Goal: Task Accomplishment & Management: Manage account settings

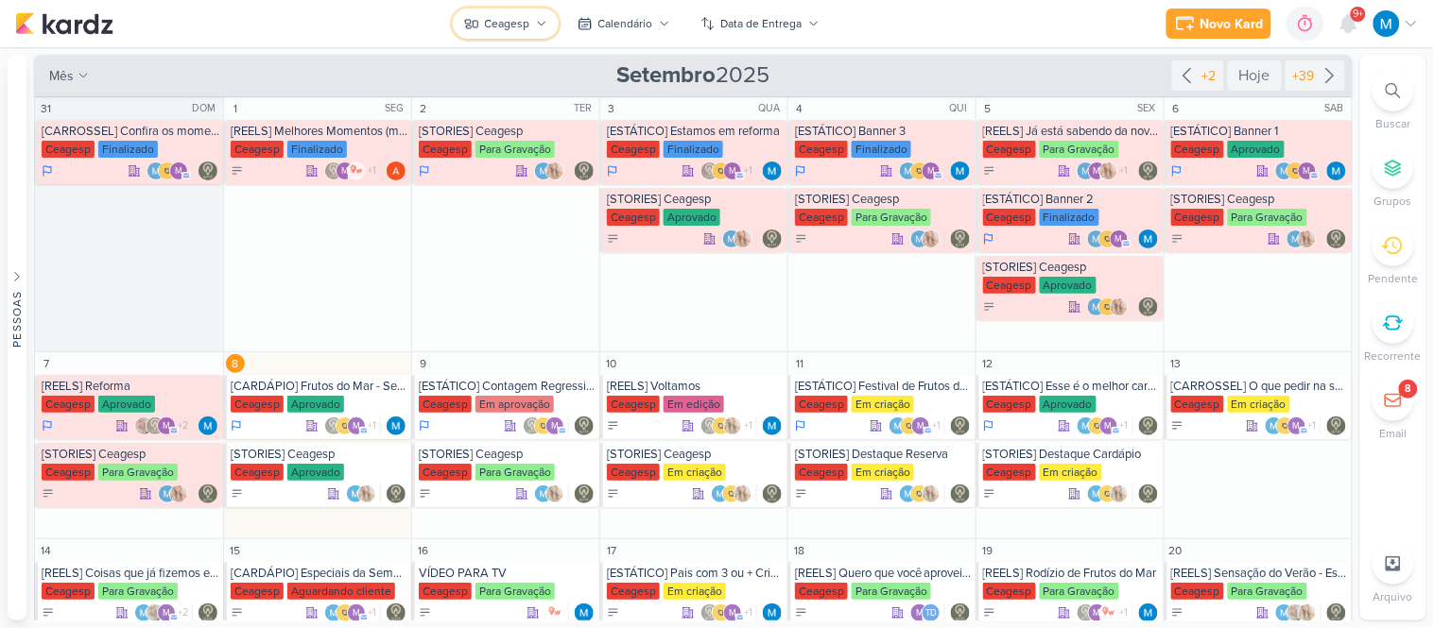
click at [548, 23] on button "Ceagesp" at bounding box center [506, 24] width 106 height 30
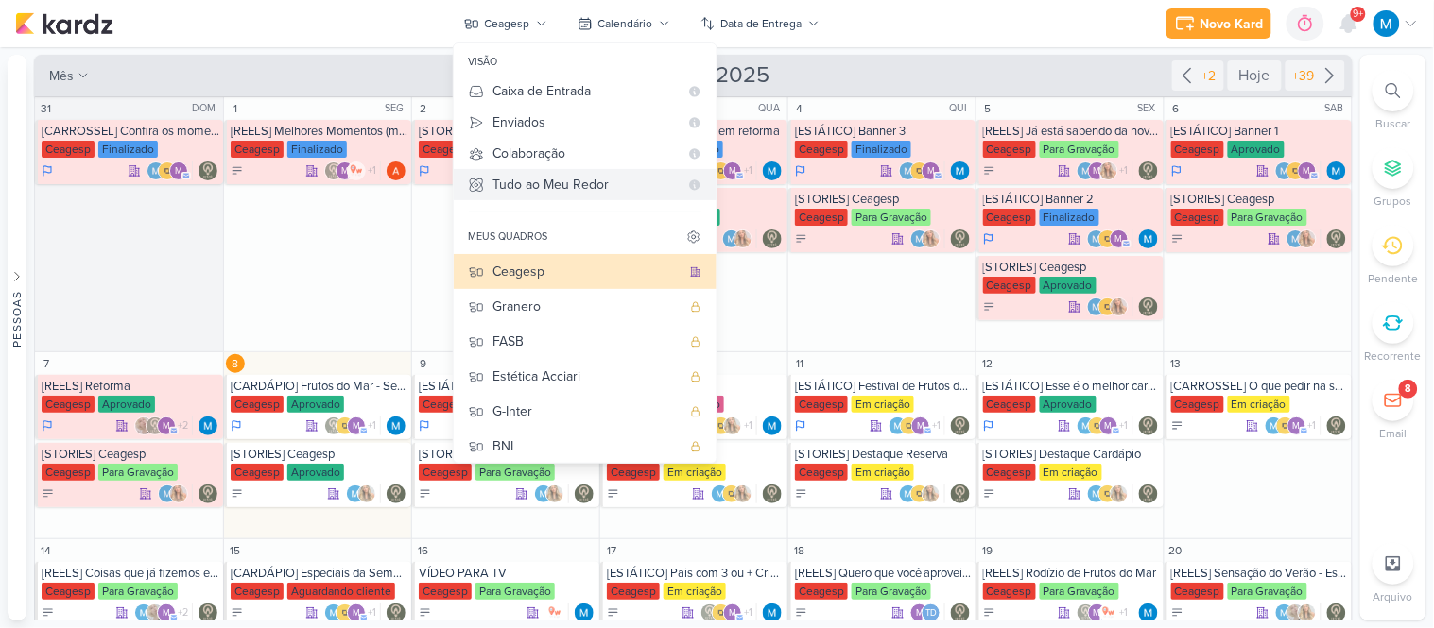
click at [587, 182] on div "Tudo ao Meu Redor" at bounding box center [585, 185] width 185 height 20
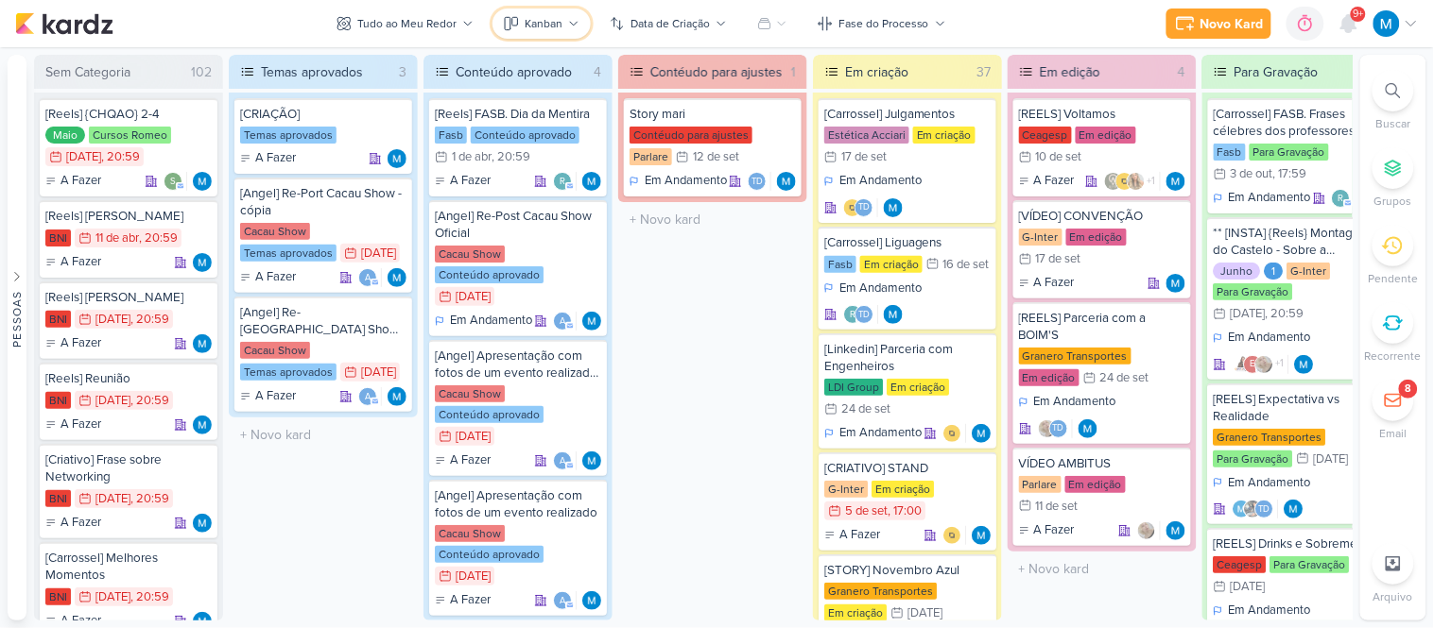
click at [529, 23] on div "Kanban" at bounding box center [543, 23] width 38 height 17
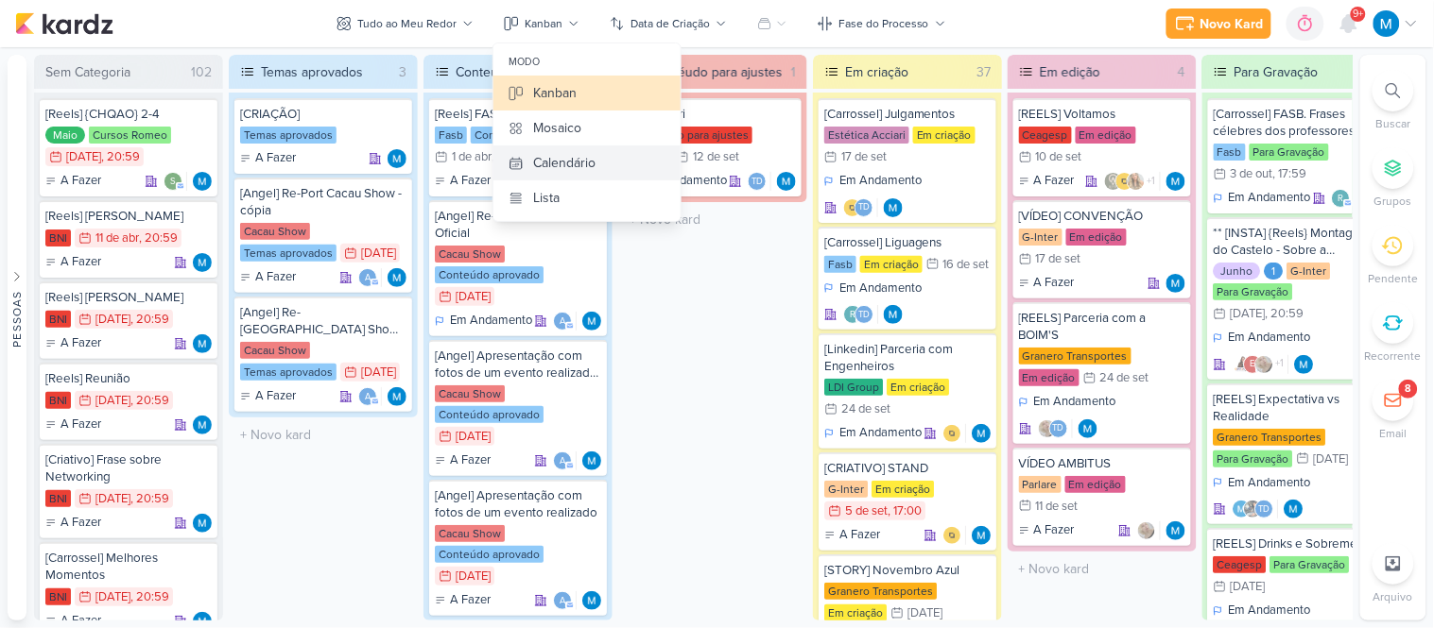
click at [561, 168] on div "Calendário" at bounding box center [564, 163] width 62 height 20
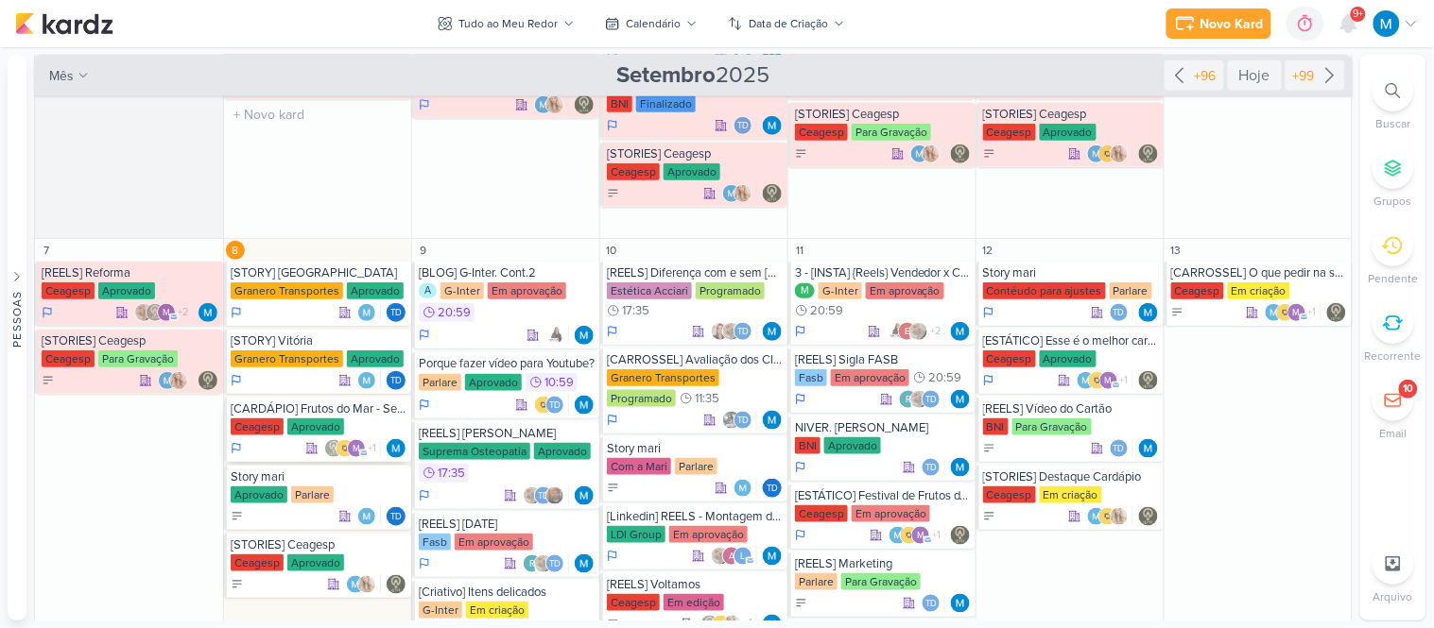
scroll to position [420, 0]
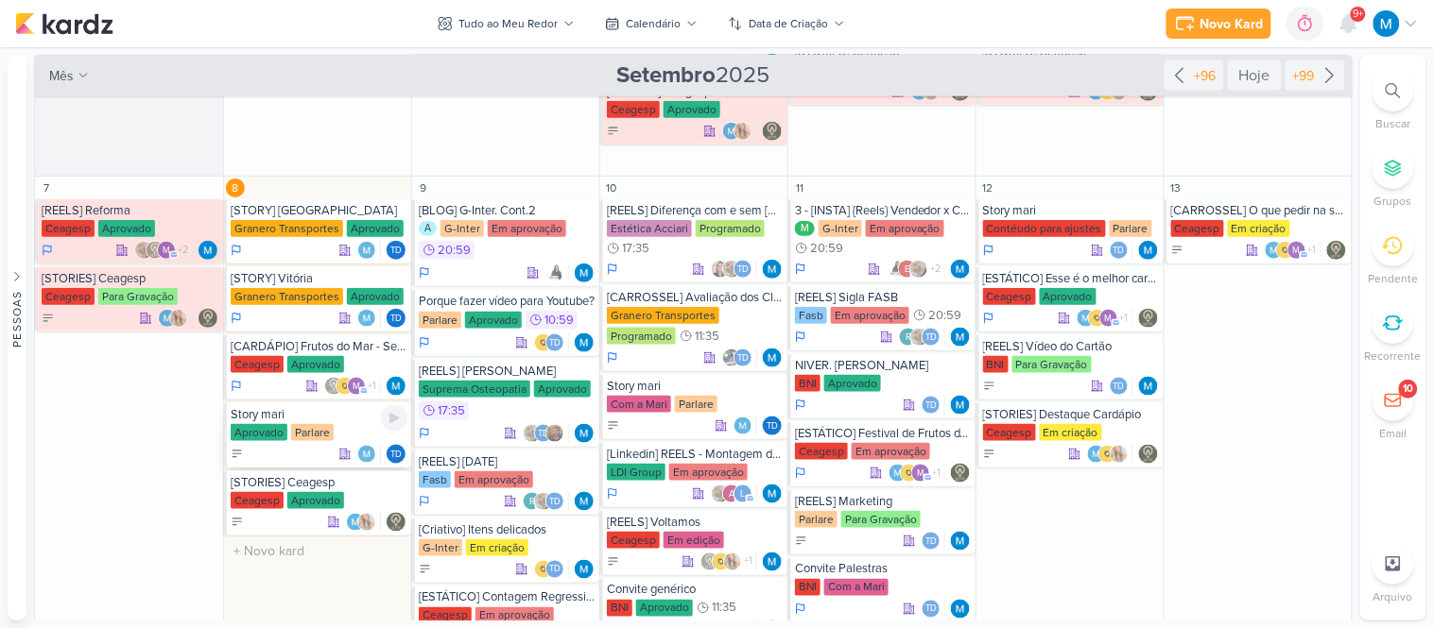
click at [359, 419] on div "Story mari" at bounding box center [319, 414] width 177 height 15
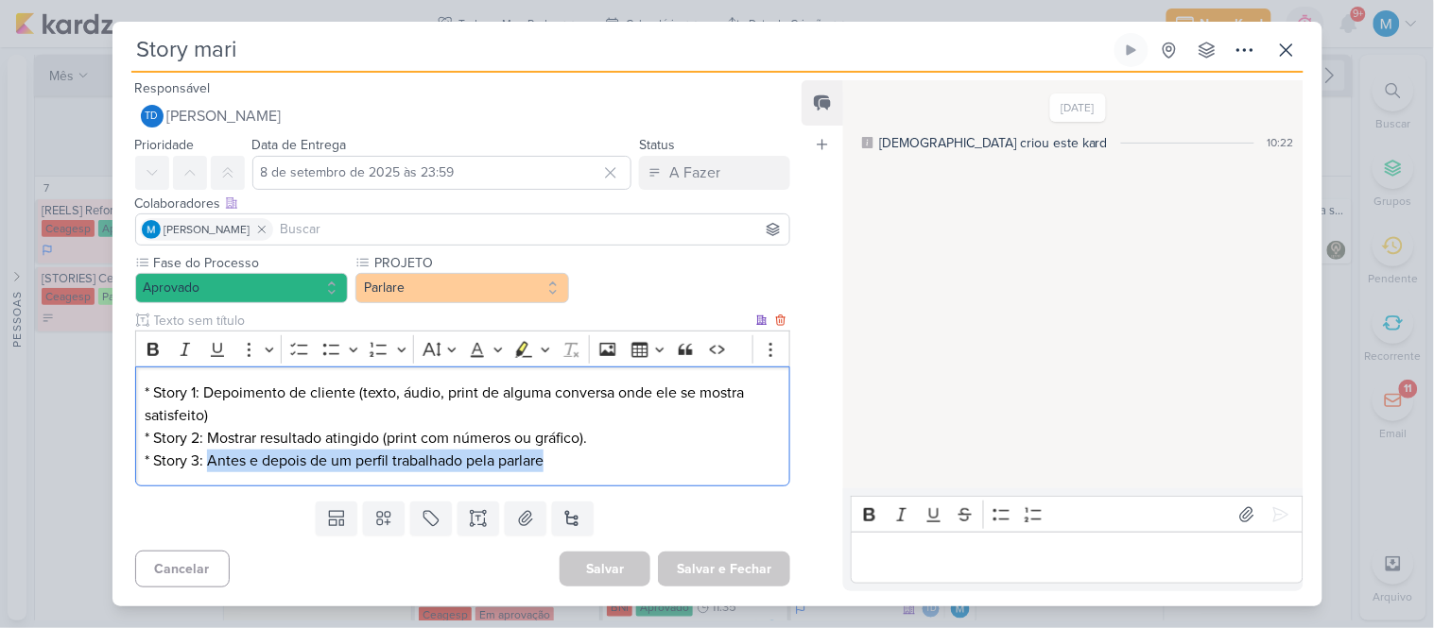
drag, startPoint x: 208, startPoint y: 456, endPoint x: 633, endPoint y: 452, distance: 425.3
click at [633, 452] on p "* Story 1: Depoimento de cliente (texto, áudio, print de alguma conversa onde e…" at bounding box center [462, 427] width 635 height 91
click at [359, 174] on input "8 de setembro de 2025 às 23:59" at bounding box center [442, 173] width 380 height 34
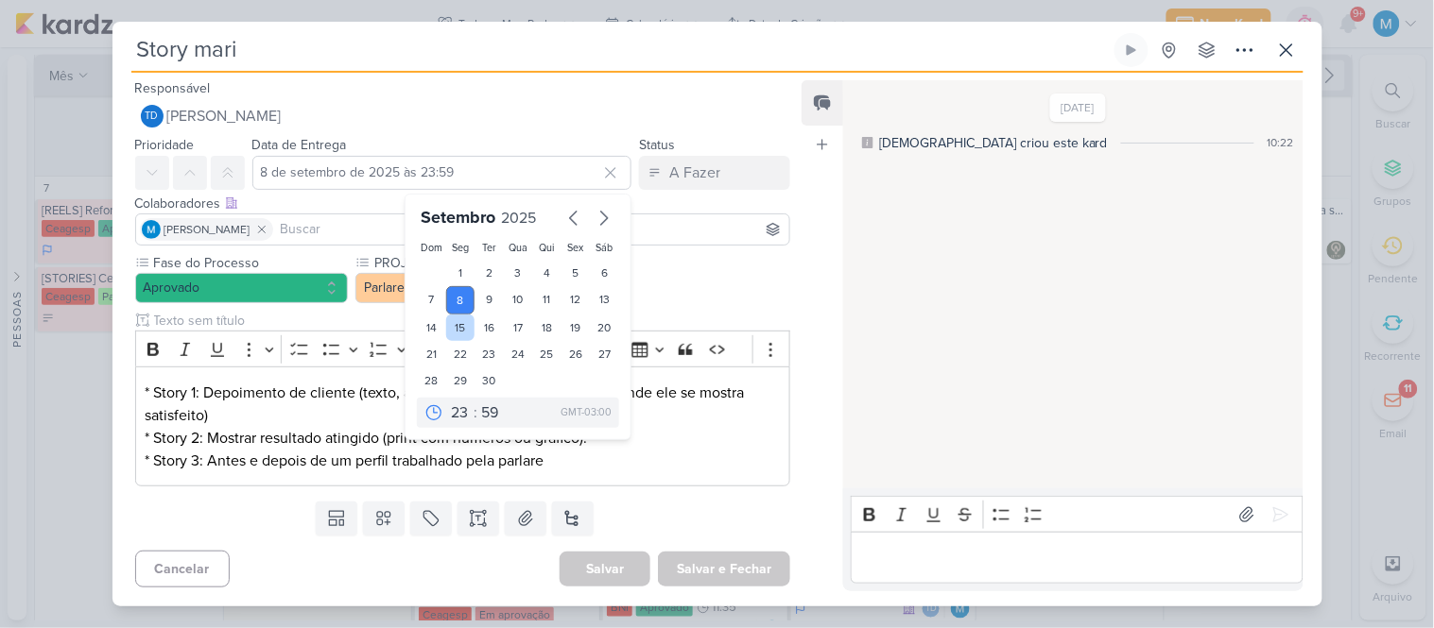
click at [457, 324] on div "15" at bounding box center [460, 328] width 29 height 26
type input "15 de setembro de 2025 às 23:59"
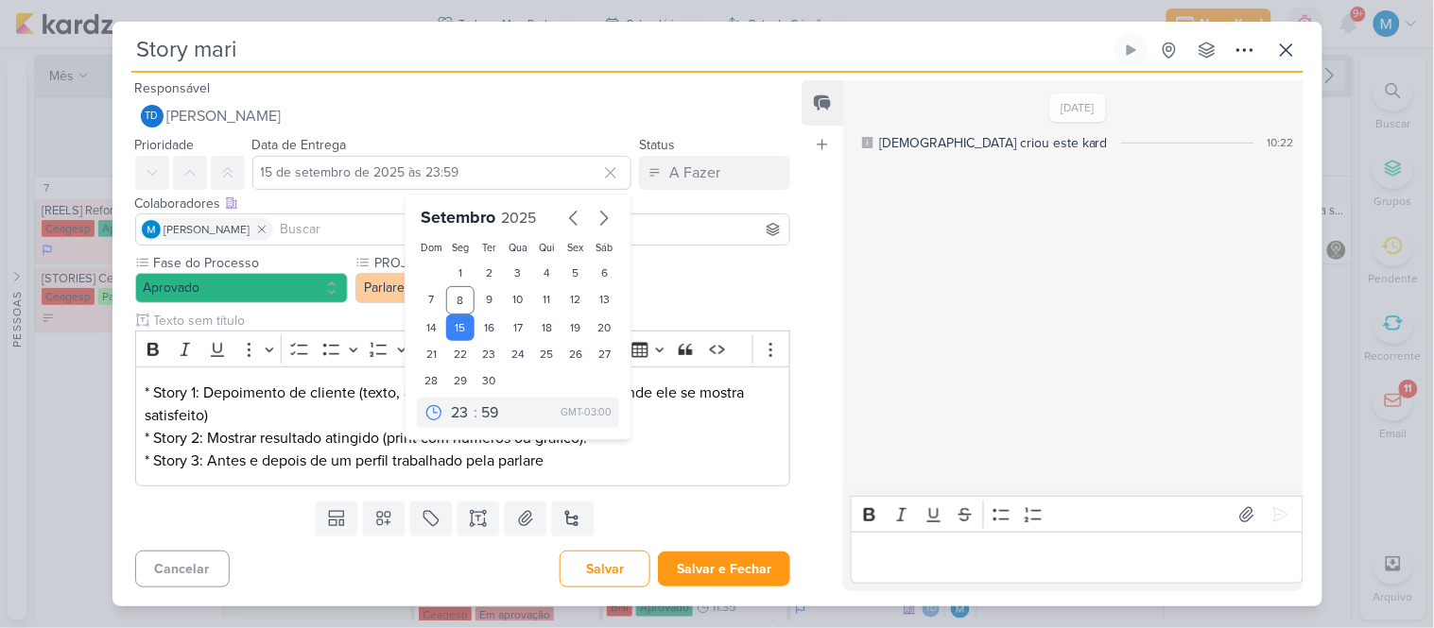
click at [772, 272] on div "Fase do Processo Aprovado PROJETO" at bounding box center [463, 369] width 656 height 233
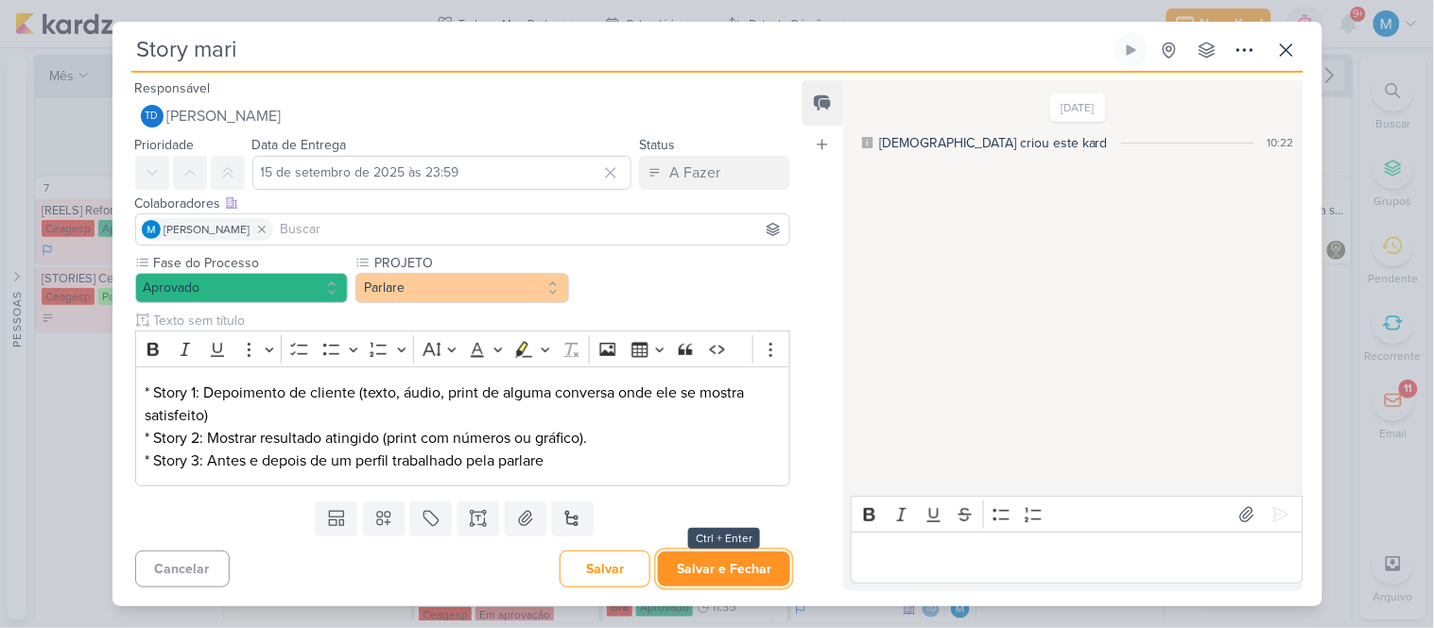
click at [743, 573] on button "Salvar e Fechar" at bounding box center [724, 569] width 132 height 35
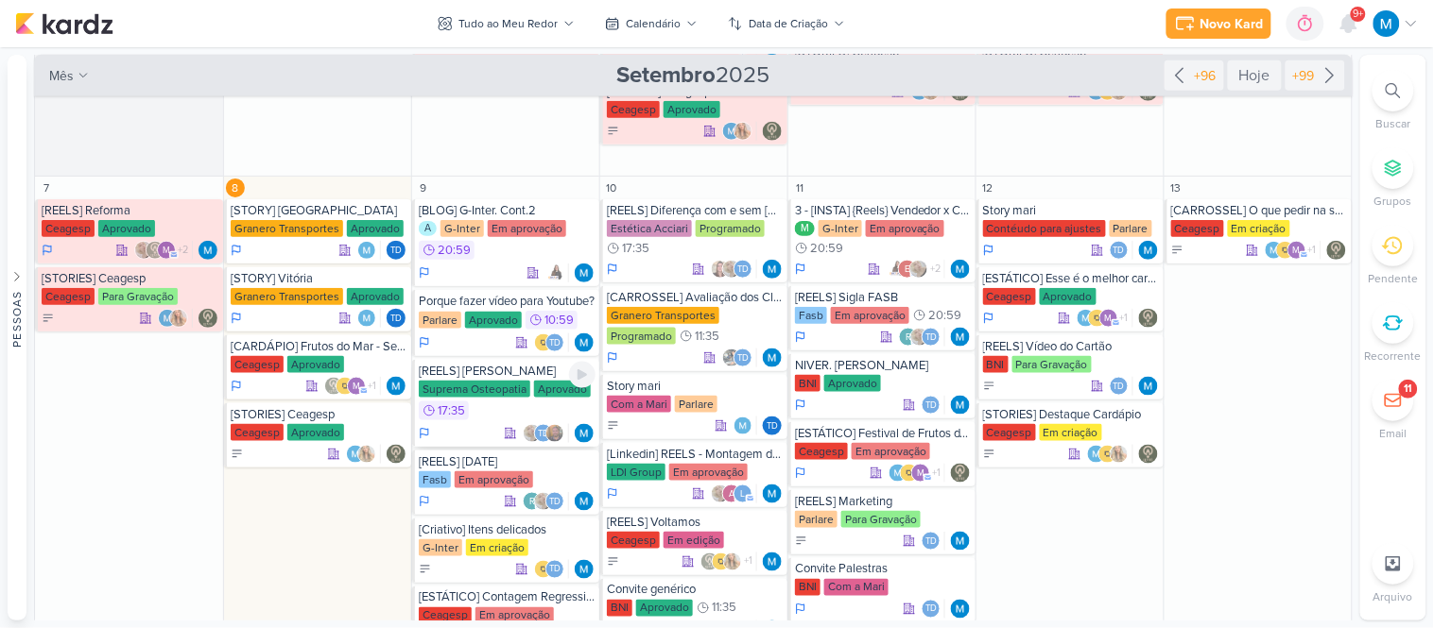
click at [541, 381] on div "Aprovado" at bounding box center [562, 389] width 57 height 17
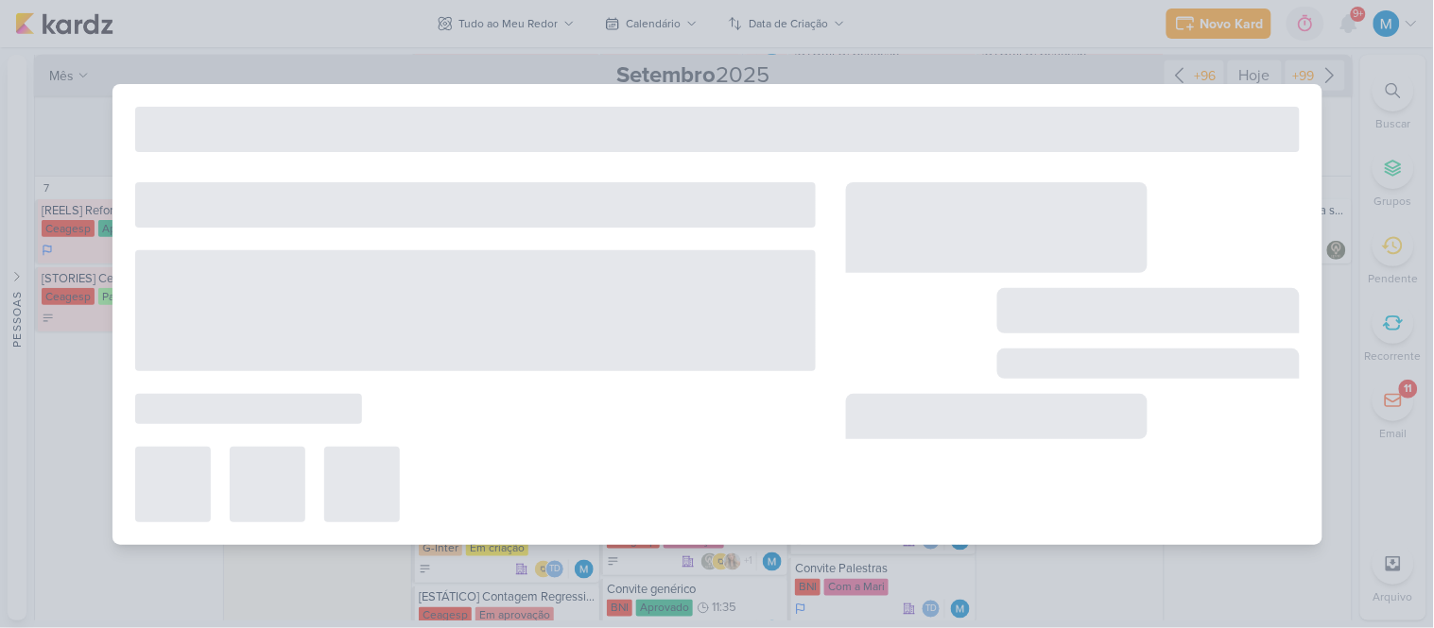
type input "[REELS] [PERSON_NAME]"
type input "[DATE] 17:35"
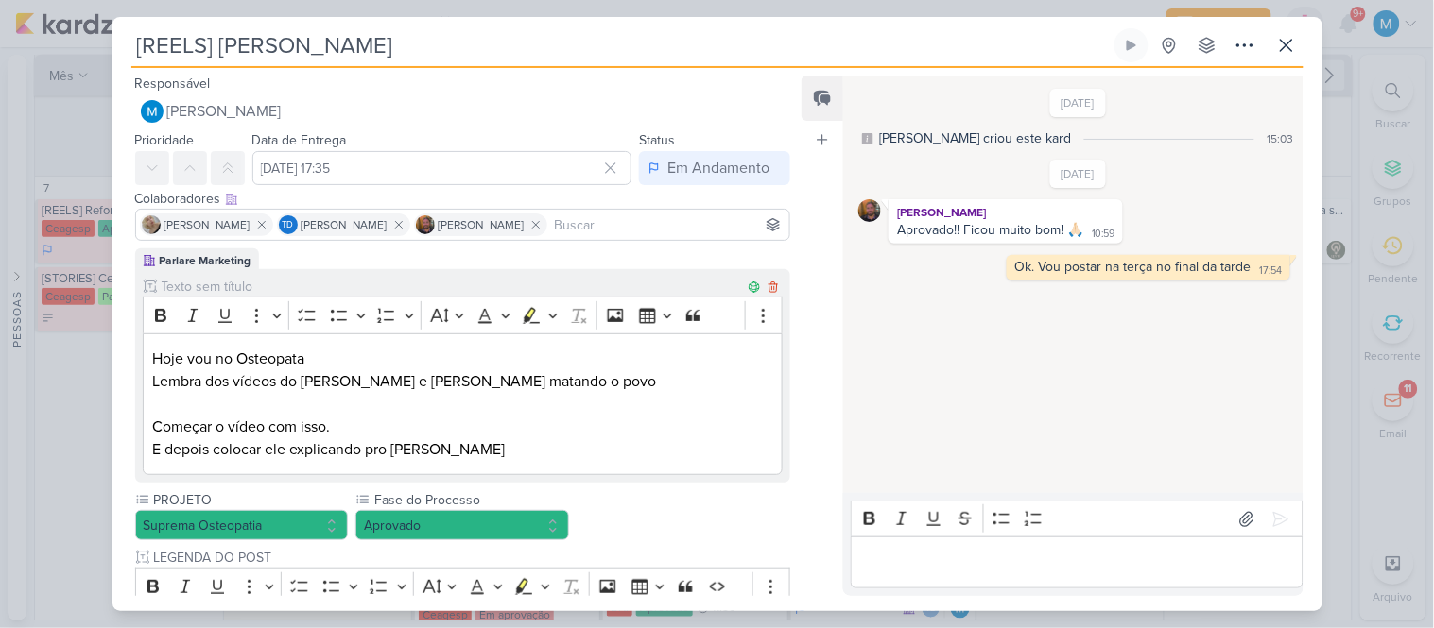
scroll to position [531, 0]
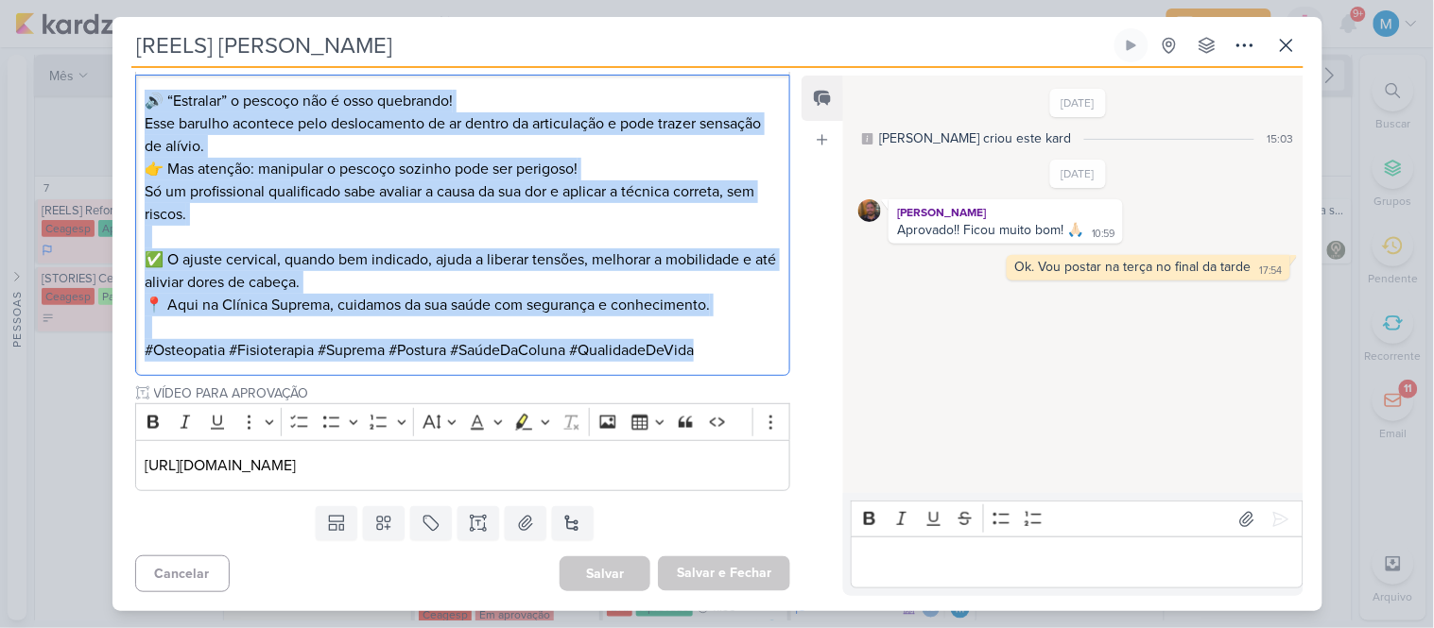
drag, startPoint x: 714, startPoint y: 345, endPoint x: 143, endPoint y: 94, distance: 624.2
click at [143, 94] on div "🔊 “Estralar” o pescoço não é osso quebrando! Esse barulho acontece pelo desloca…" at bounding box center [463, 225] width 656 height 301
copy div "🔊 “Estralar” o pescoço não é osso quebrando! Esse barulho acontece pelo desloca…"
click at [1280, 42] on icon at bounding box center [1286, 45] width 23 height 23
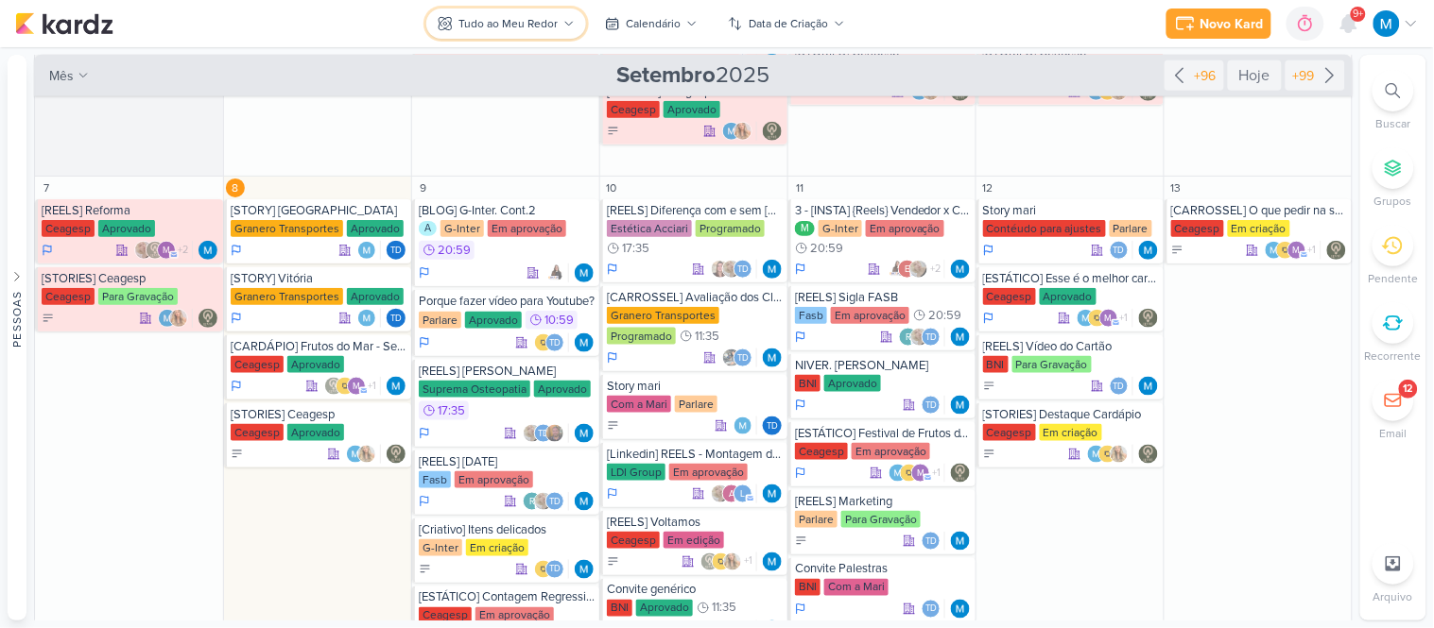
click at [553, 21] on div "Tudo ao Meu Redor" at bounding box center [507, 23] width 99 height 17
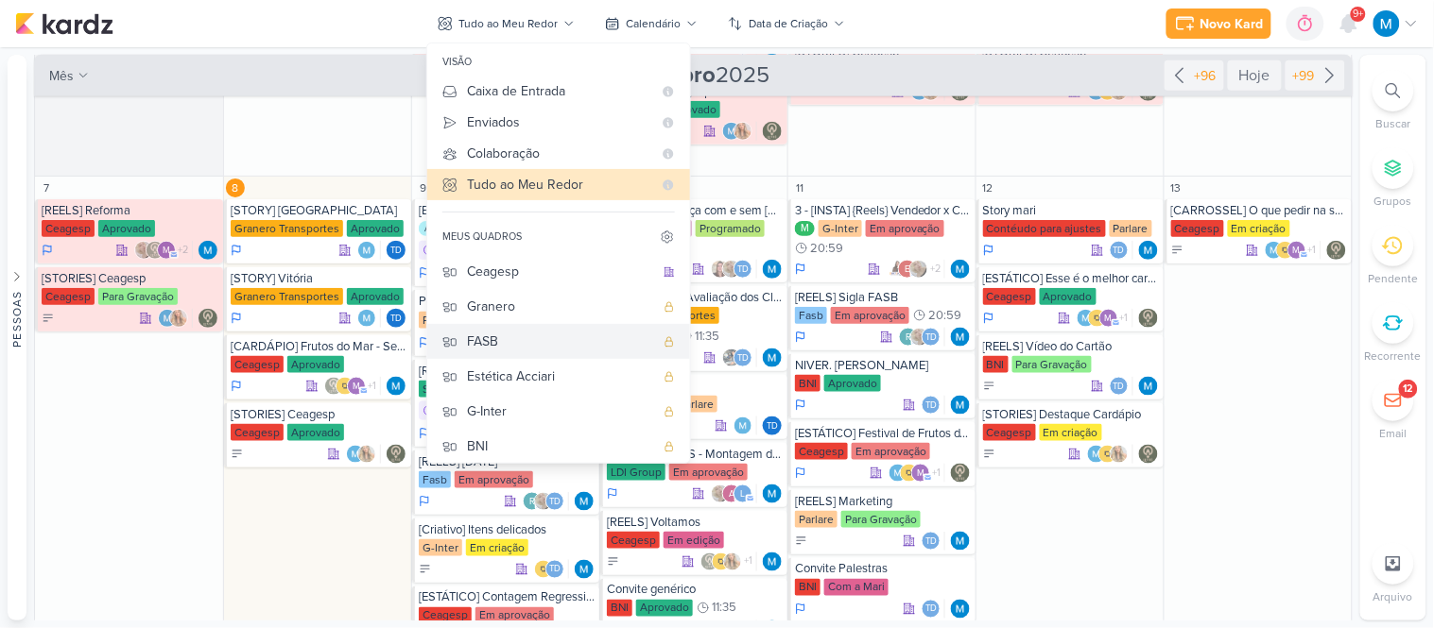
click at [501, 346] on div "FASB" at bounding box center [560, 342] width 187 height 20
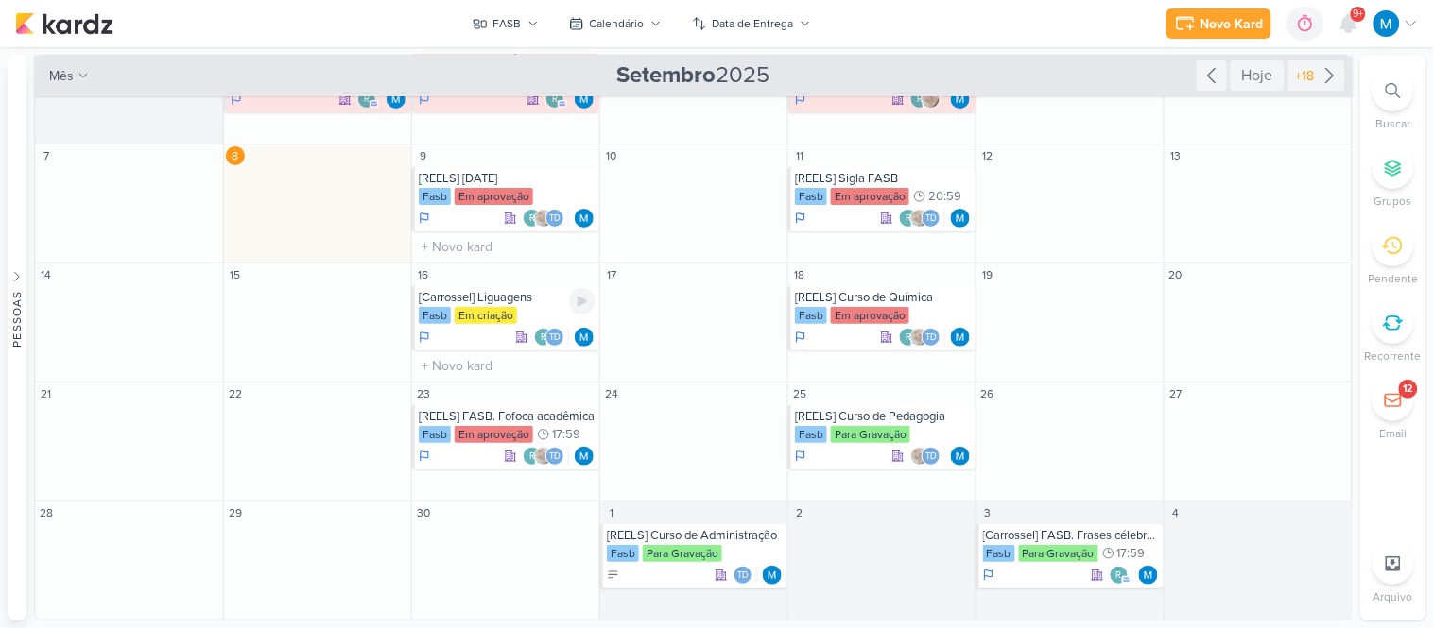
scroll to position [72, 0]
click at [1319, 78] on icon at bounding box center [1329, 75] width 23 height 23
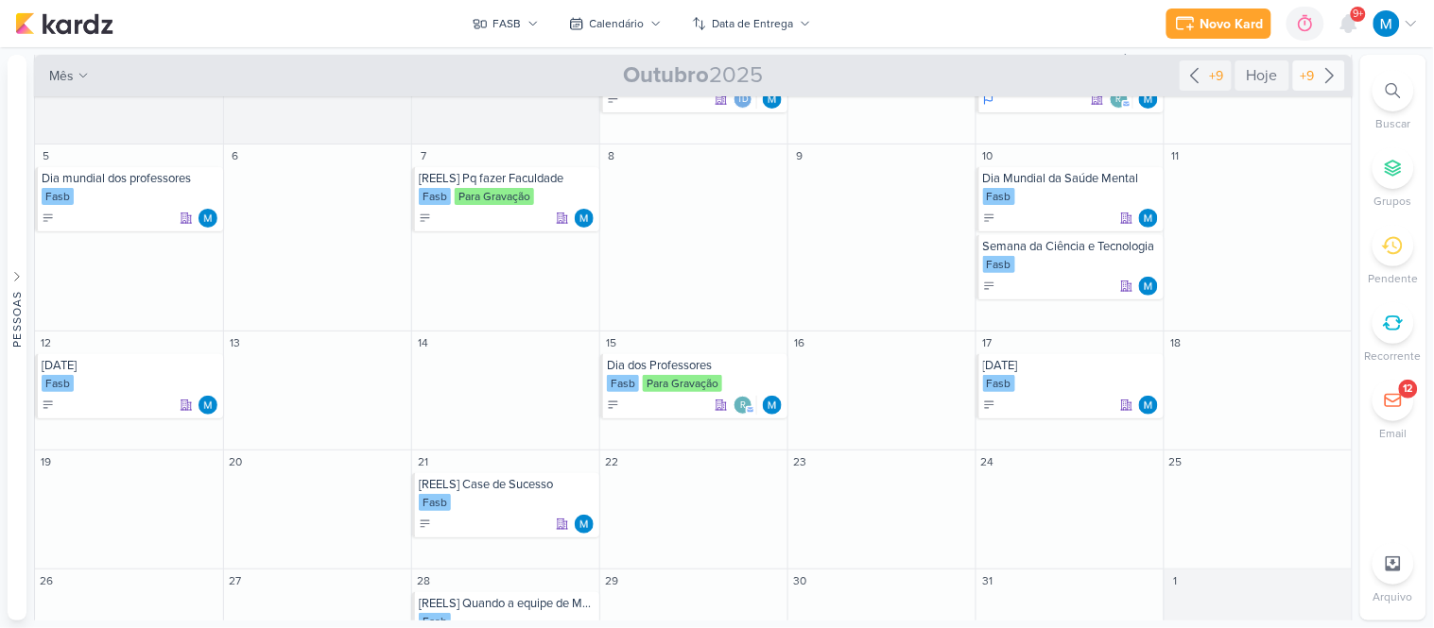
click at [1318, 77] on icon at bounding box center [1329, 75] width 23 height 23
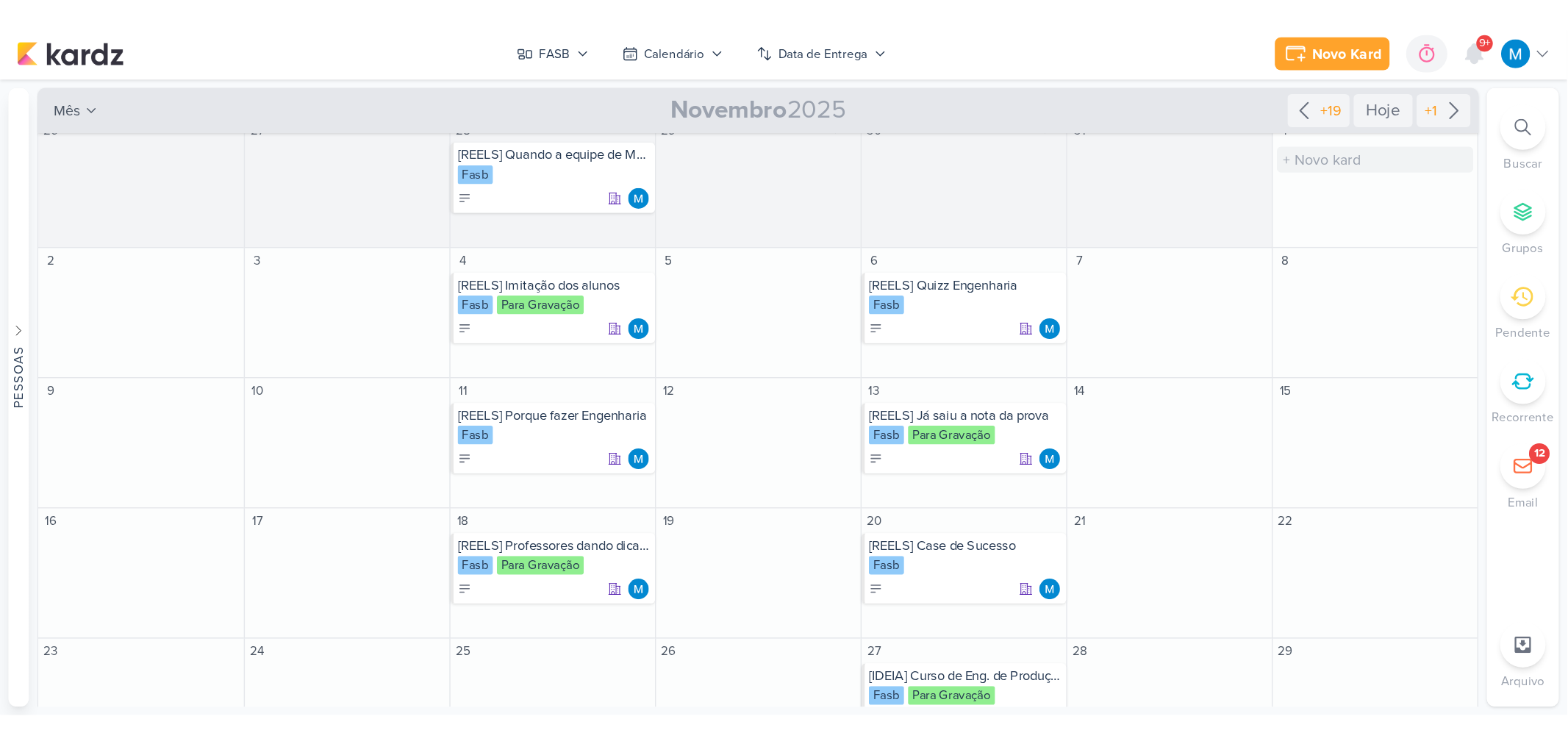
scroll to position [0, 0]
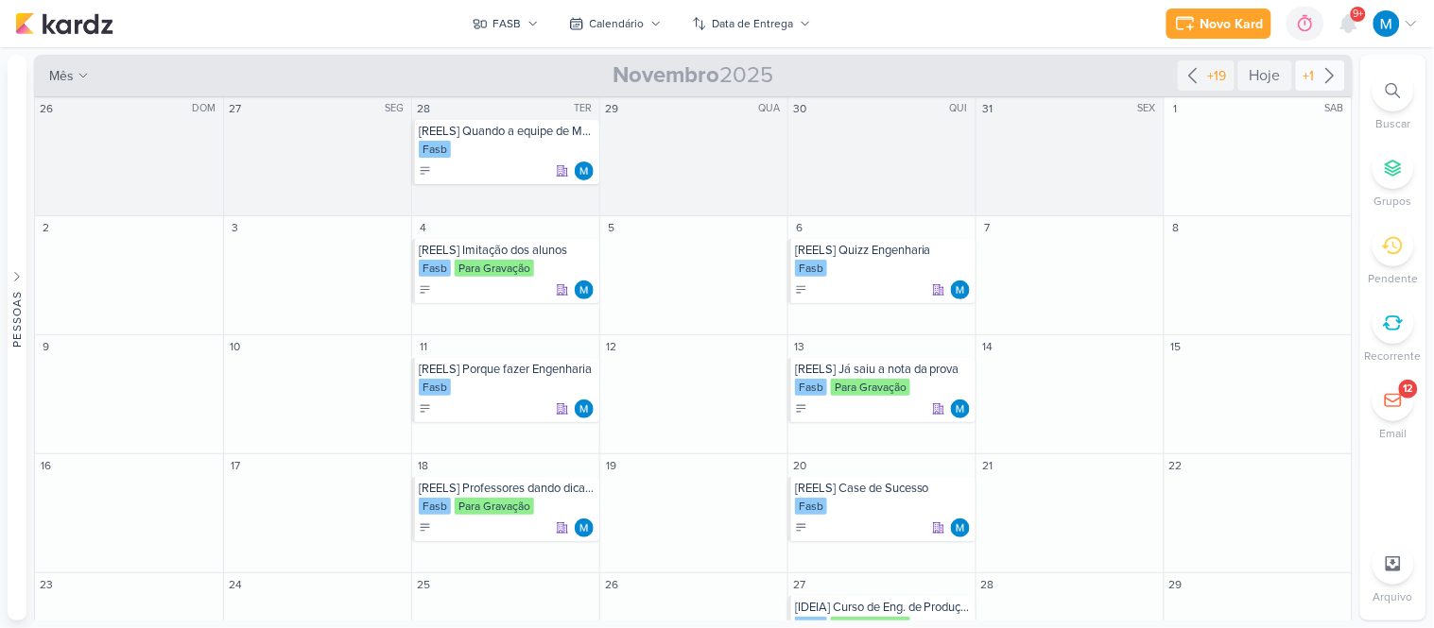
click at [1321, 78] on icon at bounding box center [1329, 75] width 23 height 23
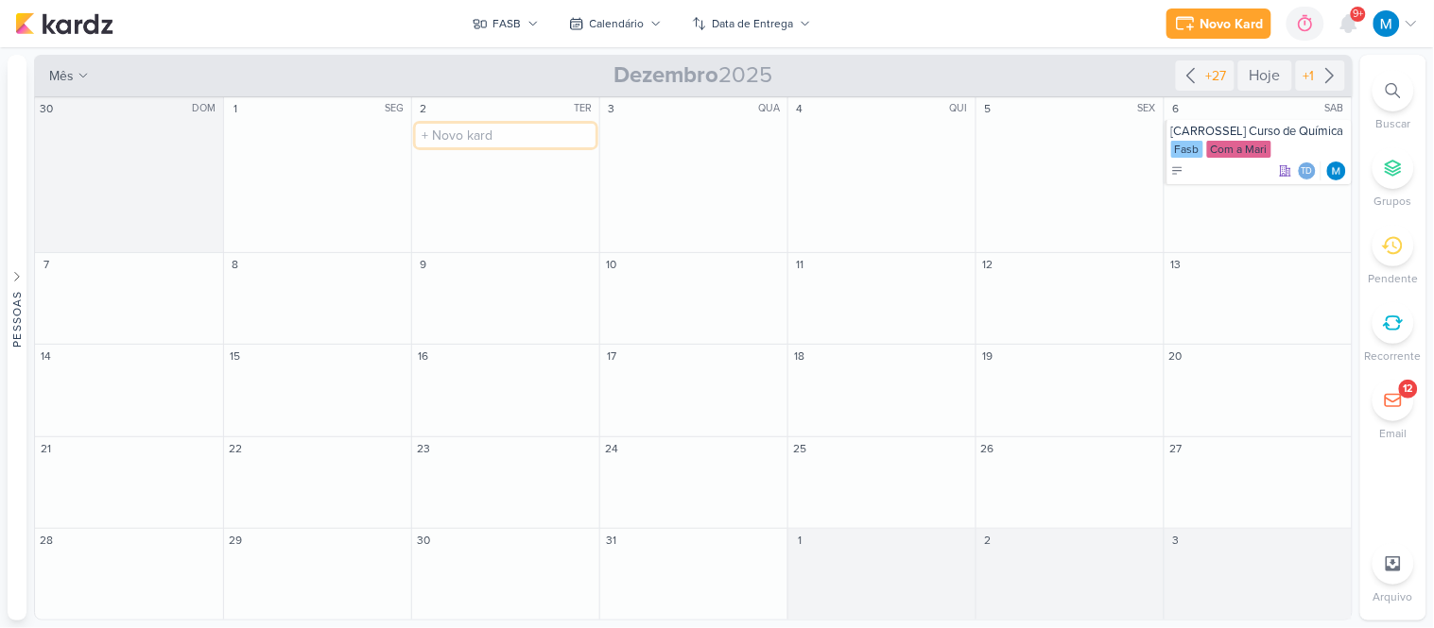
click at [470, 137] on input "text" at bounding box center [506, 136] width 180 height 24
type input "[REELS] O que fizemos"
click at [490, 130] on div "[REELS] O que fizemos" at bounding box center [507, 131] width 177 height 15
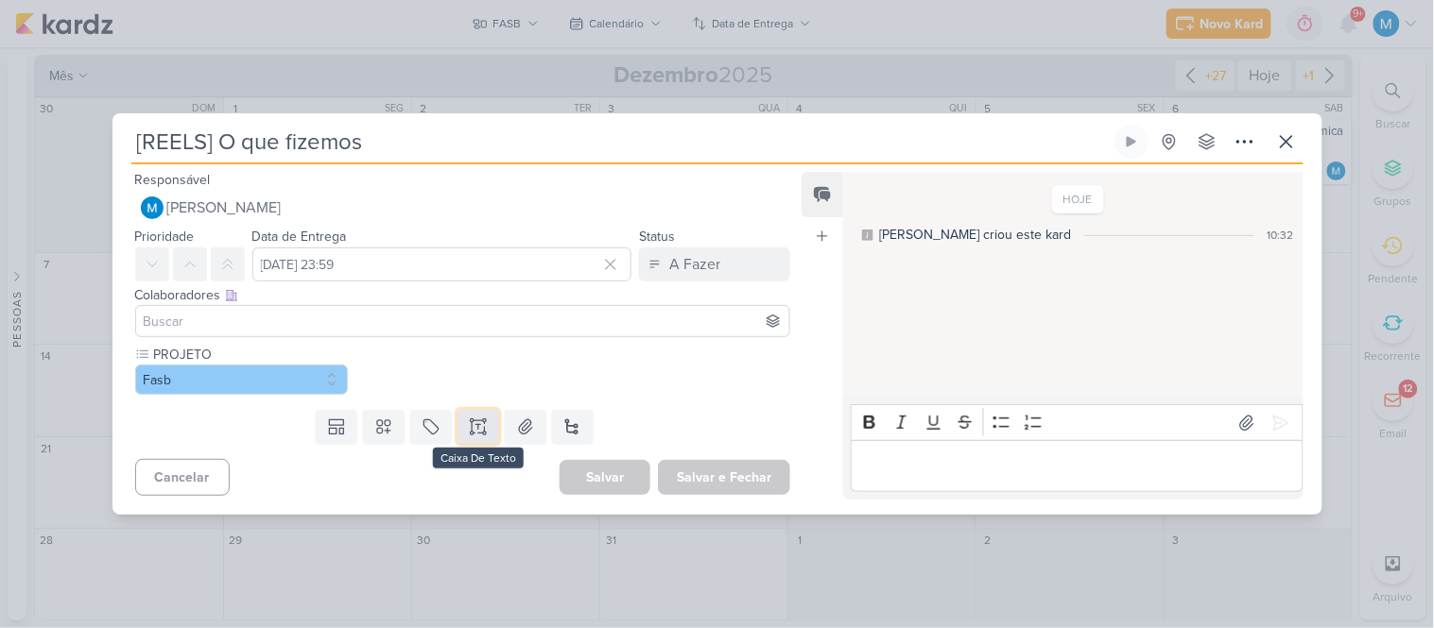
click at [463, 433] on button at bounding box center [478, 427] width 42 height 34
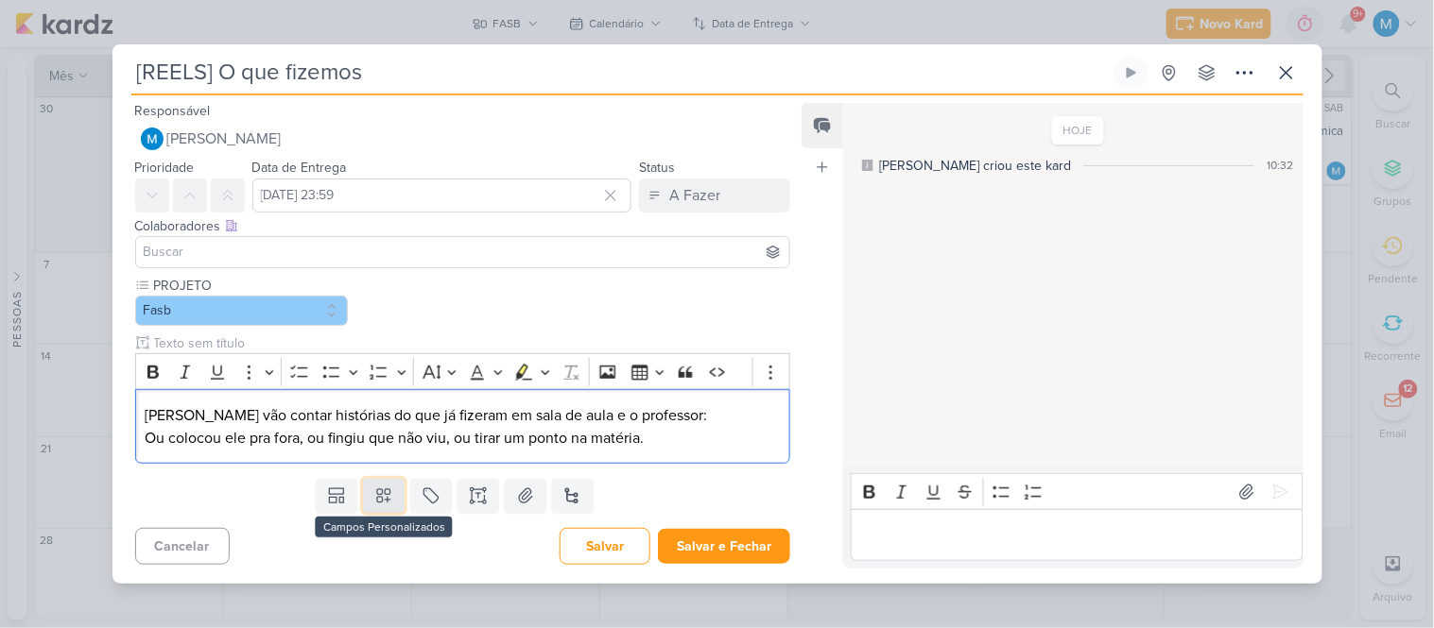
click at [381, 496] on icon at bounding box center [383, 496] width 19 height 19
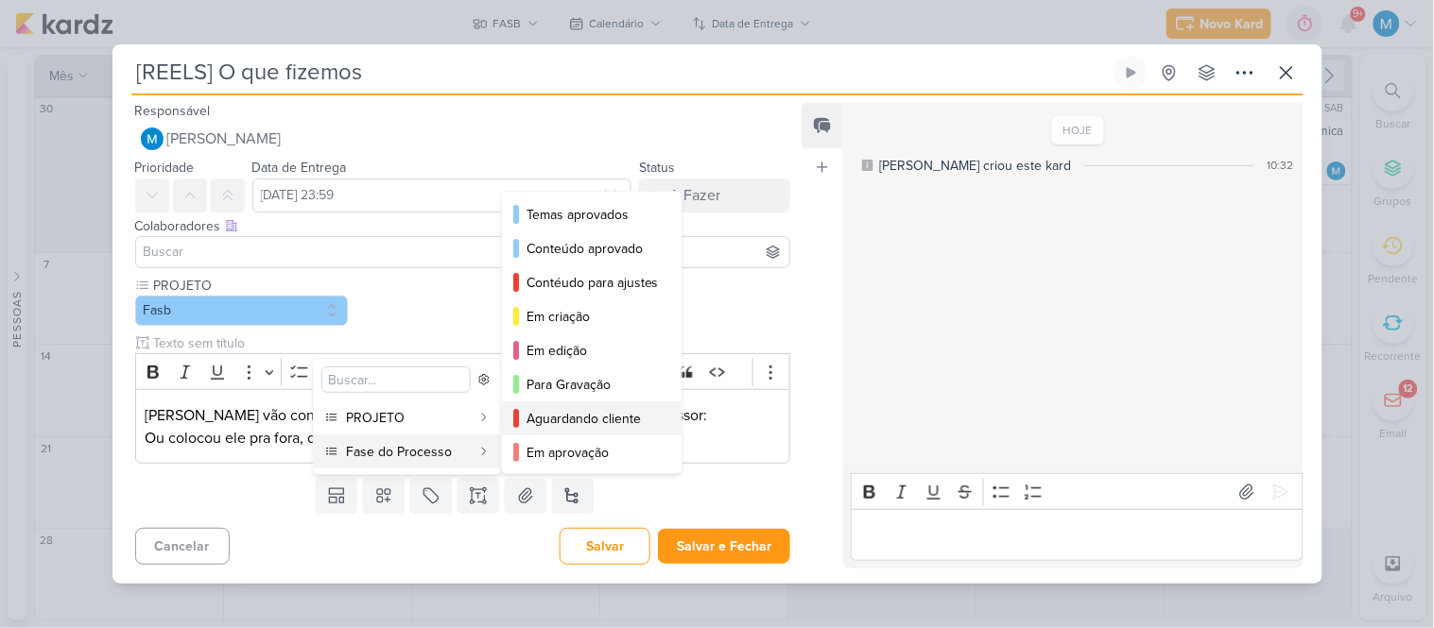
click at [628, 421] on div "Aguardando cliente" at bounding box center [592, 419] width 132 height 20
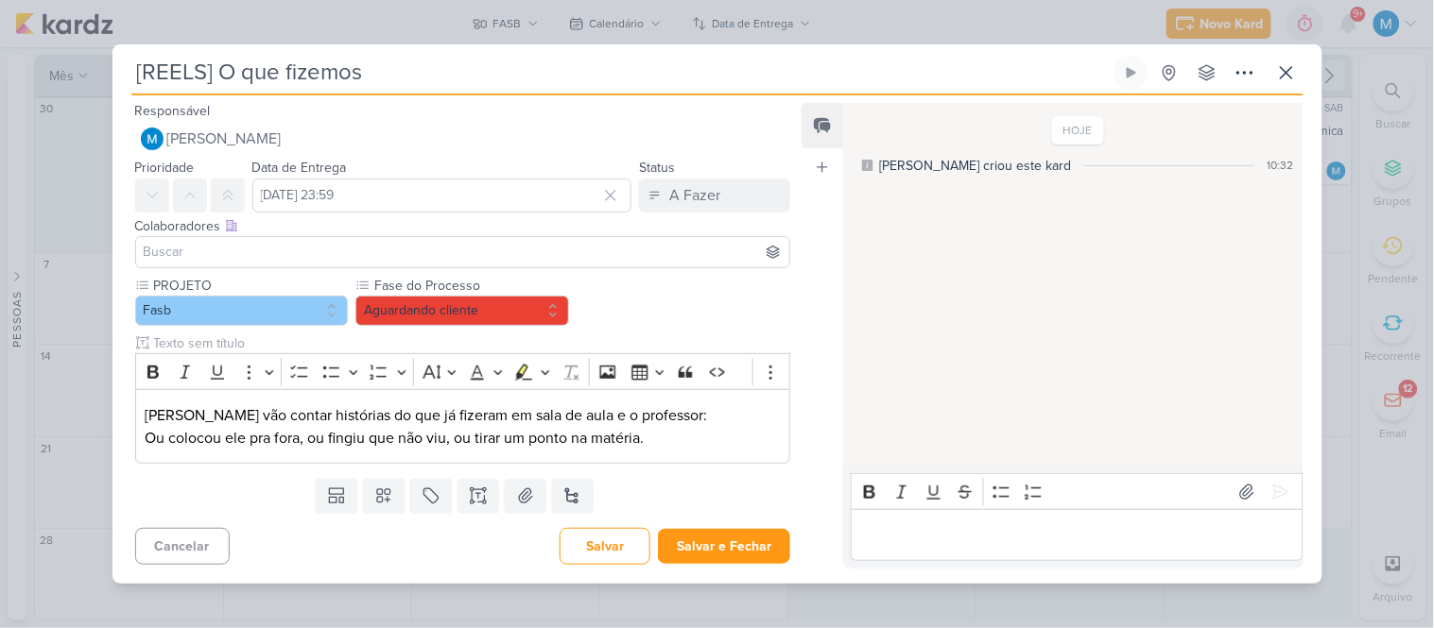
click at [809, 305] on div "Feed Atrelar email Solte o email para atrelar ao kard" at bounding box center [822, 336] width 42 height 466
click at [749, 533] on button "Salvar e Fechar" at bounding box center [724, 546] width 132 height 35
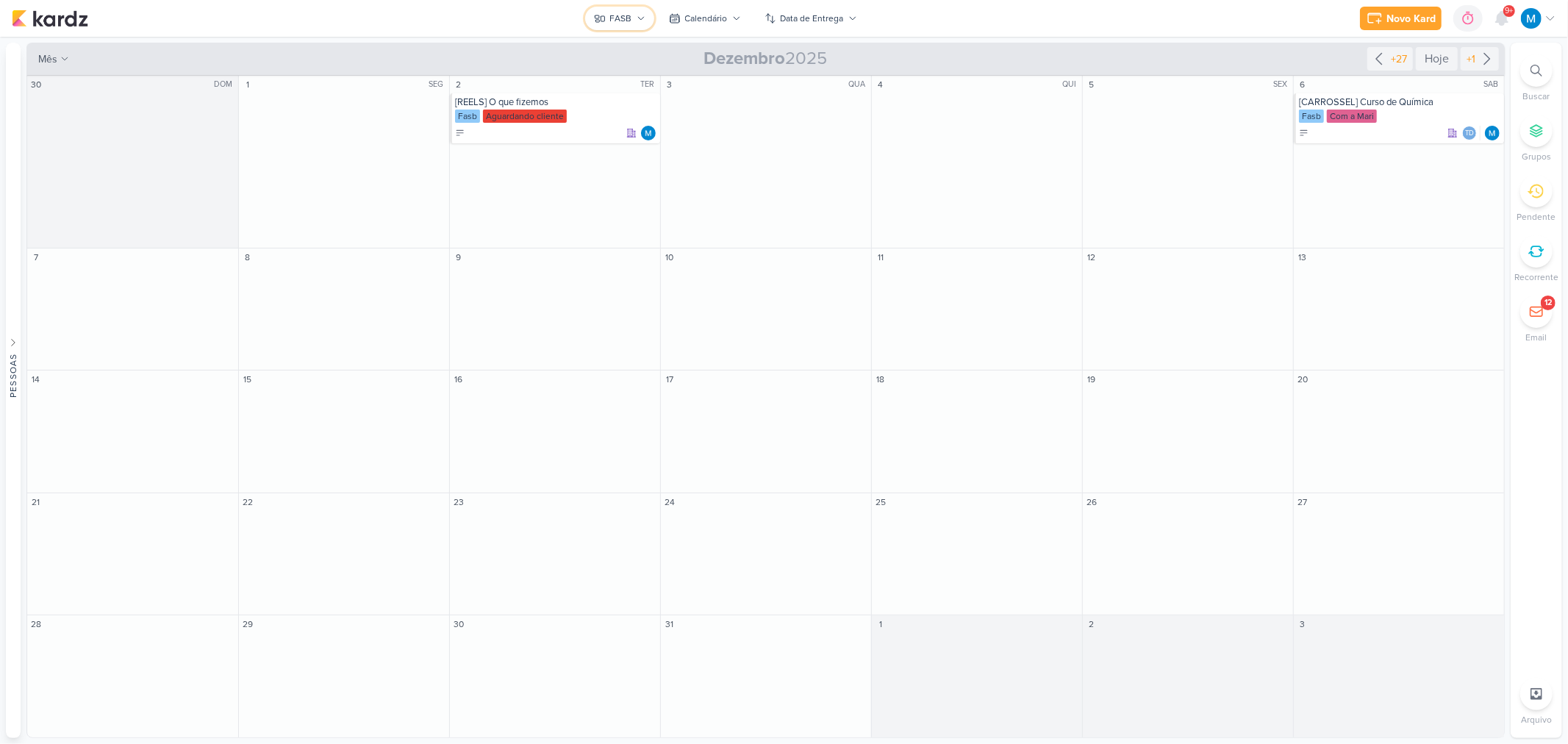
click at [625, 7] on button "FASB" at bounding box center [619, 19] width 69 height 23
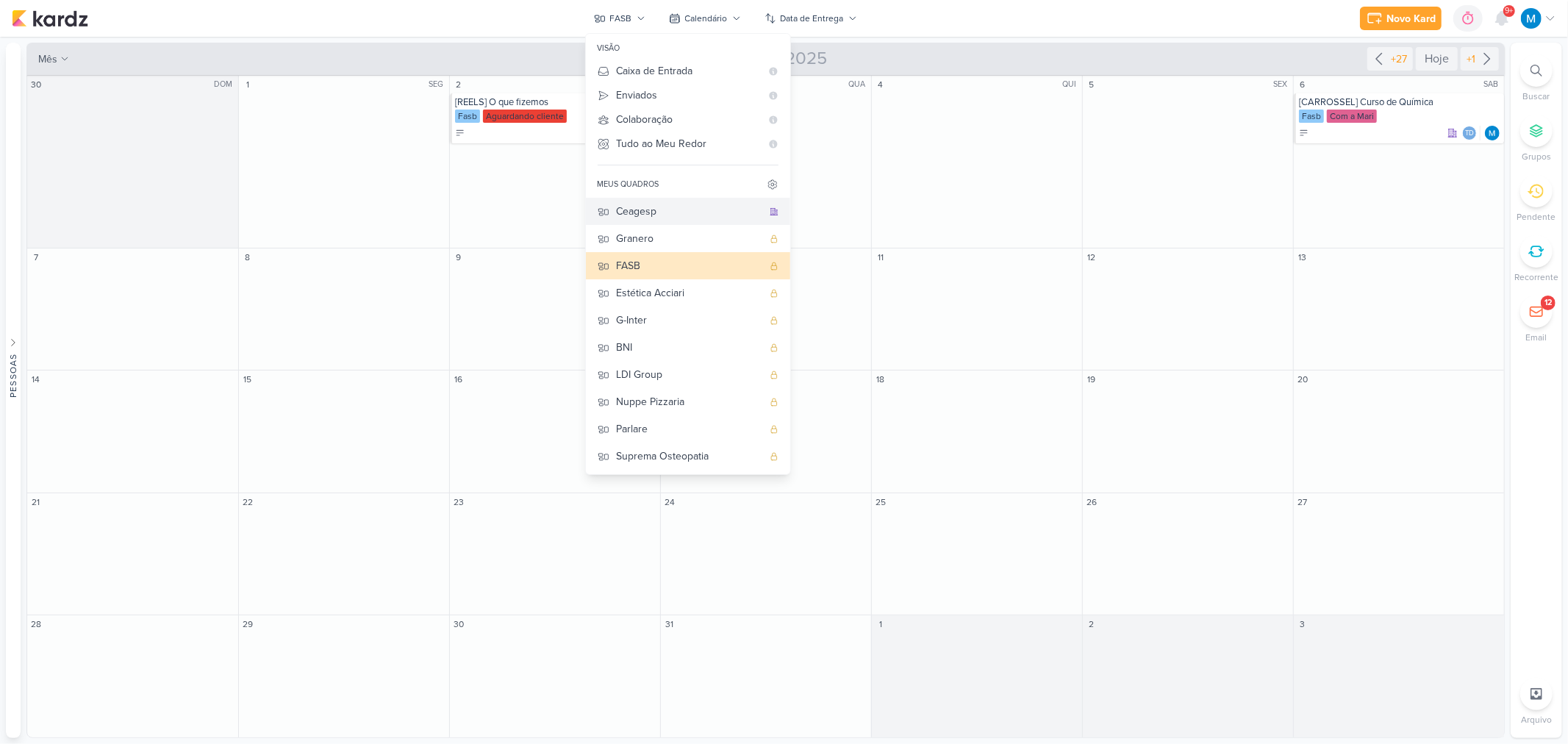
click at [674, 212] on div "Ceagesp" at bounding box center [689, 212] width 145 height 16
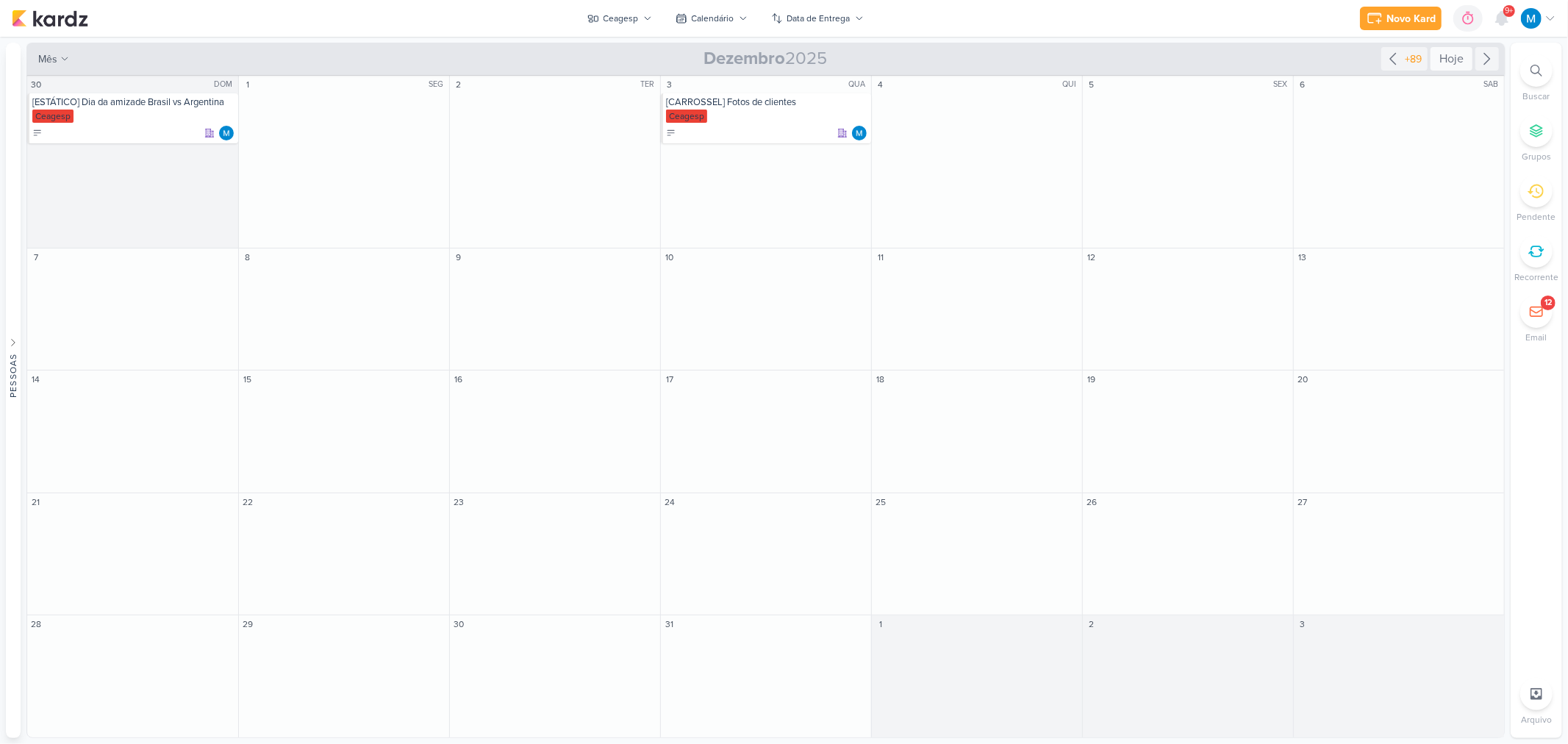
click at [1115, 59] on div "Hoje" at bounding box center [1451, 58] width 42 height 23
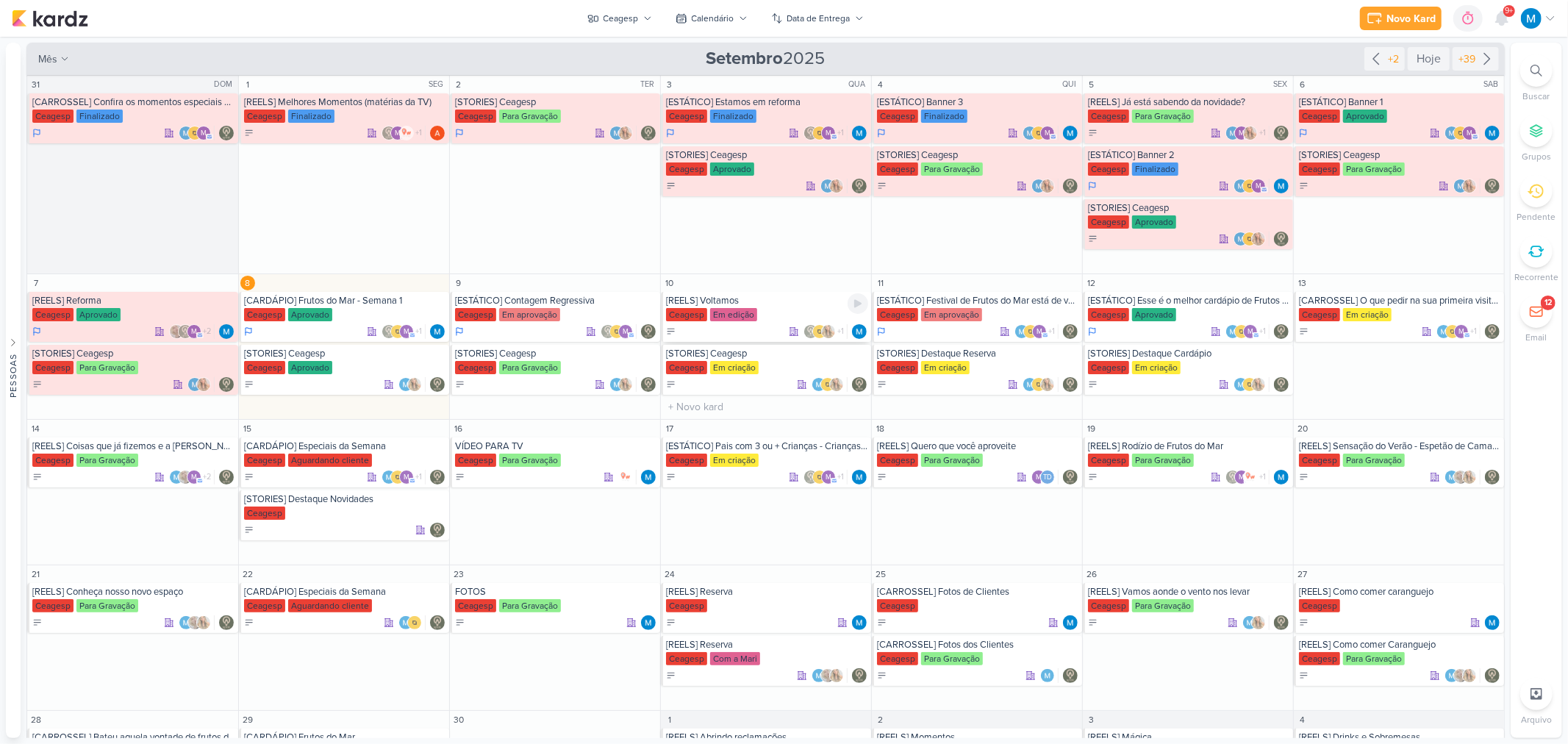
click at [719, 301] on div "[REELS] Voltamos" at bounding box center [767, 300] width 202 height 12
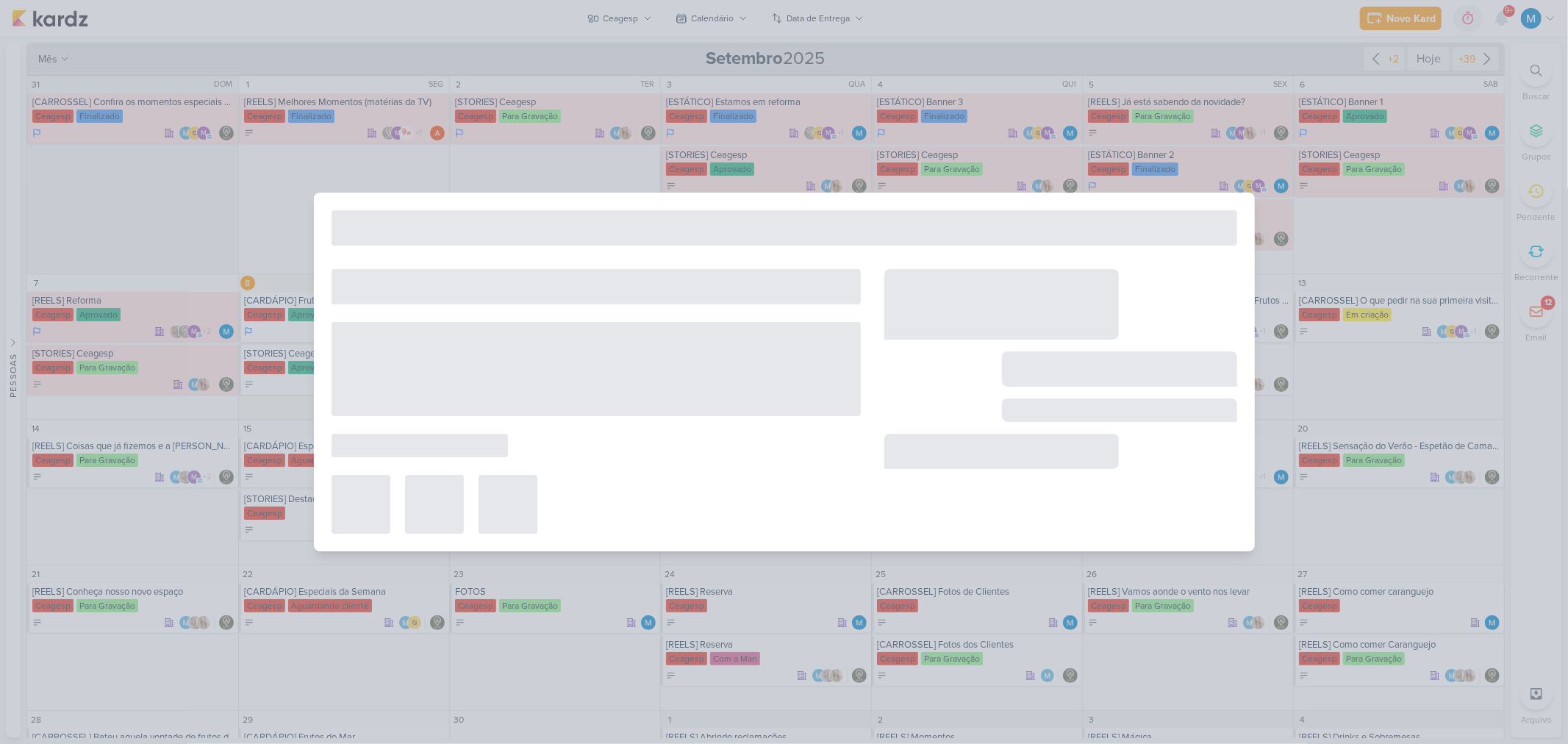
type input "[REELS] Voltamos"
type input "[DATE] 23:59"
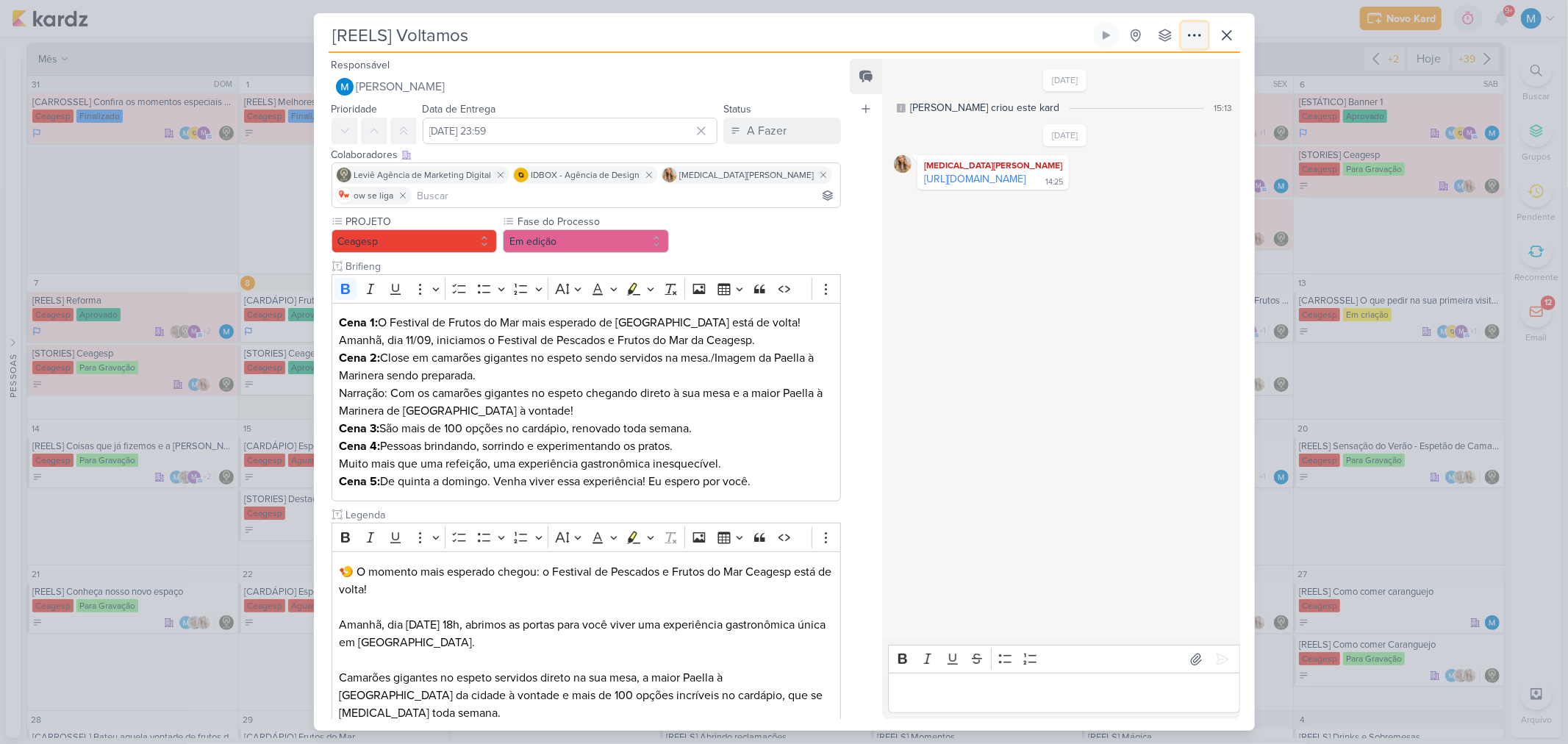
click at [1115, 31] on icon at bounding box center [1194, 35] width 18 height 18
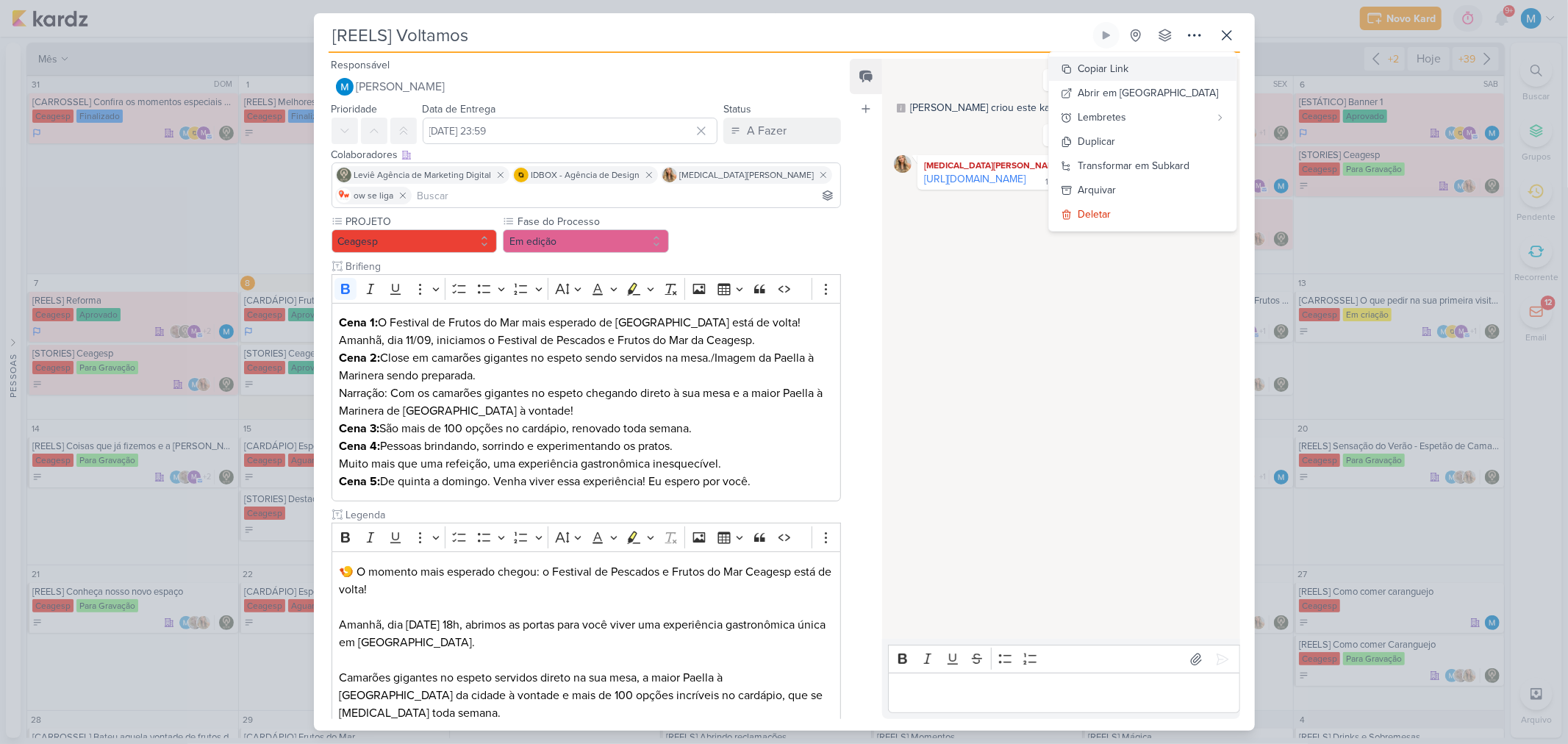
click at [1115, 70] on button "Copiar Link" at bounding box center [1143, 68] width 187 height 24
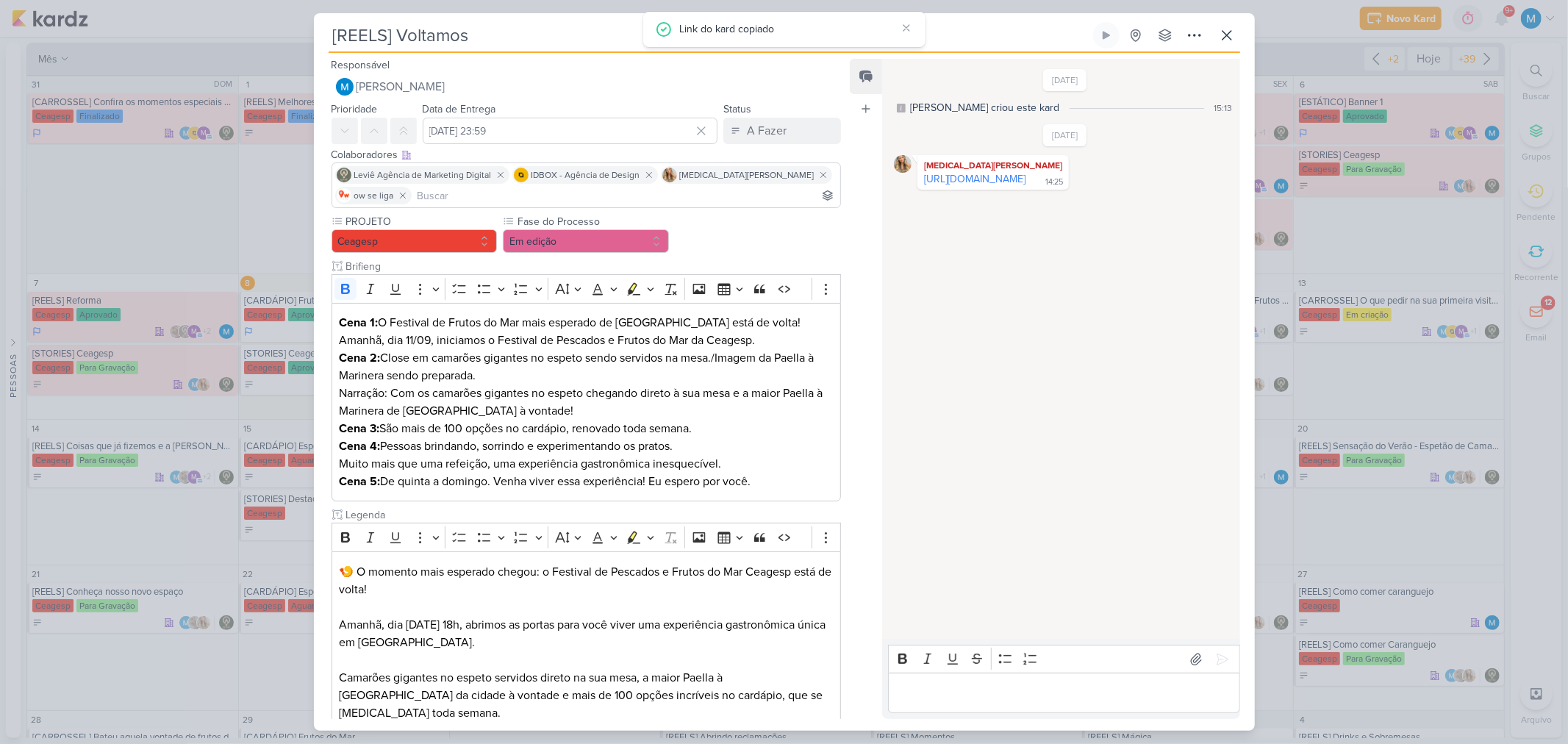
click at [679, 194] on input at bounding box center [626, 195] width 423 height 18
type input "mle"
click at [405, 225] on div "[EMAIL_ADDRESS][DOMAIN_NAME]" at bounding box center [439, 224] width 162 height 16
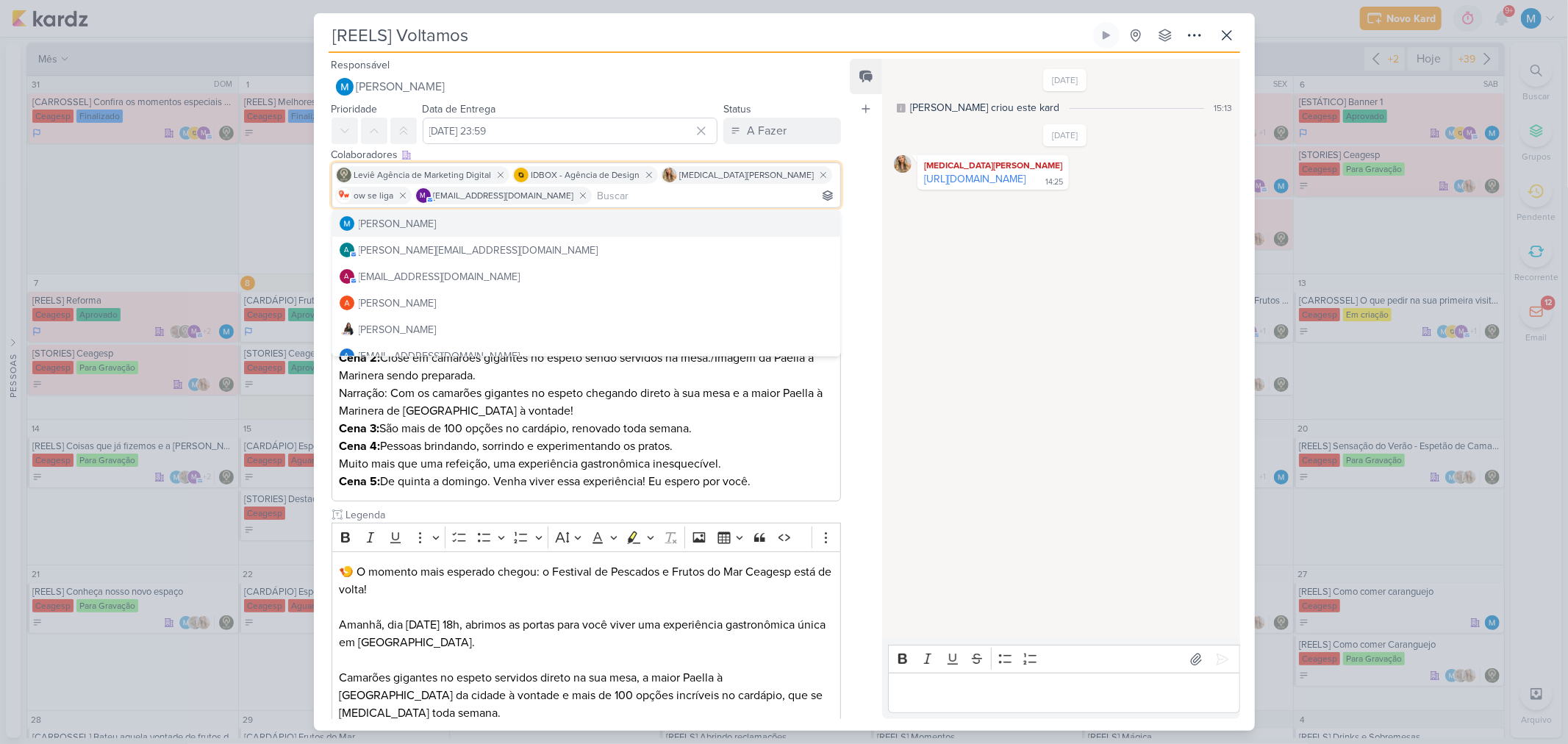
click at [966, 409] on div "[DATE] [PERSON_NAME] criou este kard 15:13 [DATE] [MEDICAL_DATA][PERSON_NAME]" at bounding box center [1059, 349] width 355 height 579
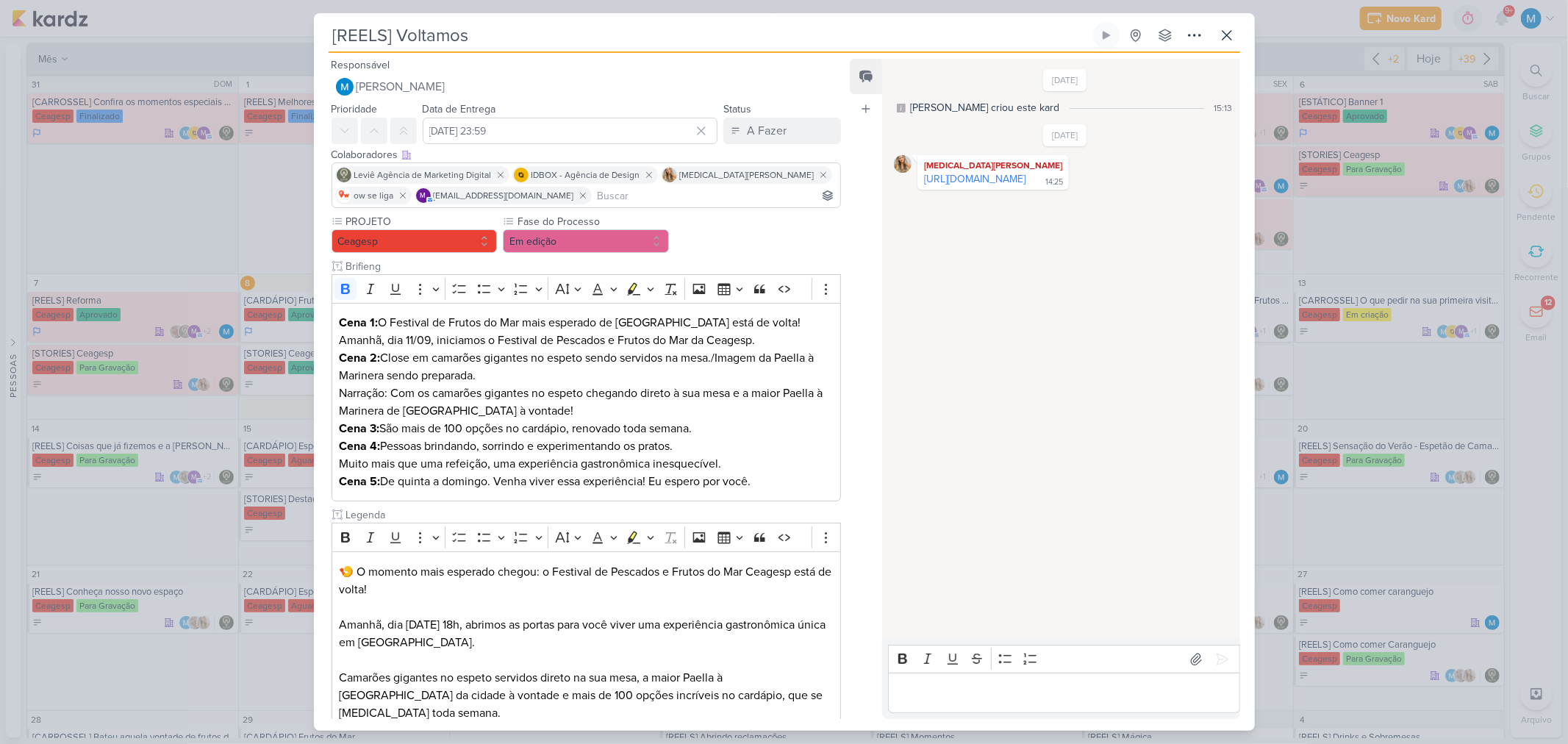
click at [630, 201] on input at bounding box center [716, 195] width 243 height 18
type input "[DEMOGRAPHIC_DATA]"
click at [605, 217] on button "Td Thais de carvalho" at bounding box center [586, 223] width 509 height 26
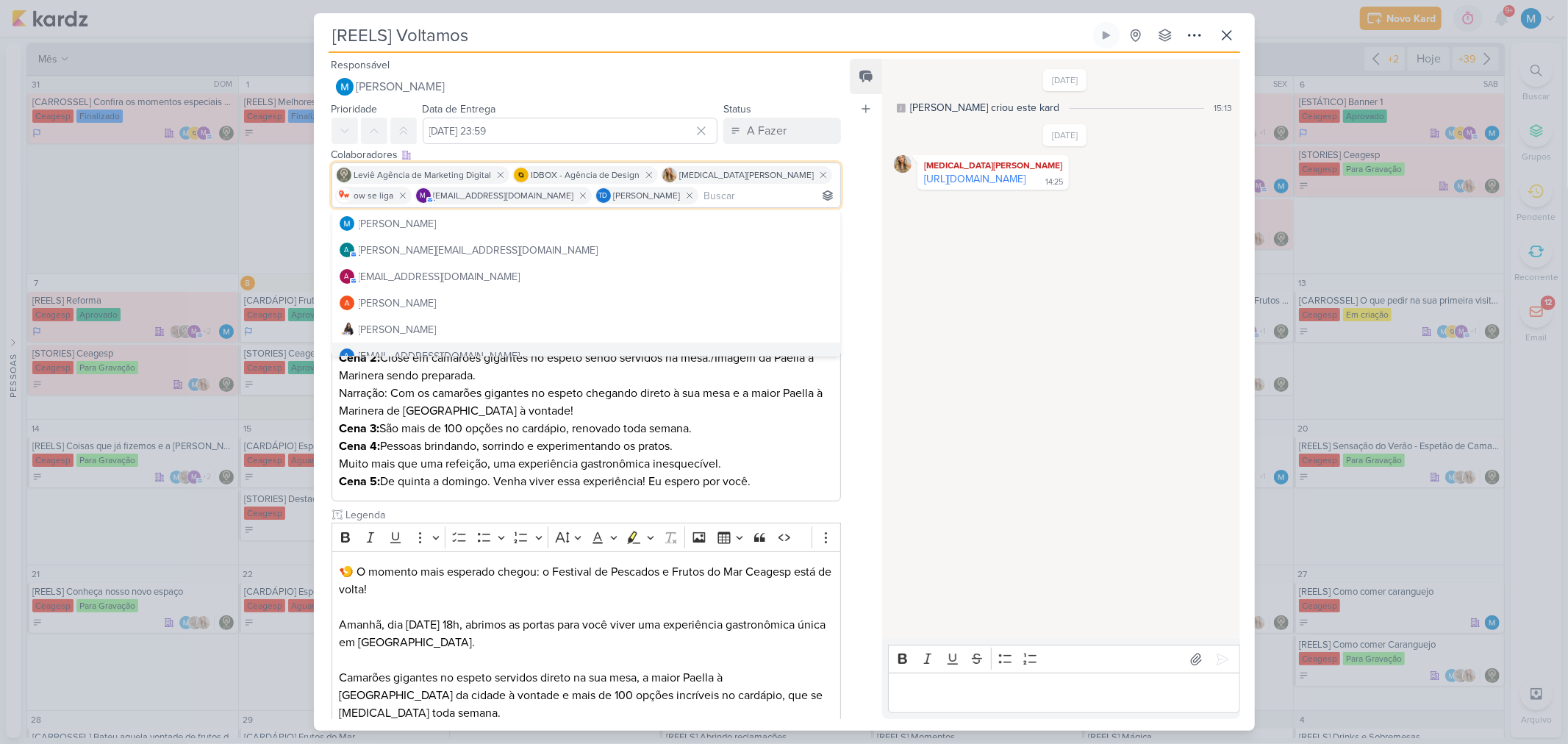
click at [763, 447] on p "Cena 4: Pessoas brindando, sorrindo e experimentando os pratos. Muito mais que …" at bounding box center [586, 454] width 494 height 35
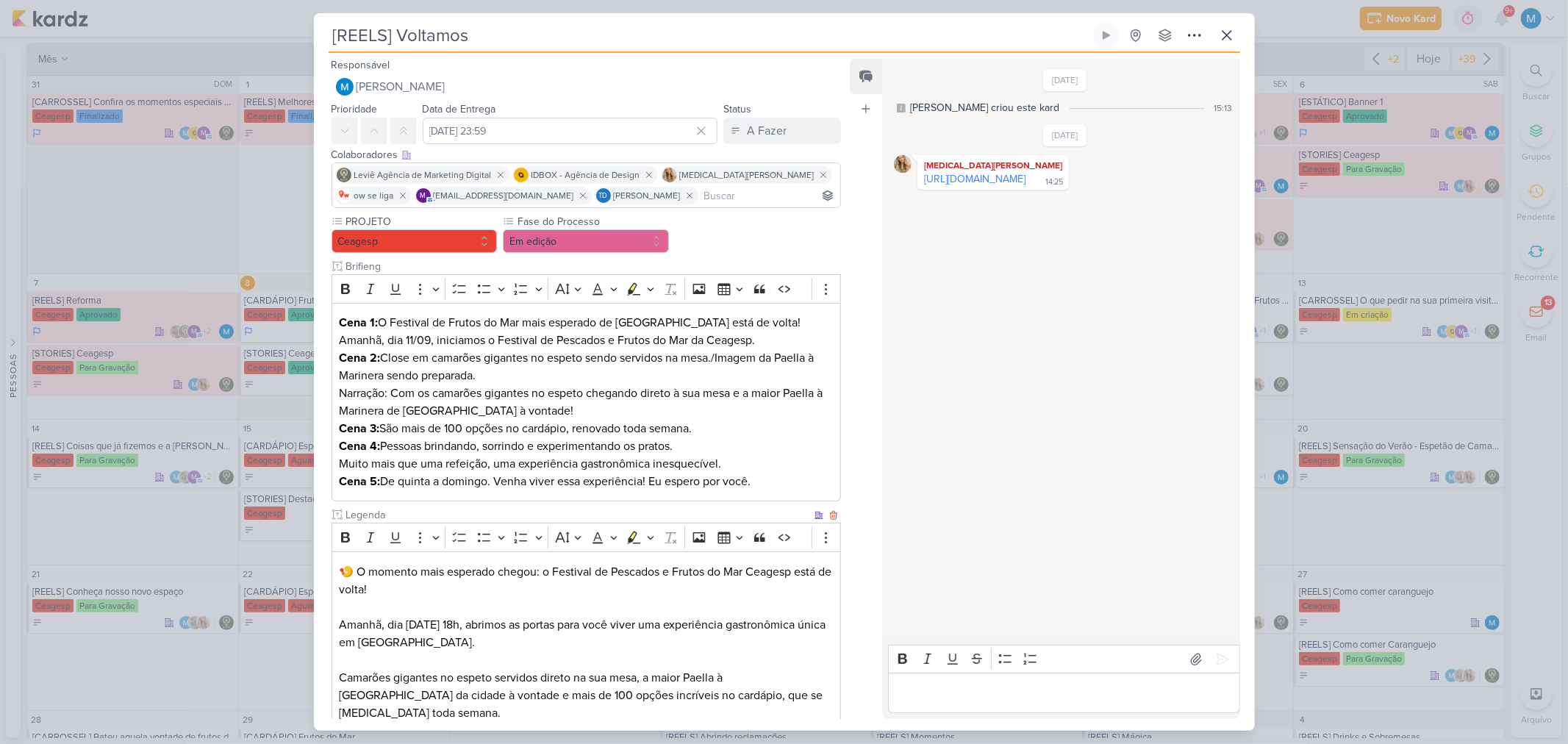
scroll to position [237, 0]
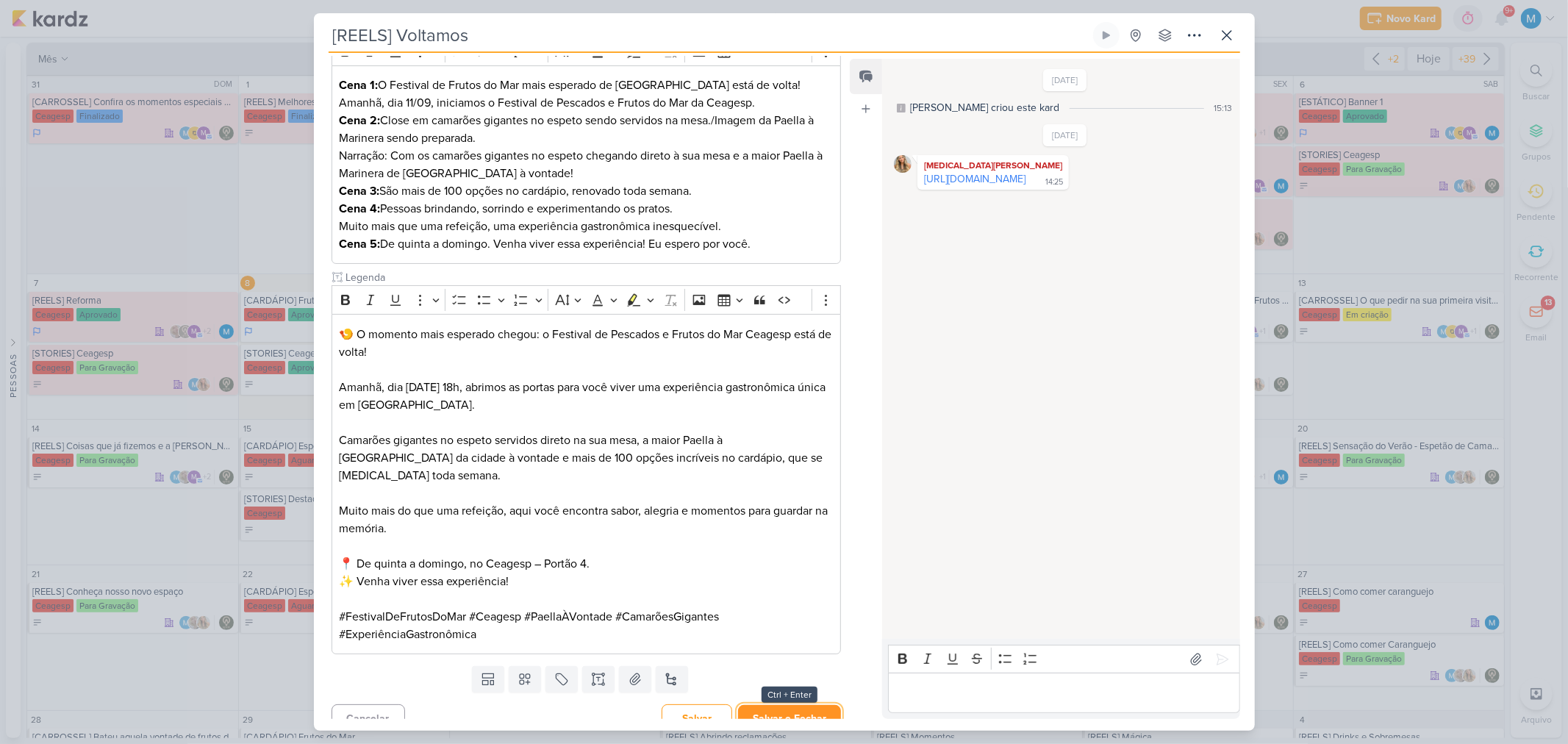
click at [797, 488] on button "Salvar e Fechar" at bounding box center [789, 718] width 103 height 27
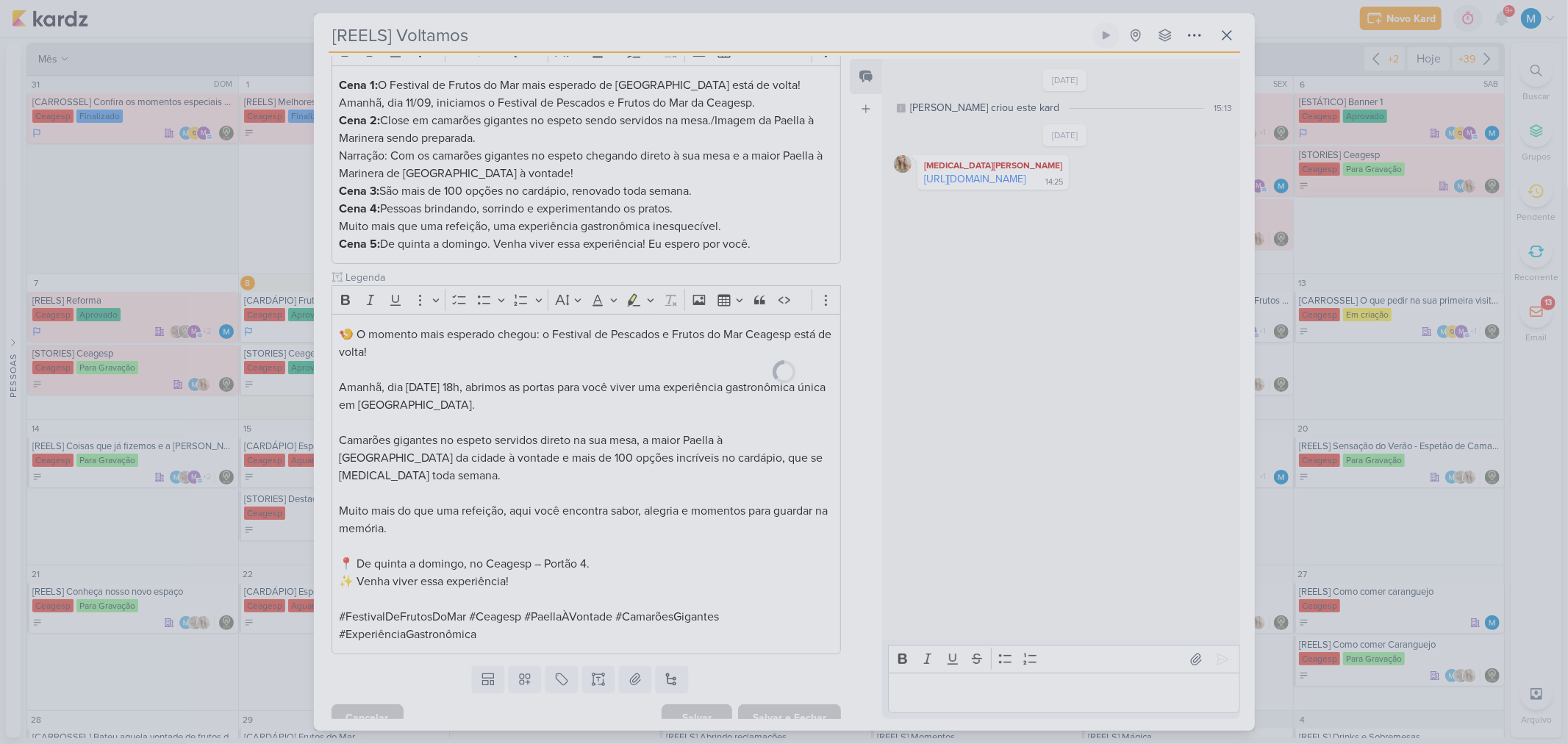
scroll to position [236, 0]
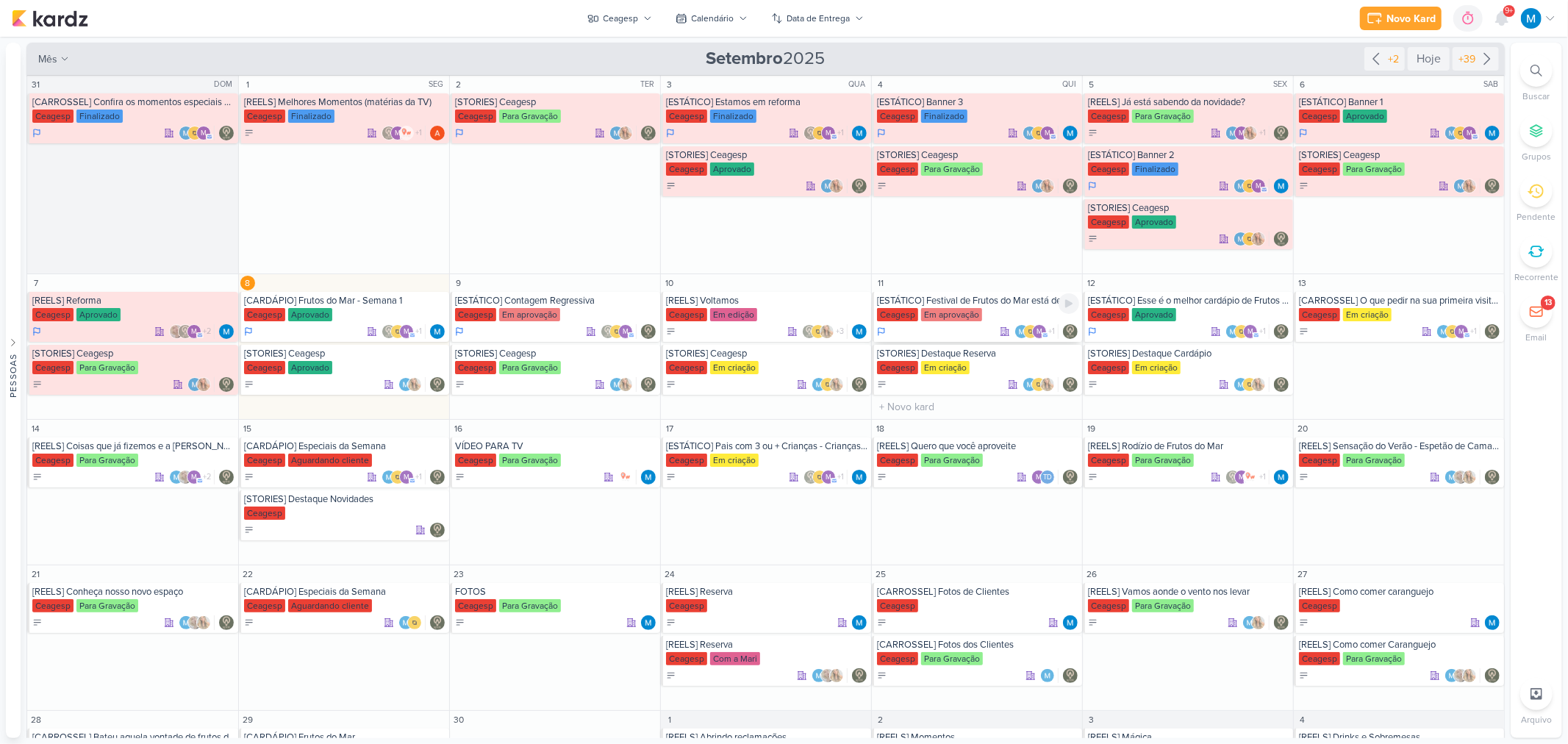
click at [994, 308] on div "Ceagesp Em aprovação" at bounding box center [978, 315] width 202 height 15
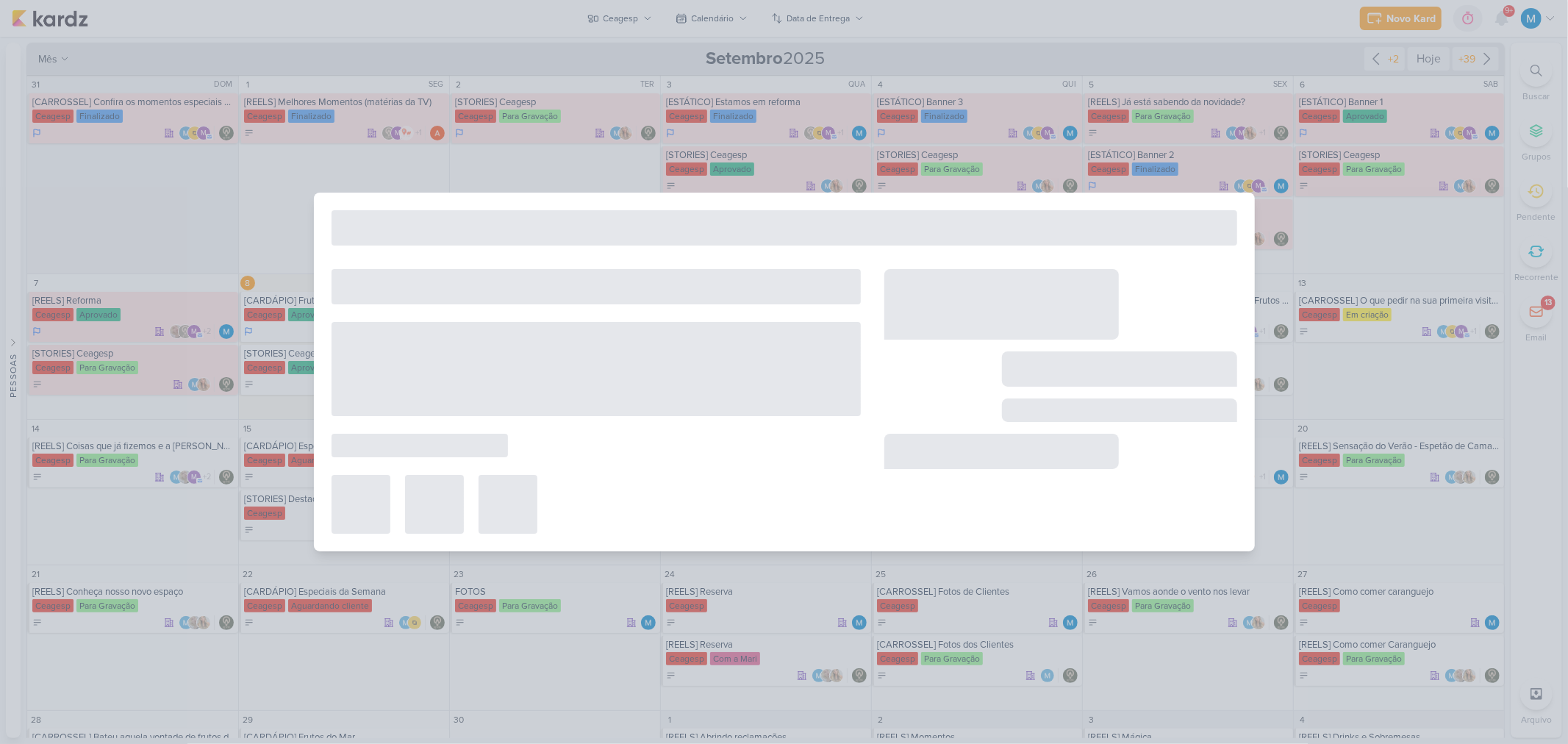
type input "[ESTÁTICO] Festival de Frutos do Mar está de volta!"
type input "11 de setembro de 2025 às 23:59"
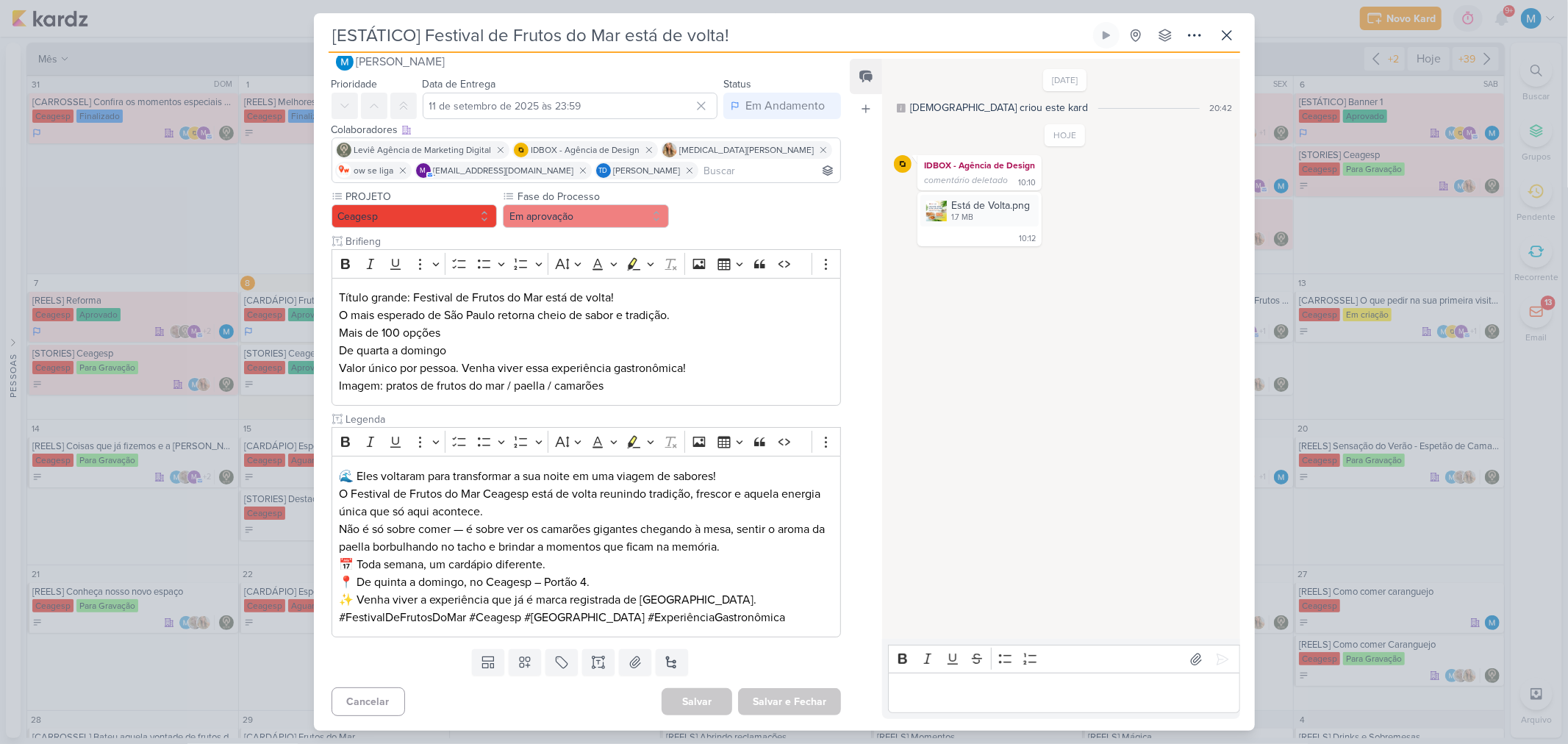
scroll to position [0, 0]
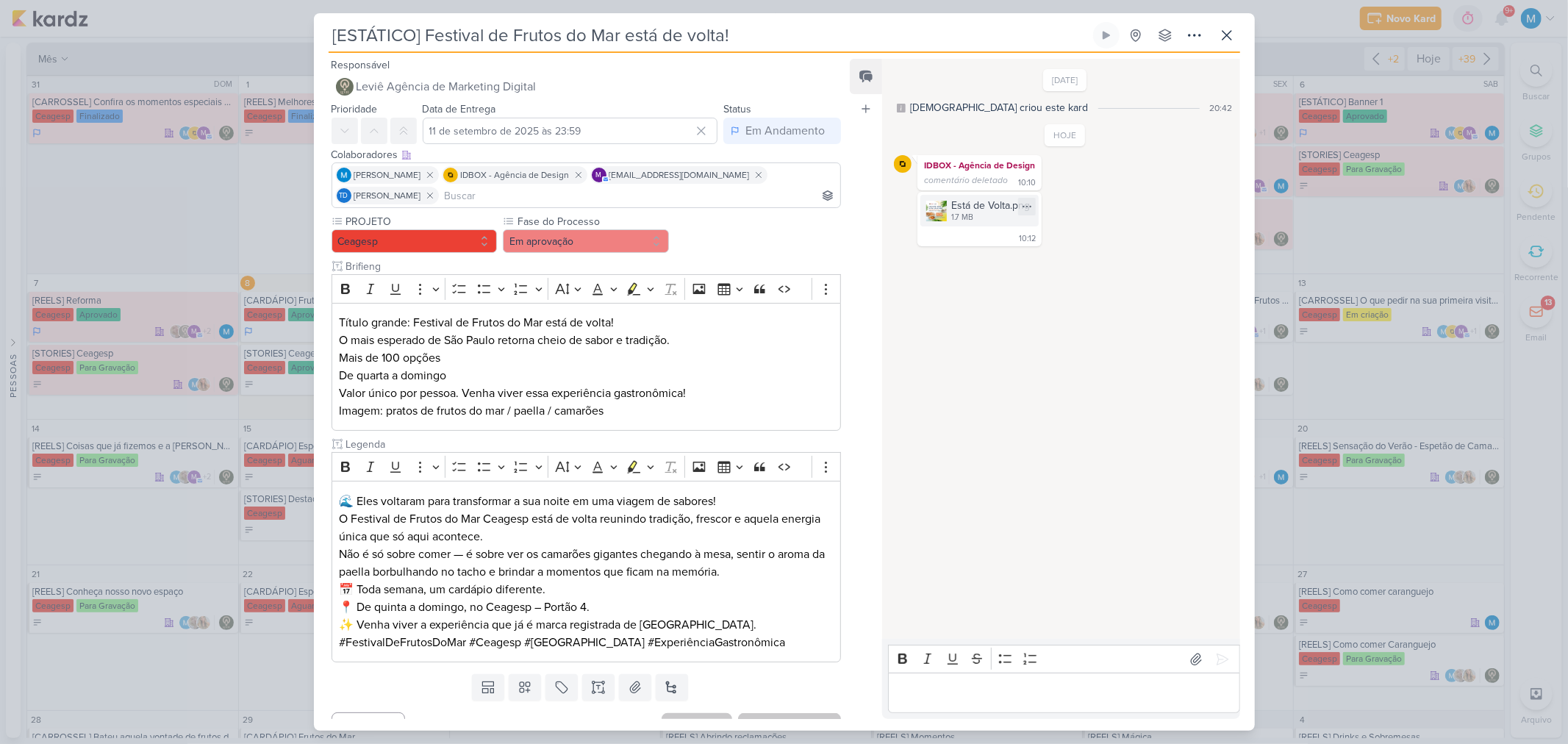
click at [932, 209] on img at bounding box center [936, 211] width 20 height 20
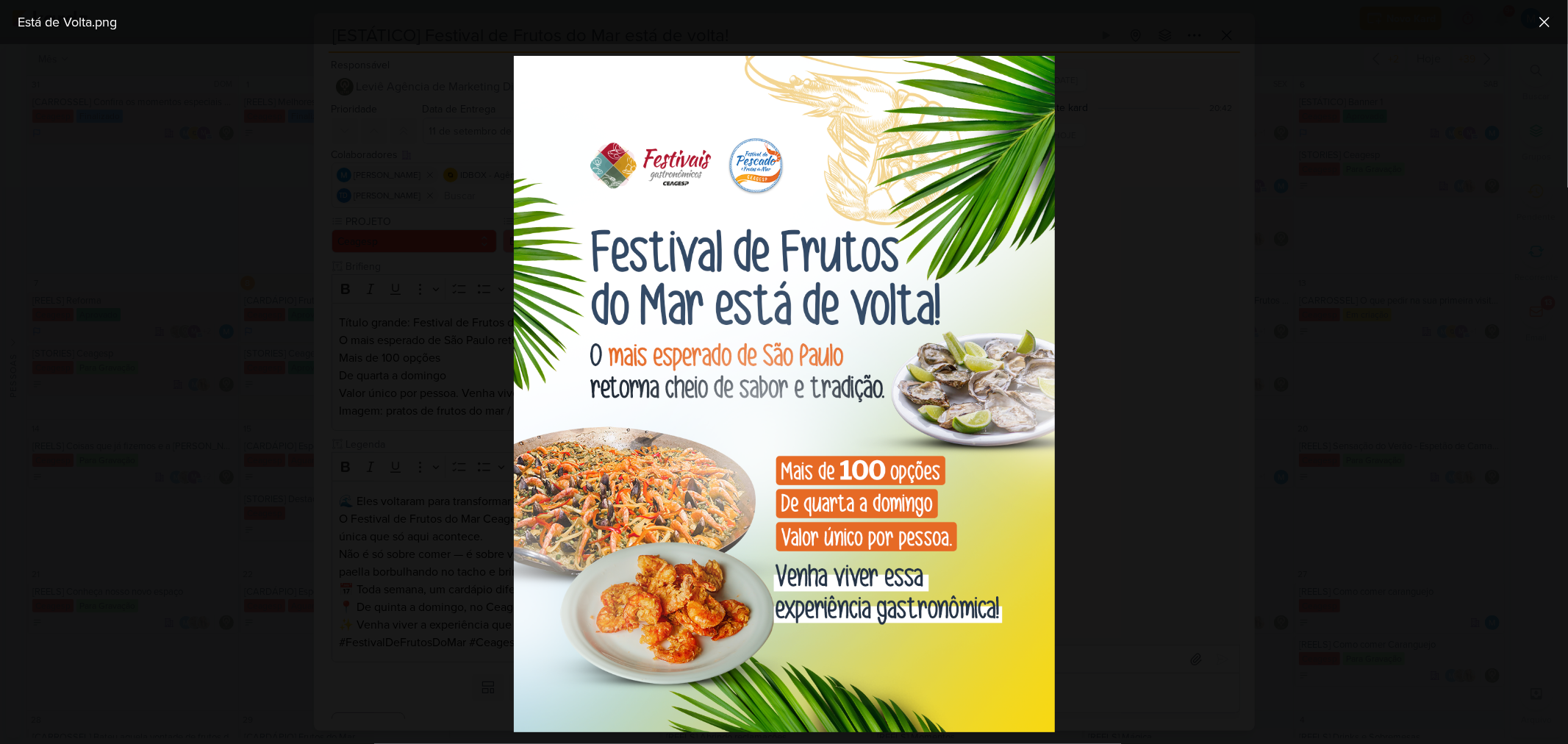
click at [1115, 423] on div at bounding box center [784, 395] width 1568 height 700
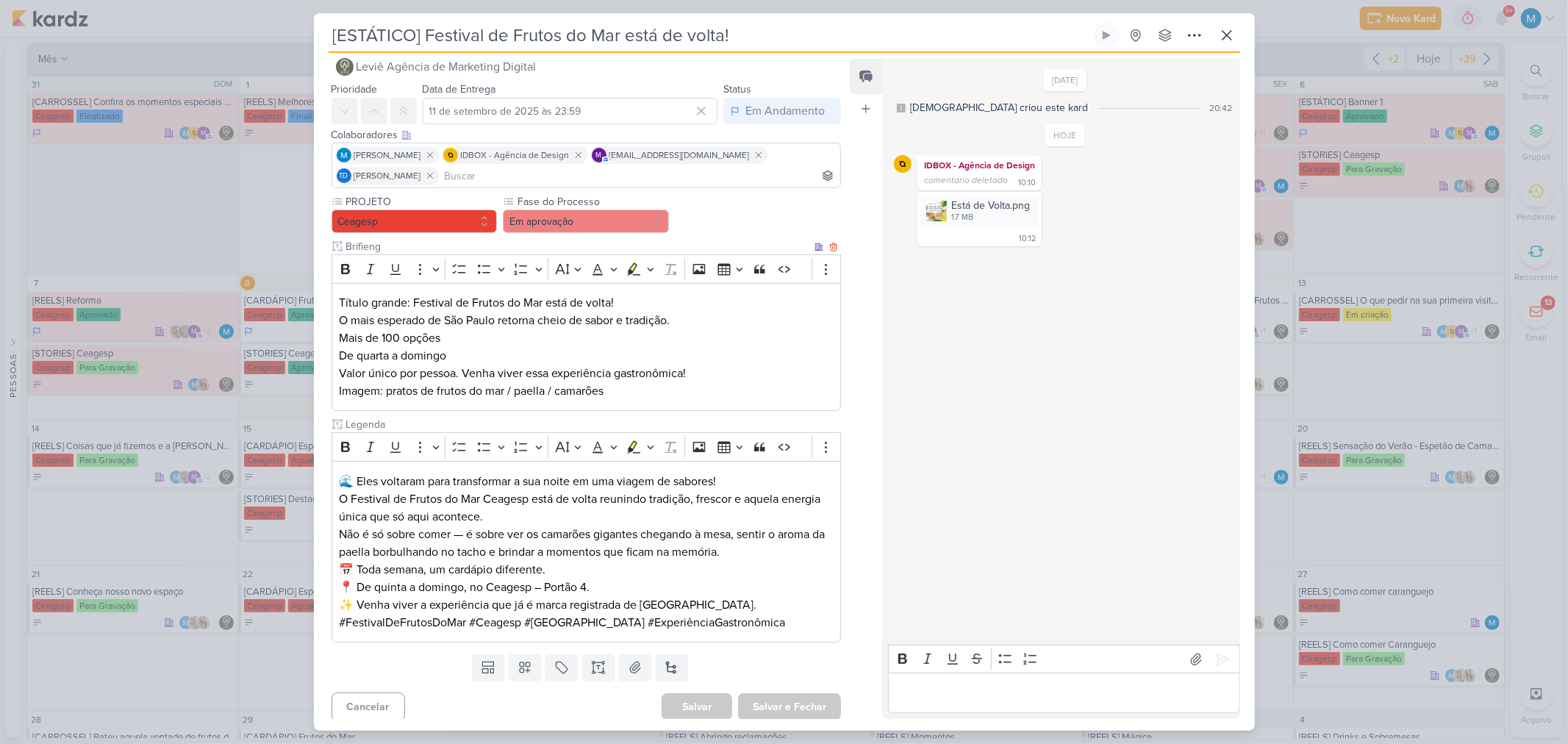
scroll to position [25, 0]
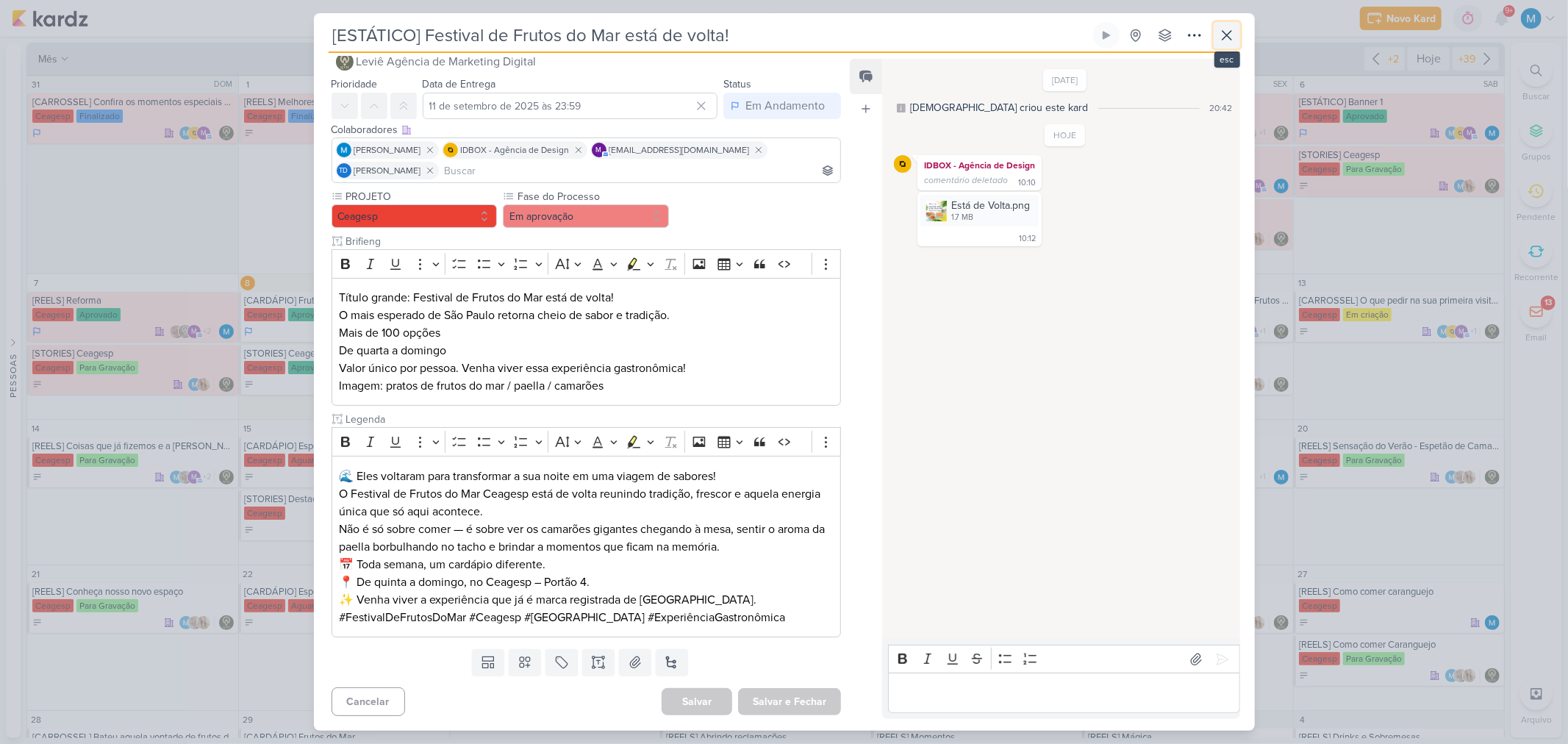
click at [1115, 38] on icon at bounding box center [1227, 35] width 9 height 9
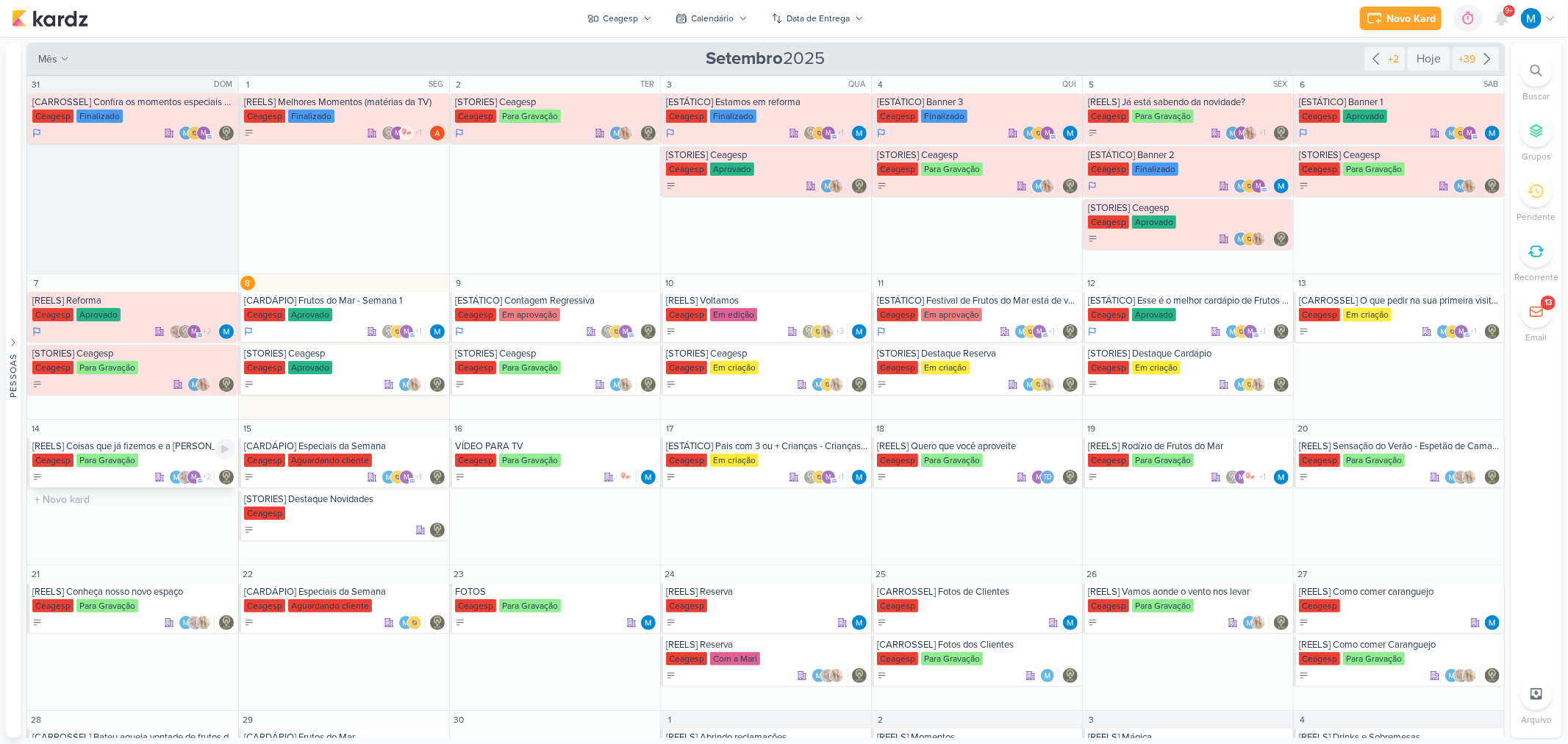
click at [120, 446] on div "[REELS] Coisas que já fizemos e a [PERSON_NAME] não nos demitiu" at bounding box center [134, 446] width 203 height 12
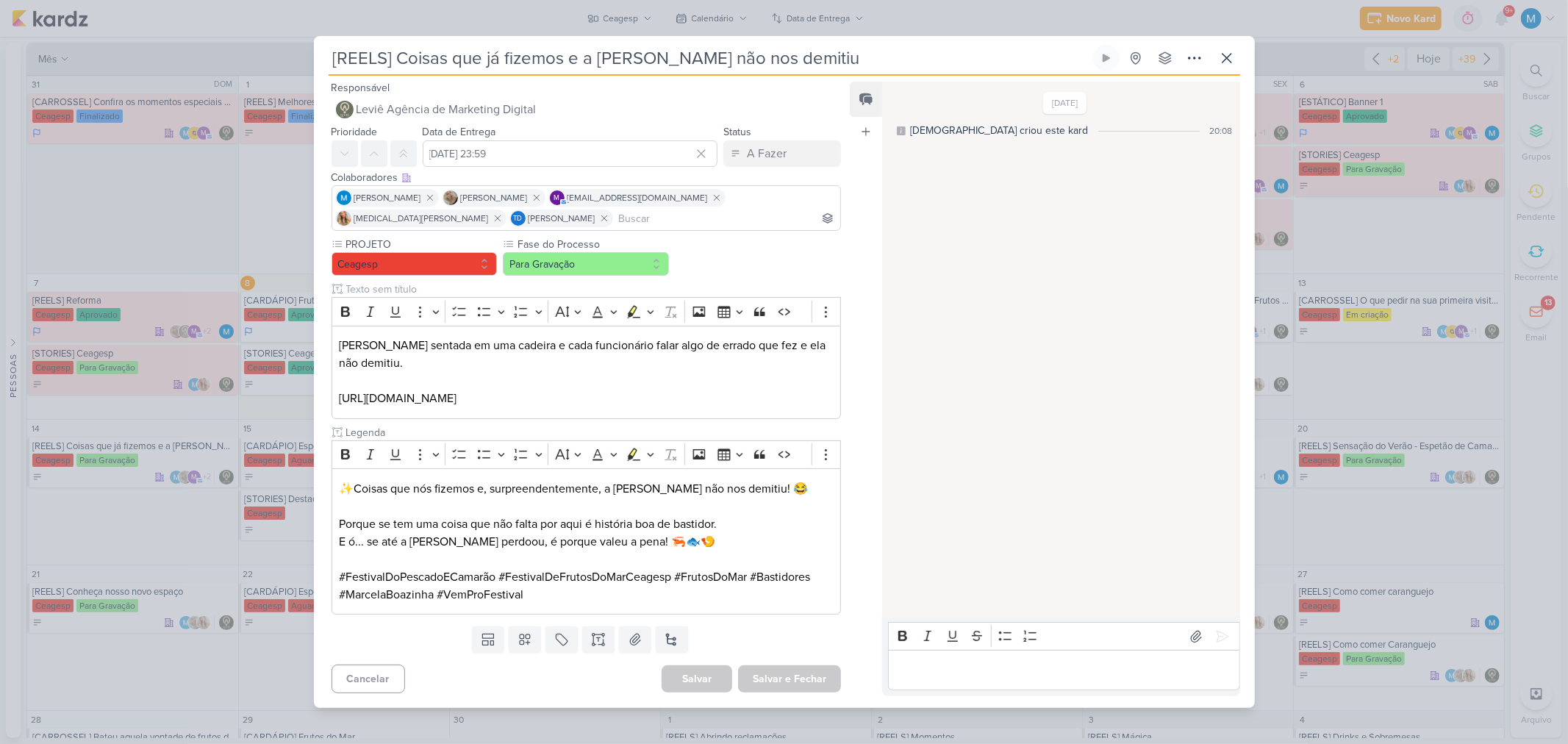
click at [970, 488] on p "Editor editing area: main" at bounding box center [1064, 670] width 336 height 18
click at [915, 488] on p "Editor editing area: main" at bounding box center [1064, 670] width 336 height 18
click at [1115, 68] on button at bounding box center [1227, 58] width 26 height 26
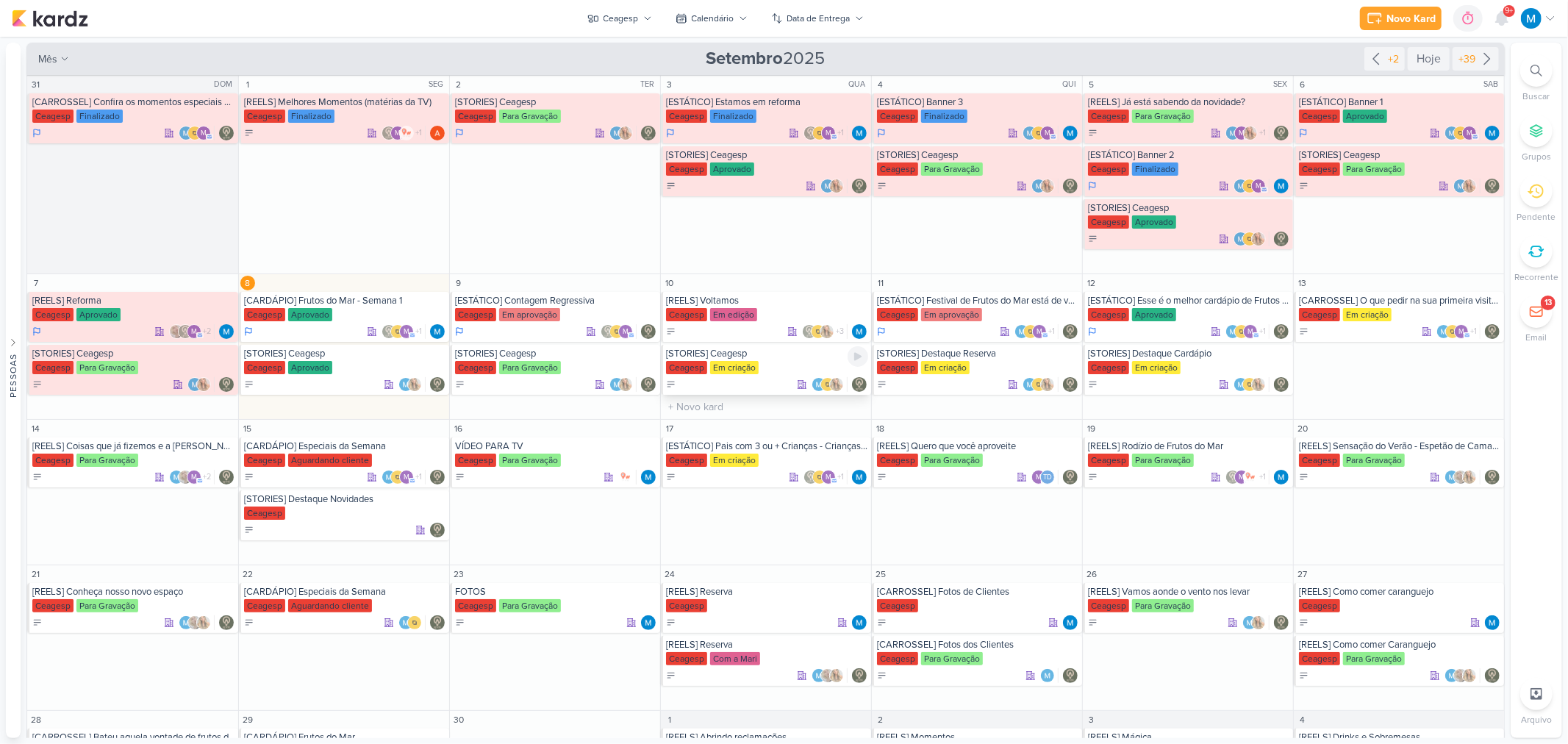
click at [779, 356] on div "[STORIES] Ceagesp" at bounding box center [767, 353] width 202 height 12
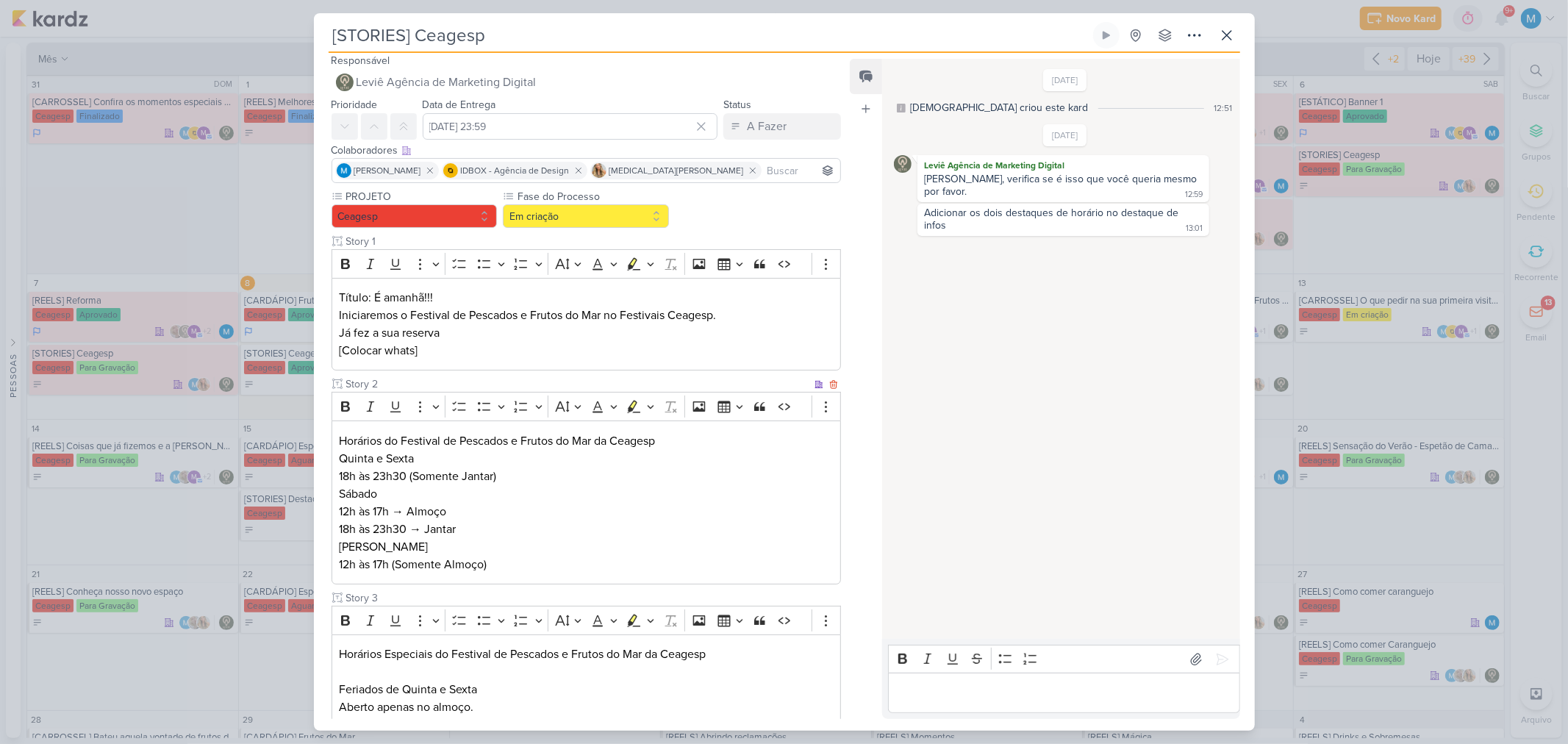
scroll to position [0, 0]
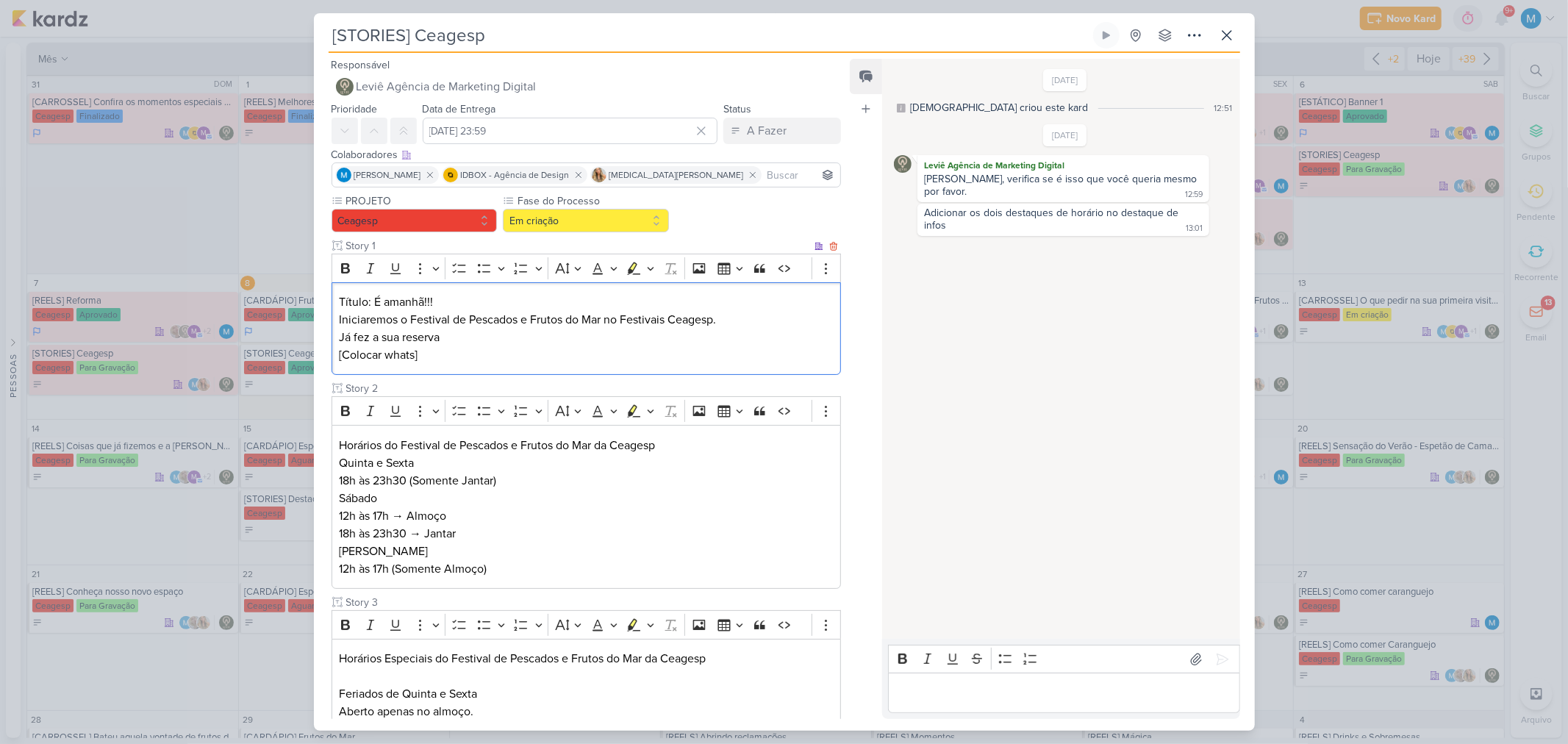
click at [461, 335] on p "Iniciaremos o Festival de Pescados e Frutos do Mar no Festivais Ceagesp. Já fez…" at bounding box center [586, 338] width 494 height 53
click at [343, 350] on p "Iniciaremos o Festival de Pescados e Frutos do Mar no Festivais Ceagesp. Já fez…" at bounding box center [586, 338] width 494 height 53
click at [709, 488] on p "Domingo 12h às 17h (Somente Almoço)" at bounding box center [586, 560] width 494 height 35
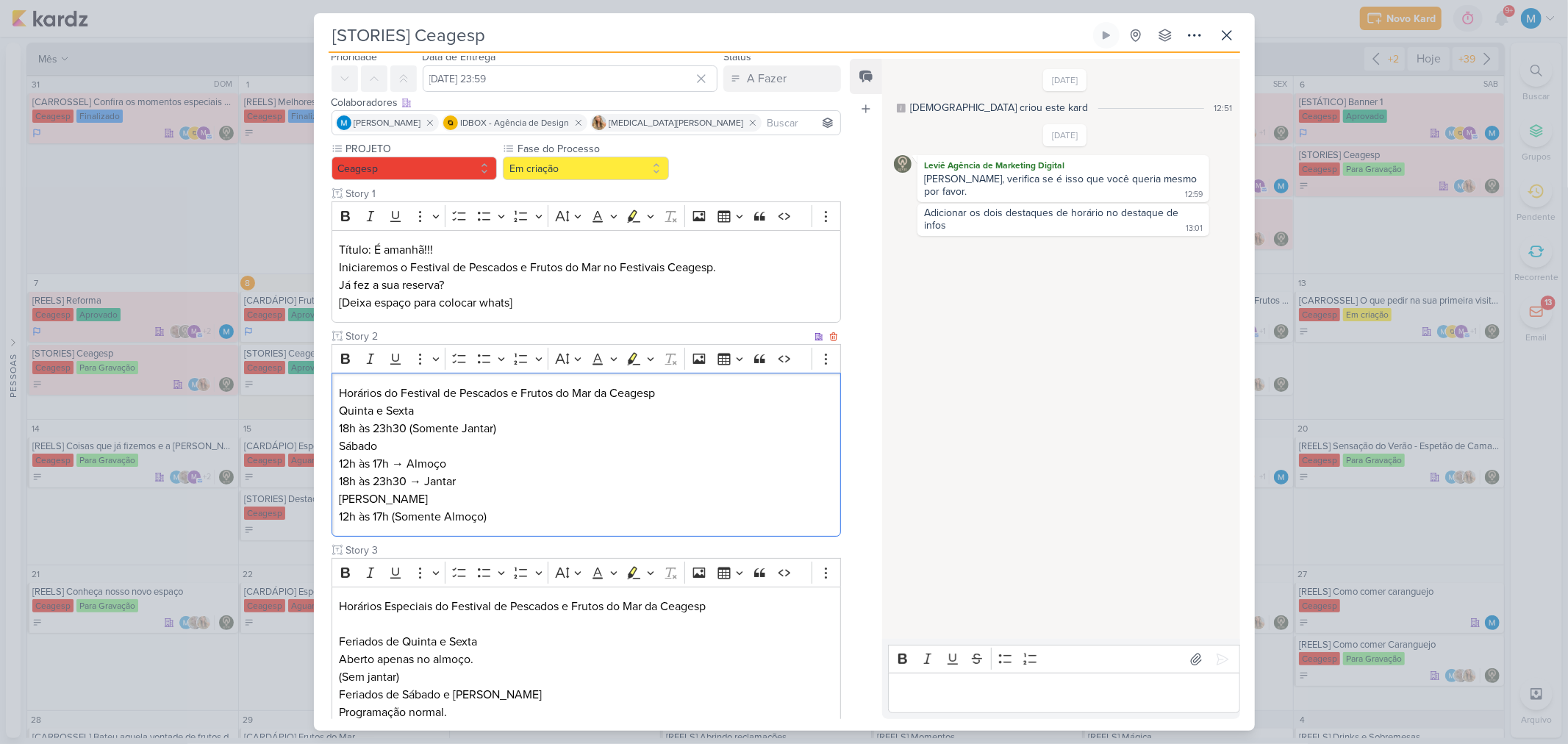
scroll to position [82, 0]
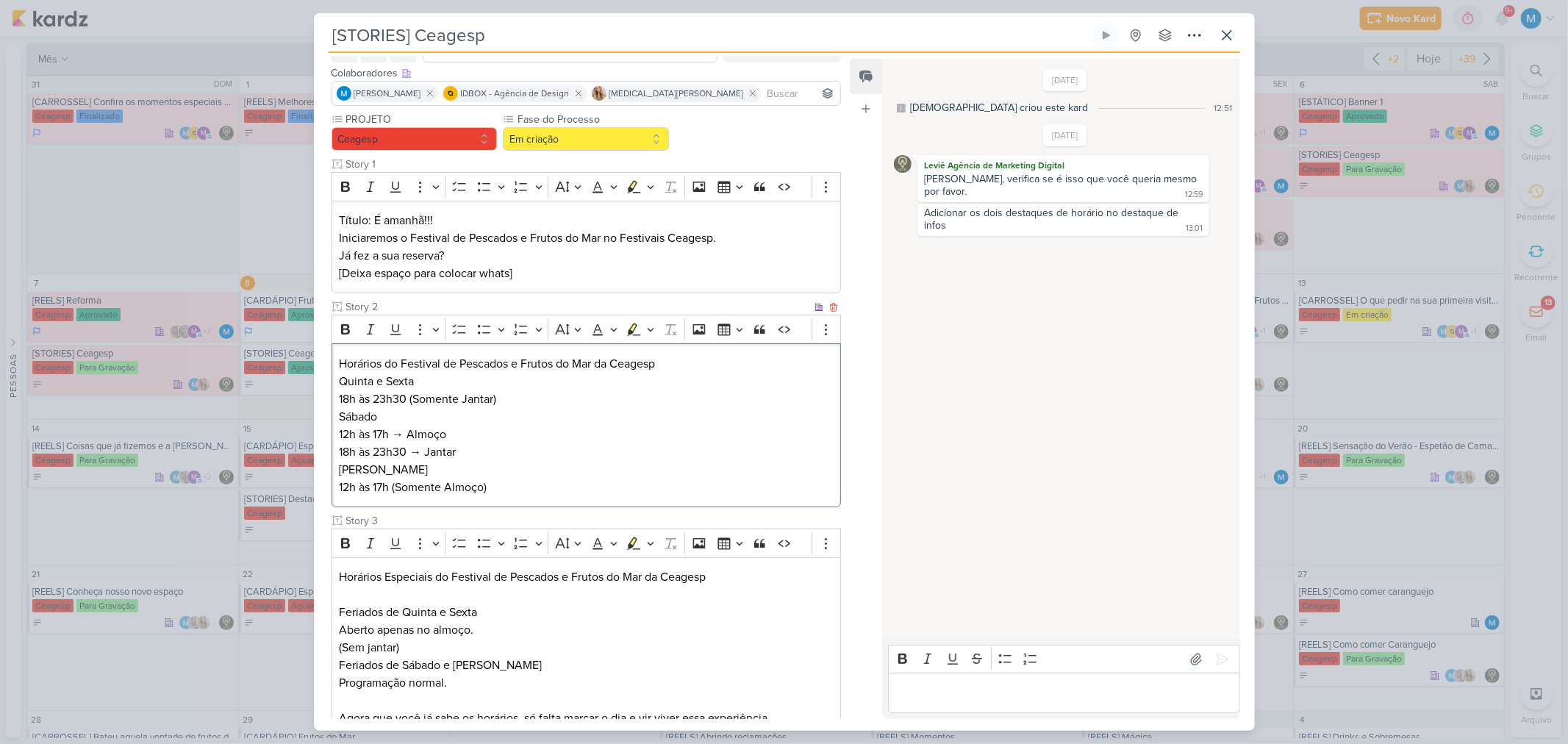
click at [412, 395] on p "Horários do Festival de Pescados e Frutos do Mar da Ceagesp Quinta e Sexta 18h …" at bounding box center [586, 381] width 494 height 53
click at [520, 398] on p "Horários do Festival de Pescados e Frutos do Mar da Ceagesp Quinta e Sexta 18h …" at bounding box center [586, 381] width 494 height 53
click at [412, 398] on p "Horários do Festival de Pescados e Frutos do Mar da Ceagesp Quinta e Sexta 18h …" at bounding box center [586, 381] width 494 height 53
click at [411, 398] on p "Horários do Festival de Pescados e Frutos do Mar da Ceagesp Quinta e Sexta 18h …" at bounding box center [586, 381] width 494 height 53
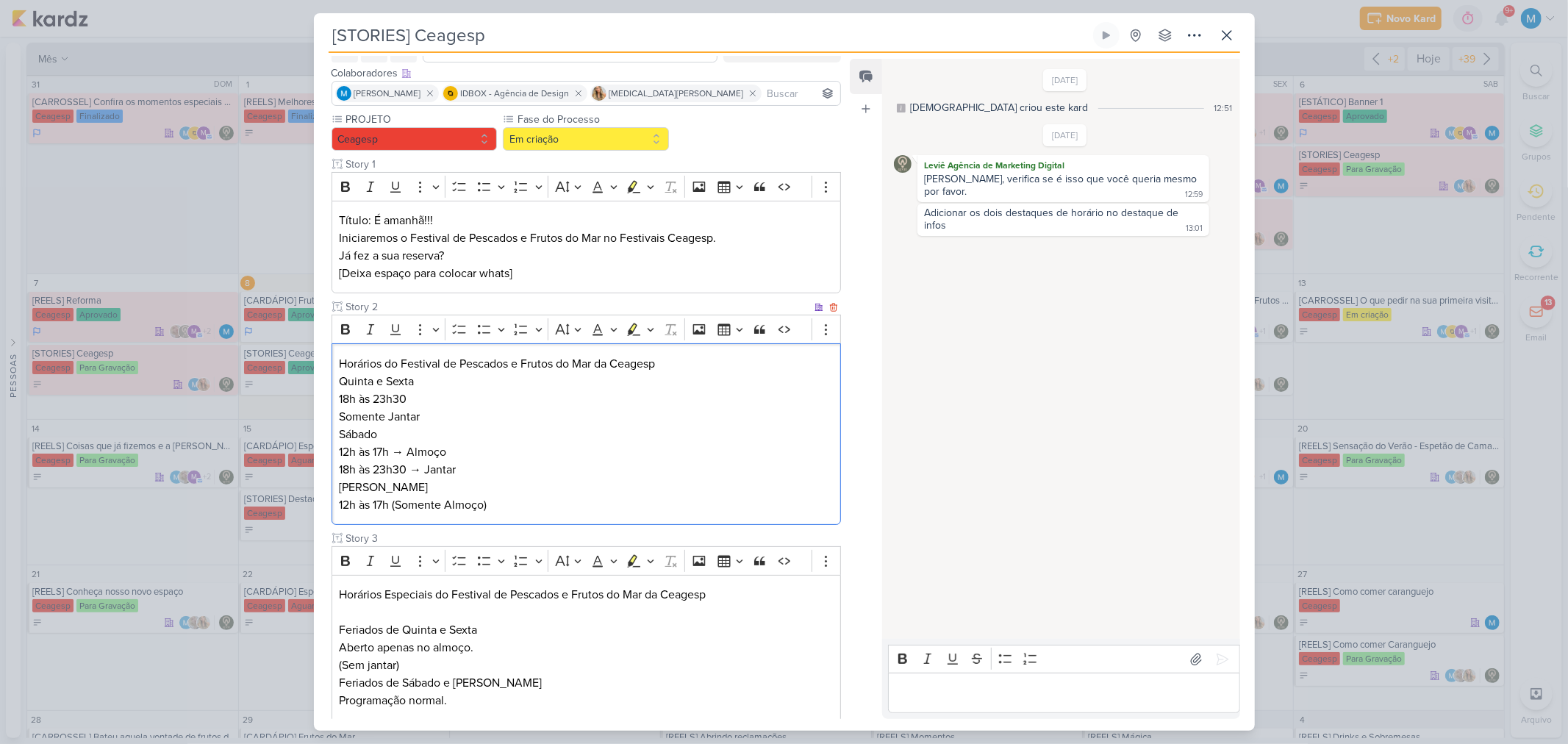
click at [431, 410] on p "Horários do Festival de Pescados e Frutos do Mar da Ceagesp Quinta e Sexta 18h …" at bounding box center [586, 390] width 494 height 71
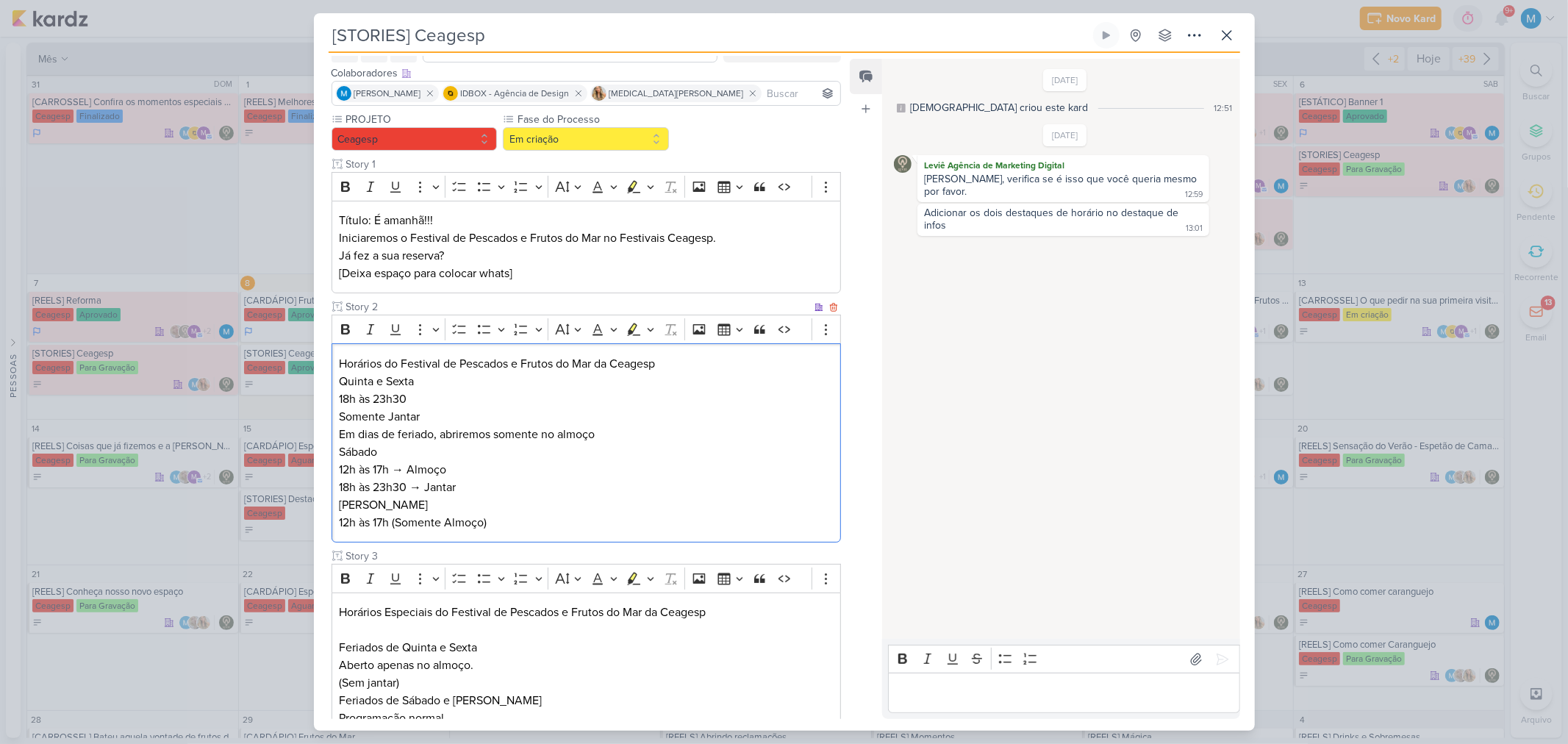
click at [656, 434] on p "Horários do Festival de Pescados e Frutos do Mar da Ceagesp Quinta e Sexta 18h …" at bounding box center [586, 398] width 494 height 88
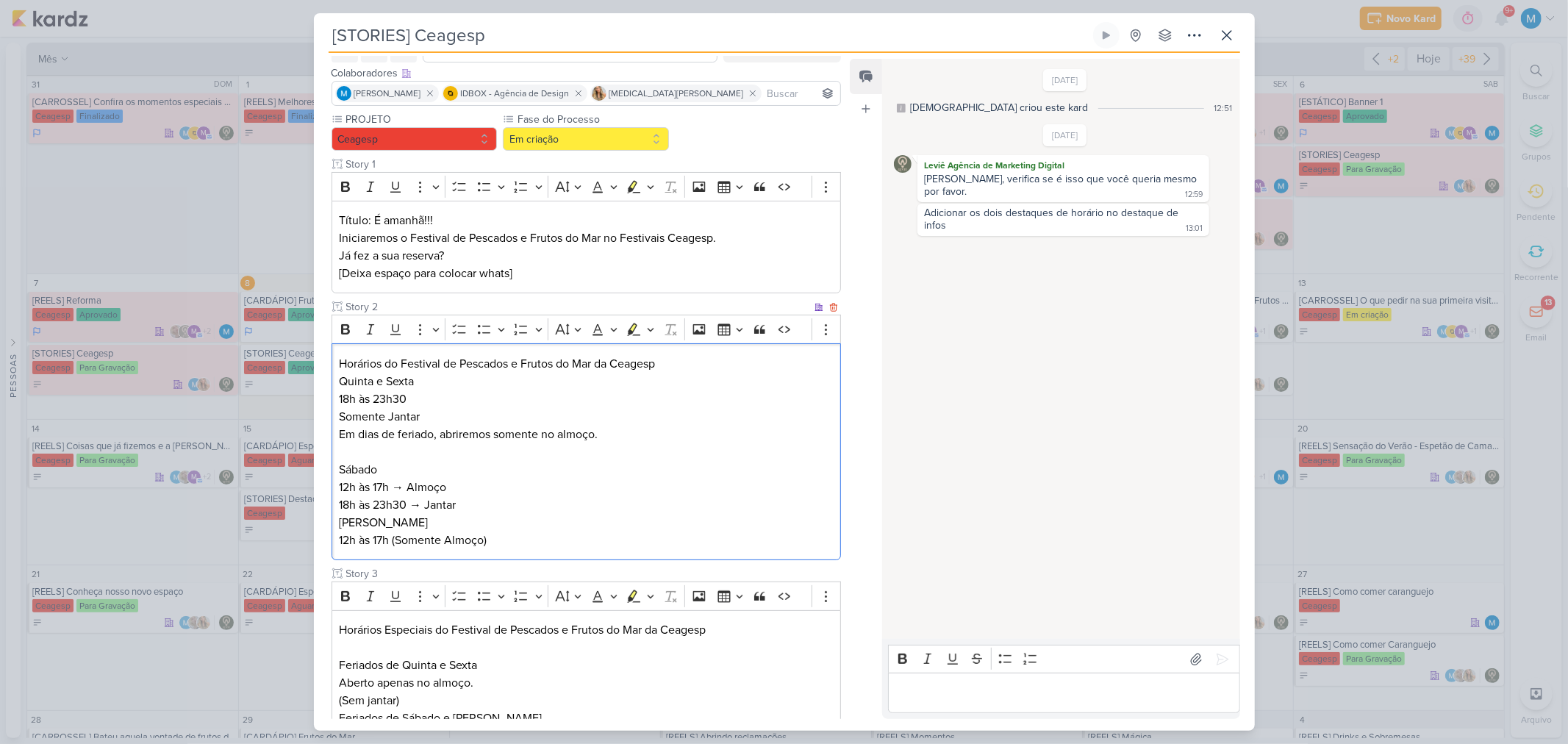
click at [495, 488] on p "Sábado 12h às 17h → Almoço 18h às 23h30 → Jantar" at bounding box center [586, 488] width 494 height 53
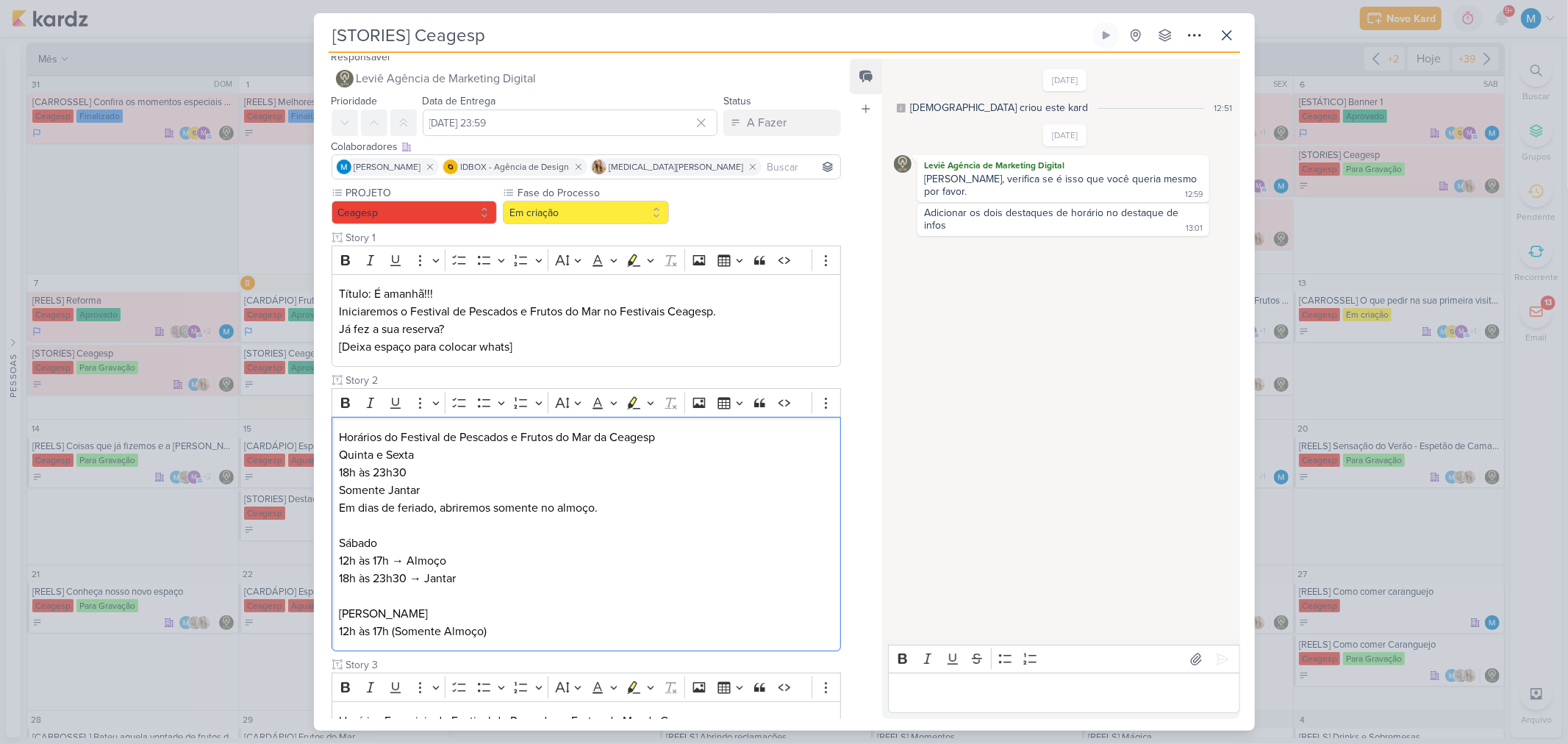
scroll to position [0, 0]
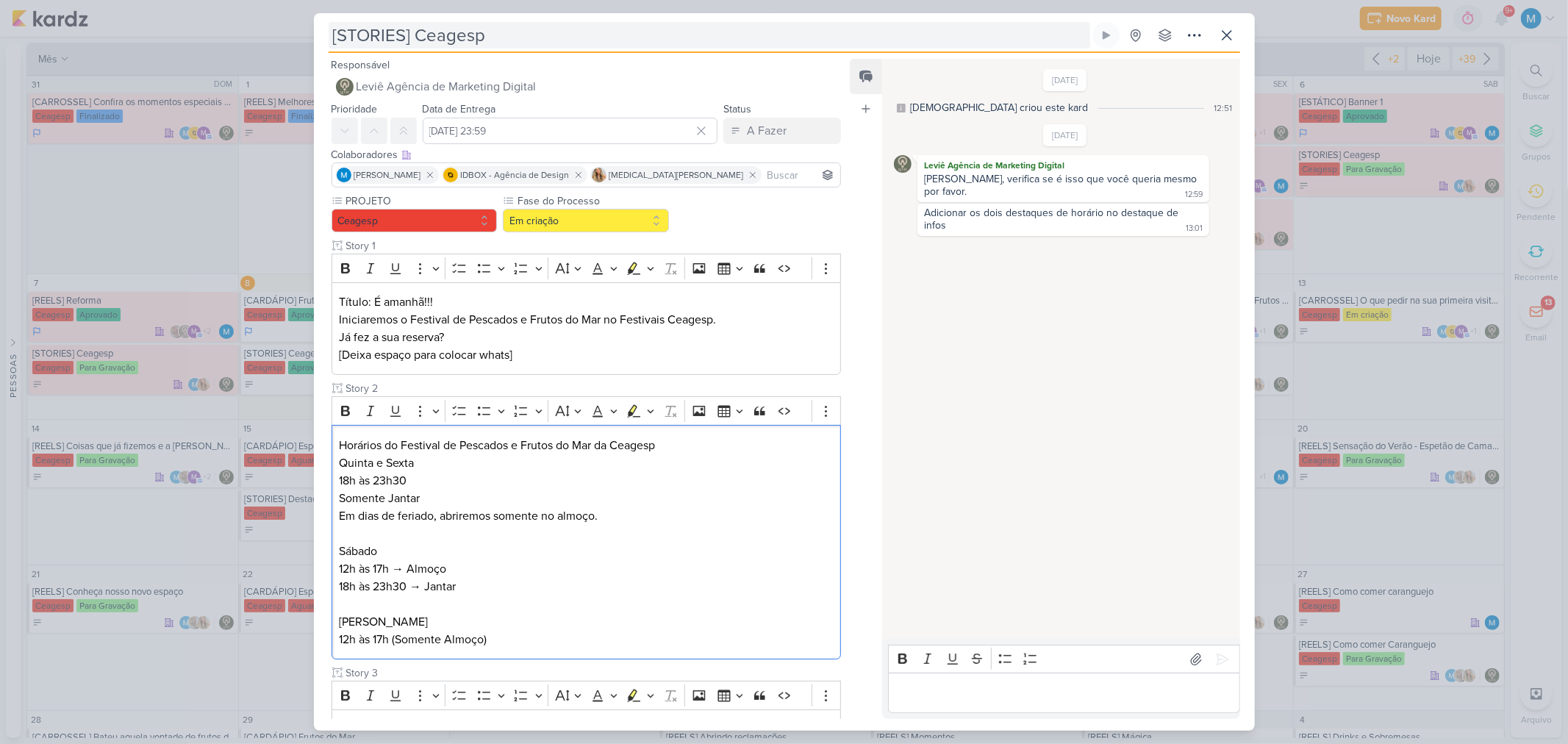
click at [525, 40] on input "[STORIES] Ceagesp" at bounding box center [709, 35] width 761 height 26
click at [954, 488] on div "Editor editing area: main" at bounding box center [1064, 693] width 352 height 40
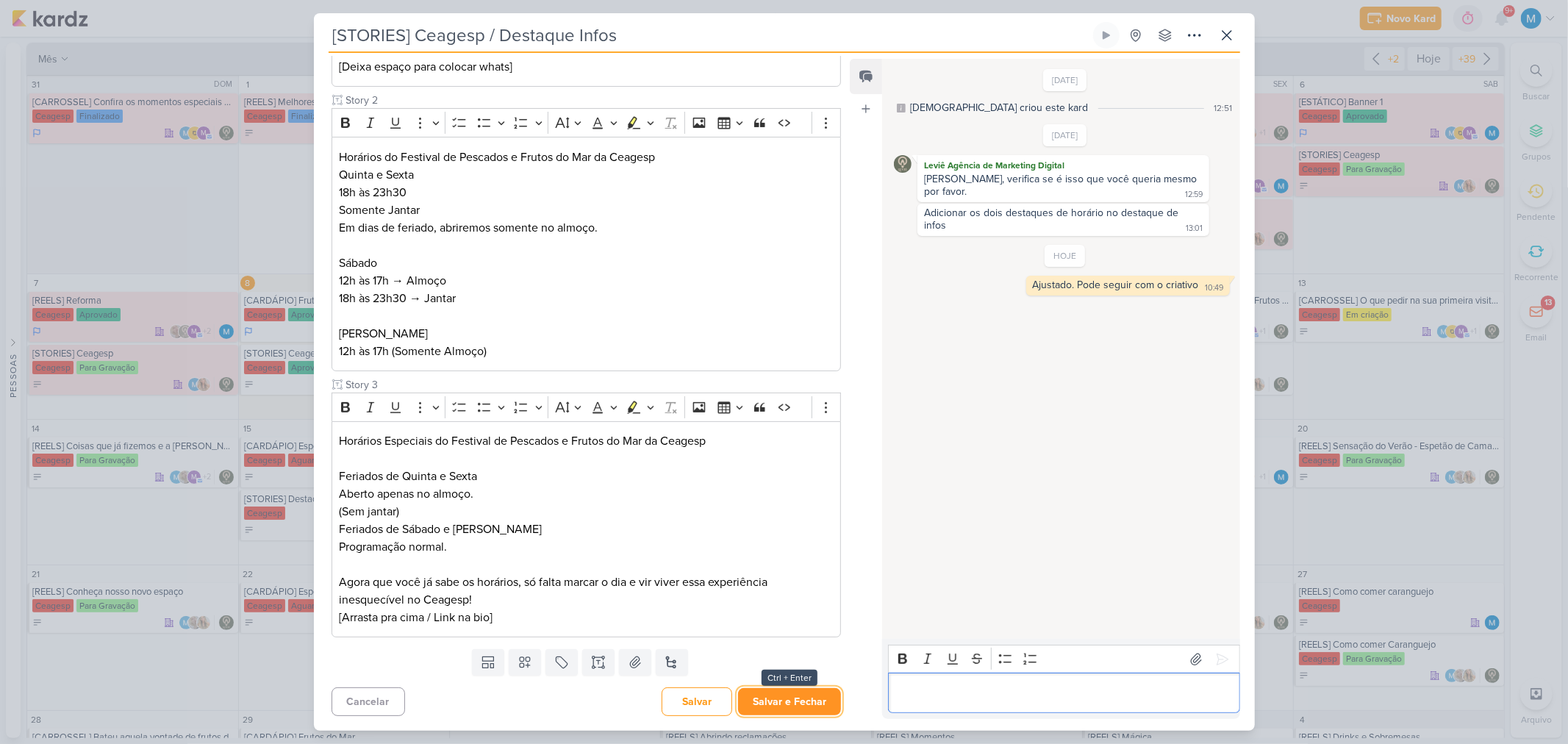
click at [783, 488] on button "Salvar e Fechar" at bounding box center [789, 702] width 103 height 27
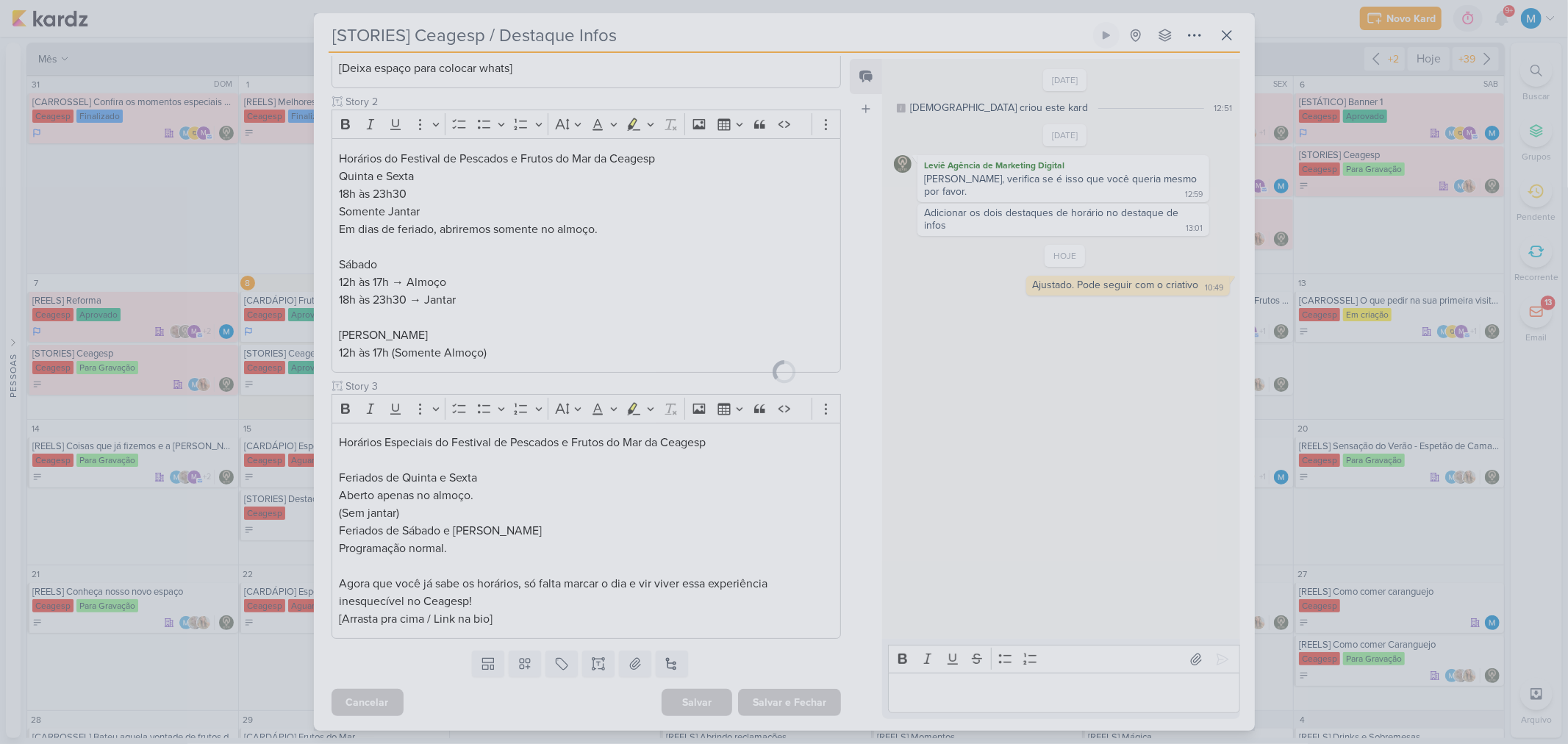
scroll to position [287, 0]
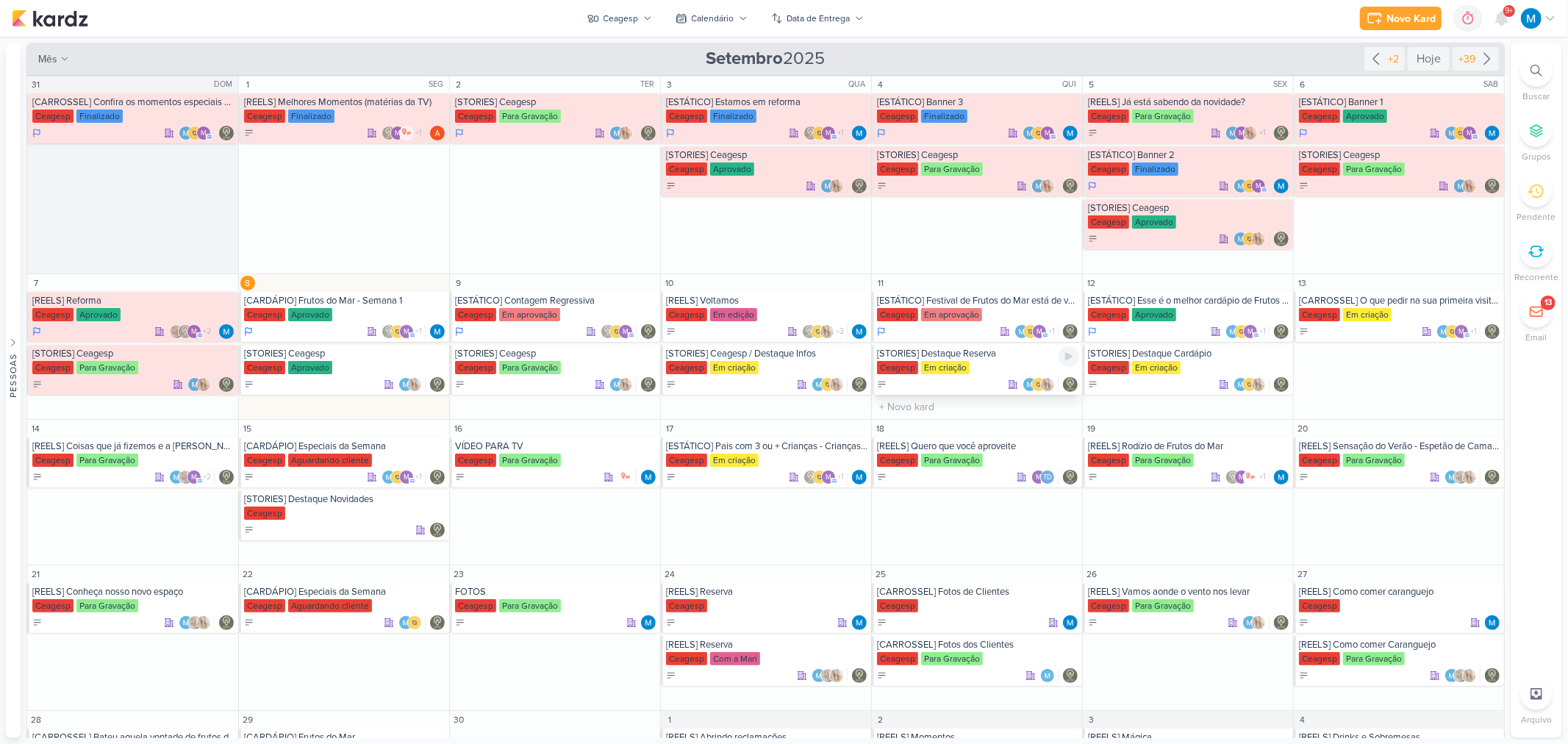
click at [997, 358] on div "[STORIES] Destaque Reserva" at bounding box center [978, 353] width 202 height 12
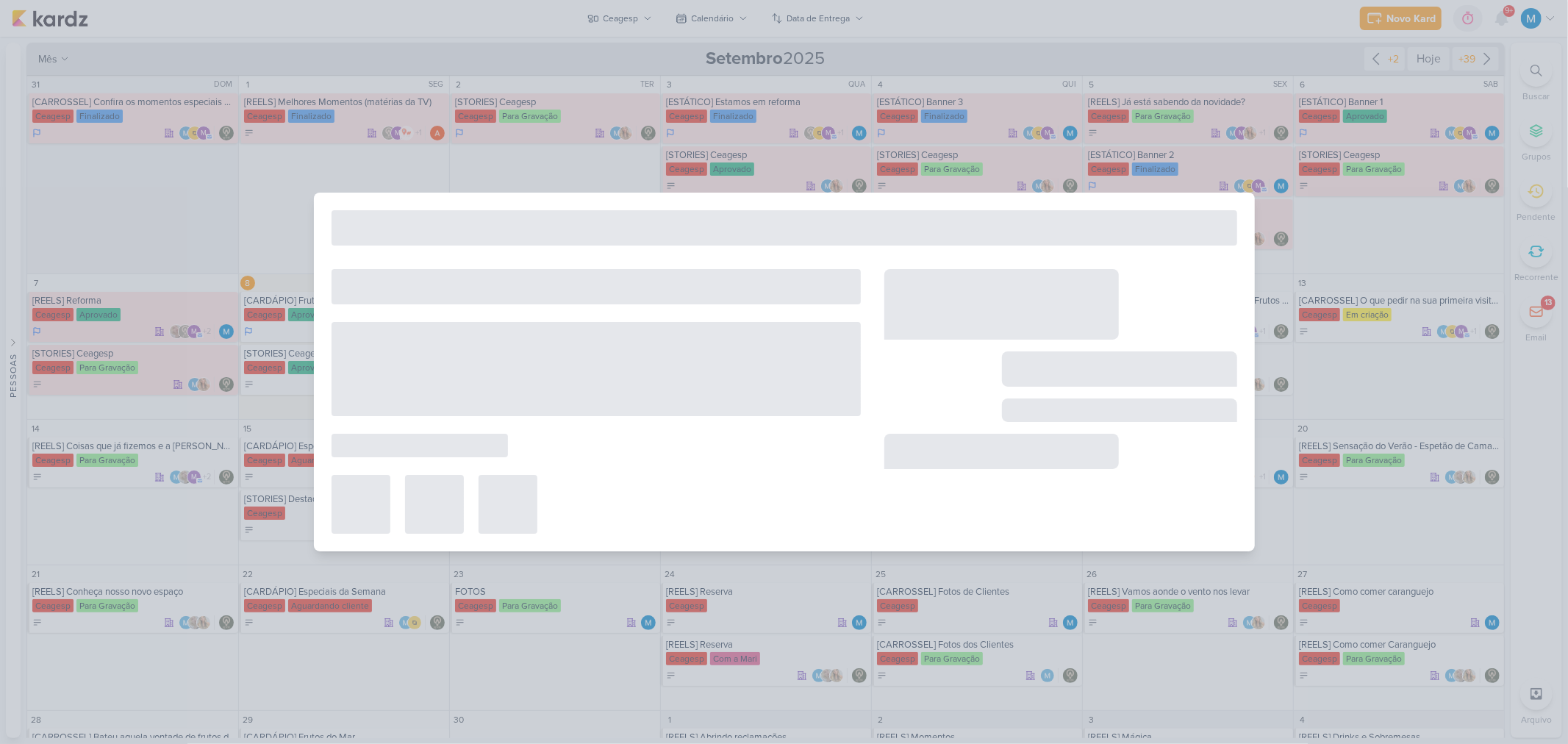
type input "[STORIES] Destaque Reserva"
type input "11 de setembro de 2025 às 23:59"
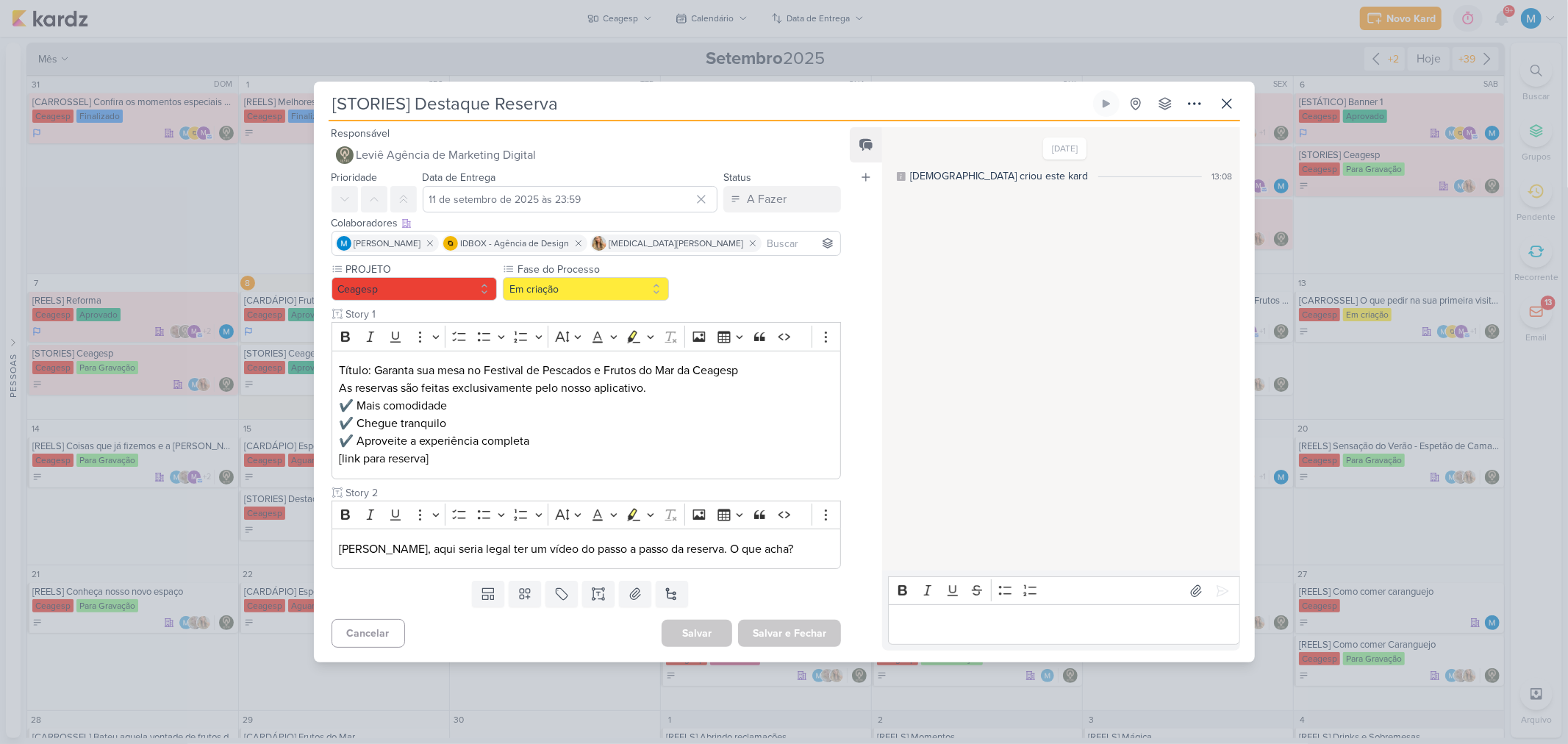
scroll to position [0, 0]
click at [760, 488] on p "[PERSON_NAME], aqui seria legal ter um vídeo do passo a passo da reserva. O que…" at bounding box center [586, 549] width 494 height 18
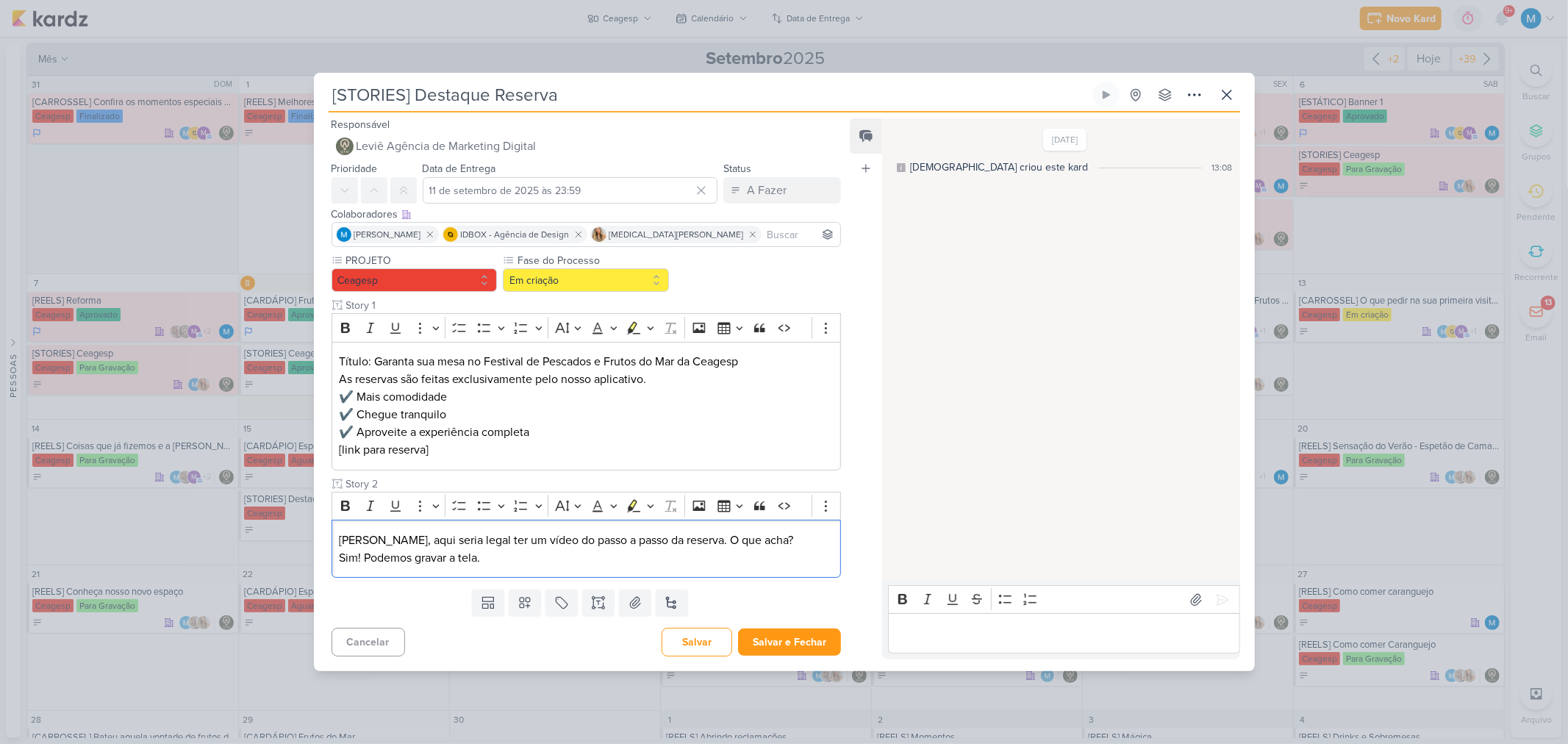
click at [765, 232] on input at bounding box center [801, 234] width 73 height 18
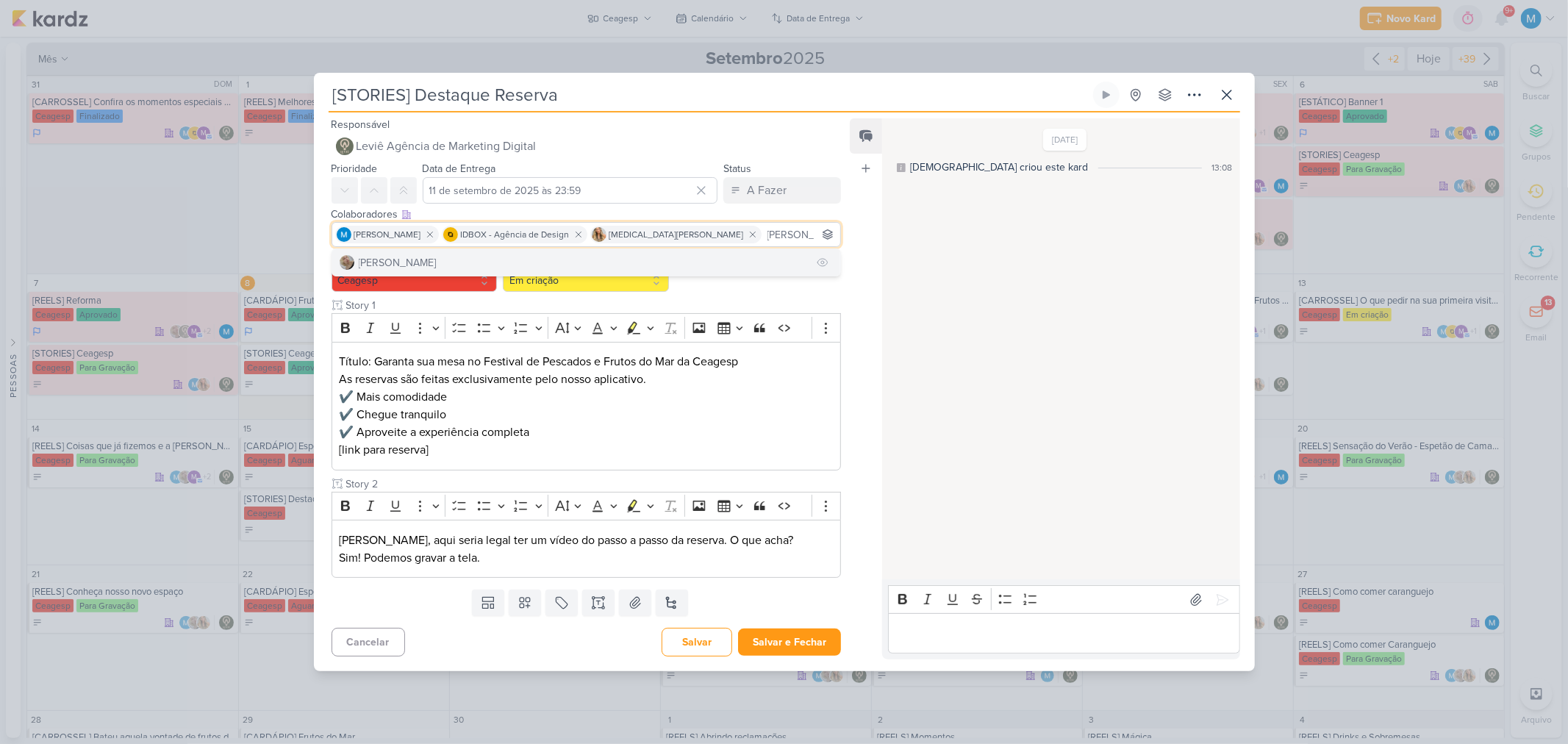
type input "[PERSON_NAME]"
click at [574, 268] on button "[PERSON_NAME]" at bounding box center [586, 262] width 509 height 26
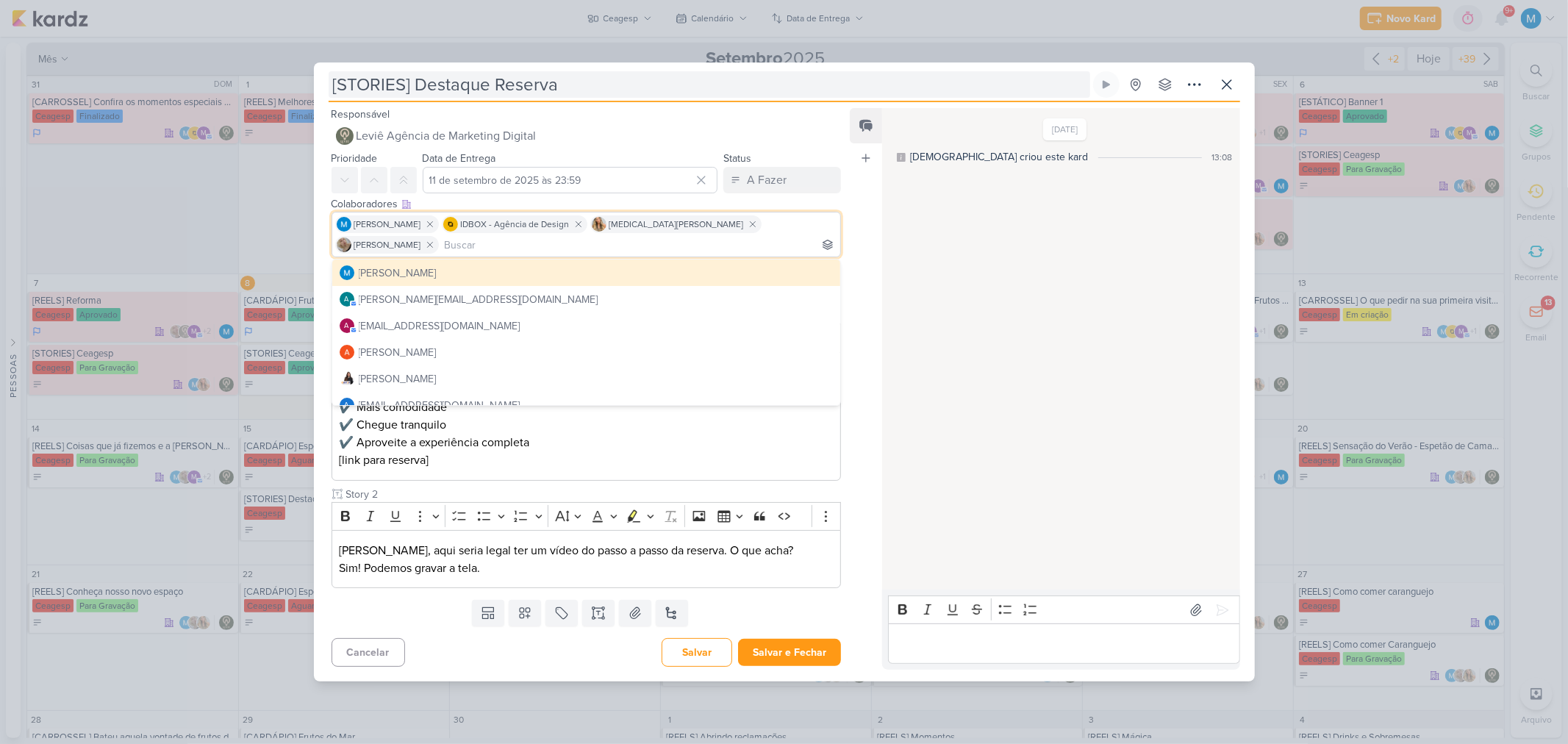
click at [404, 98] on input "[STORIES] Destaque Reserva" at bounding box center [709, 85] width 761 height 26
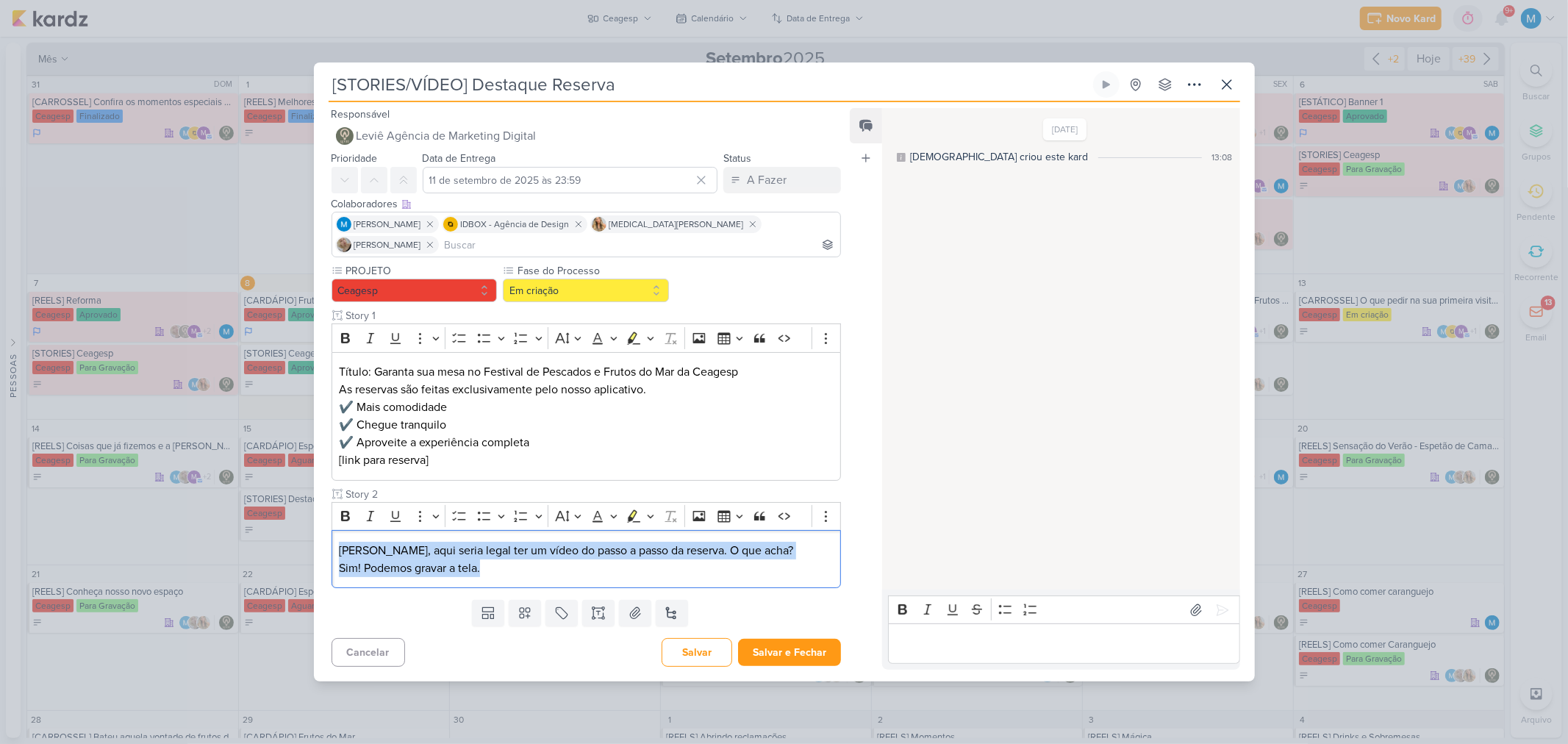
drag, startPoint x: 514, startPoint y: 559, endPoint x: 297, endPoint y: 534, distance: 218.4
click at [297, 488] on div "[STORIES/VÍDEO] Destaque Reserva Criado por [DEMOGRAPHIC_DATA]" at bounding box center [784, 372] width 1568 height 744
click at [385, 488] on p "[PERSON_NAME], aqui seria legal ter um vídeo do passo a passo da reserva. O que…" at bounding box center [586, 559] width 494 height 35
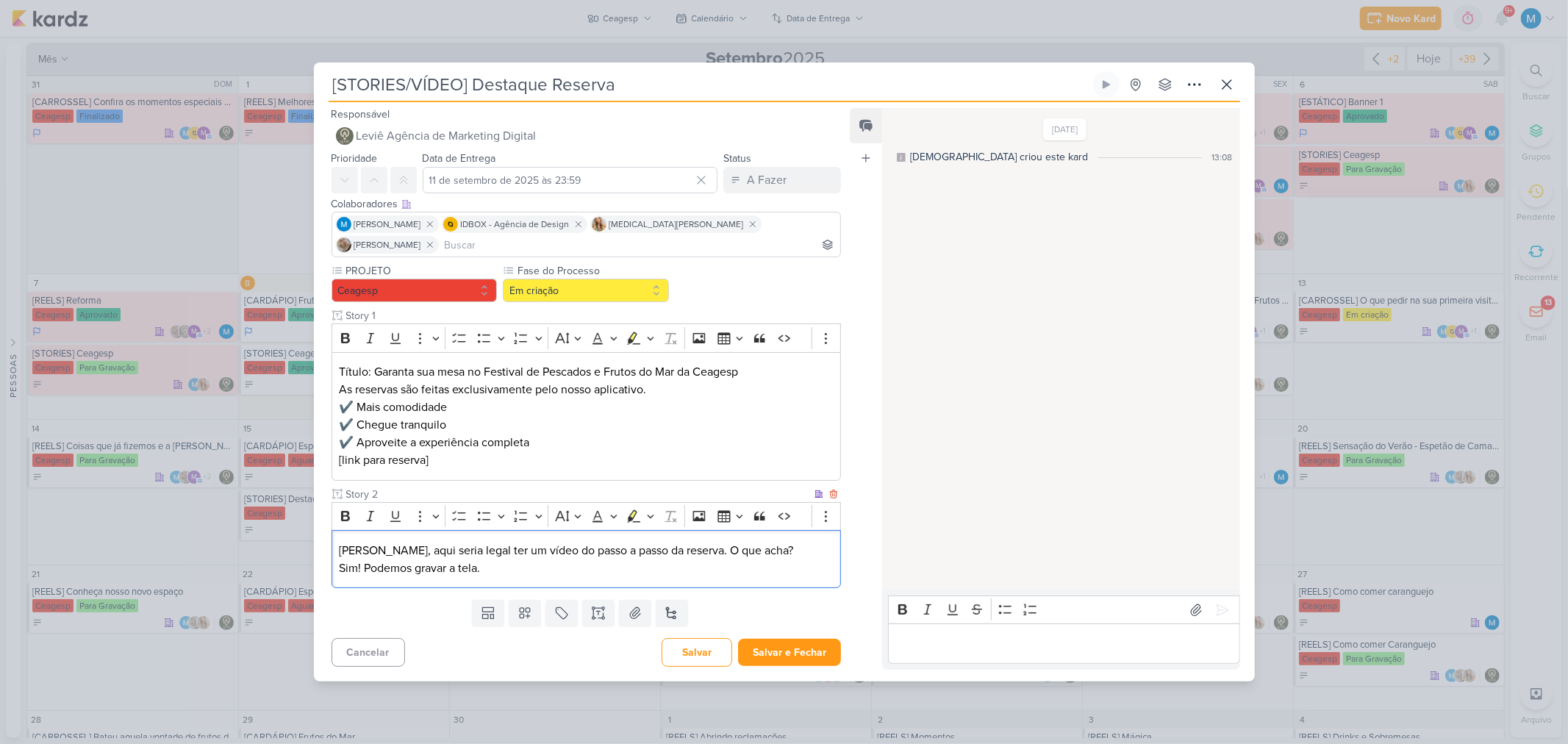
click at [385, 488] on p "[PERSON_NAME], aqui seria legal ter um vídeo do passo a passo da reserva. O que…" at bounding box center [586, 559] width 494 height 35
click at [344, 488] on button "Bold" at bounding box center [345, 516] width 22 height 22
drag, startPoint x: 678, startPoint y: 571, endPoint x: 693, endPoint y: 571, distance: 15.0
click at [677, 488] on div "[PERSON_NAME], aqui seria legal ter um vídeo do passo a passo da reserva. O que…" at bounding box center [586, 559] width 510 height 58
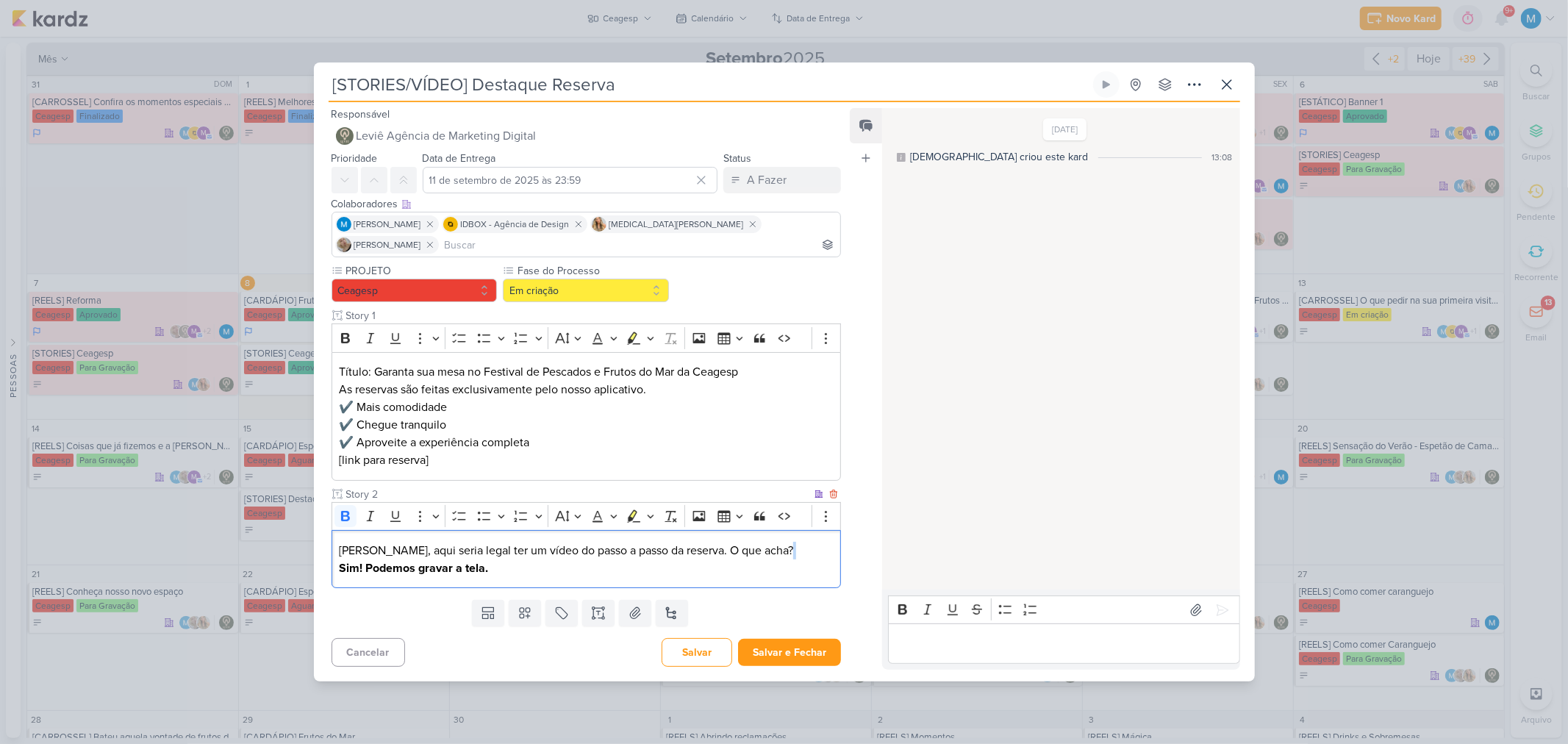
click at [730, 488] on p "[PERSON_NAME], aqui seria legal ter um vídeo do passo a passo da reserva. O que…" at bounding box center [586, 559] width 494 height 35
click at [800, 488] on button "Salvar e Fechar" at bounding box center [789, 652] width 103 height 27
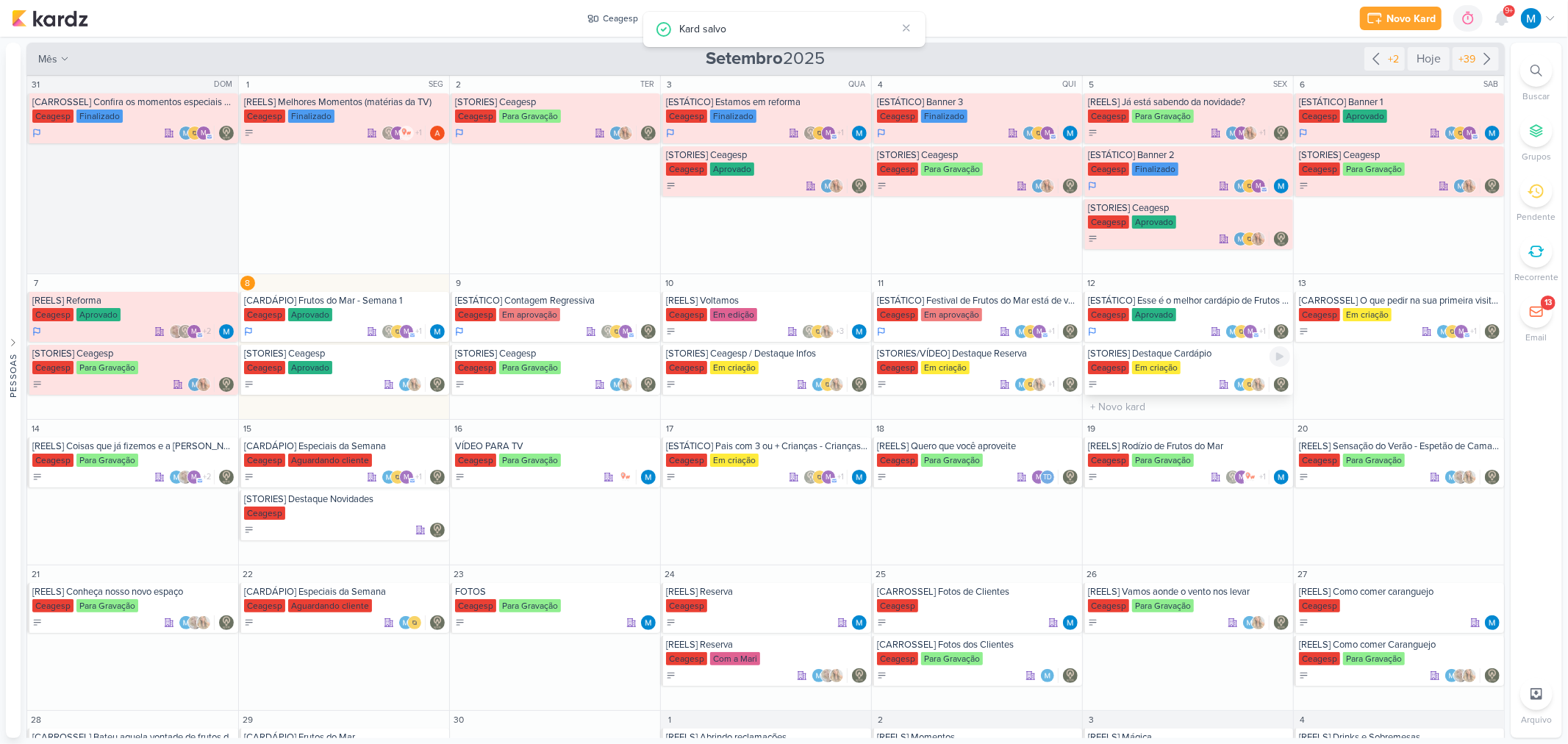
click at [1115, 354] on div "[STORIES] Destaque Cardápio" at bounding box center [1189, 353] width 202 height 12
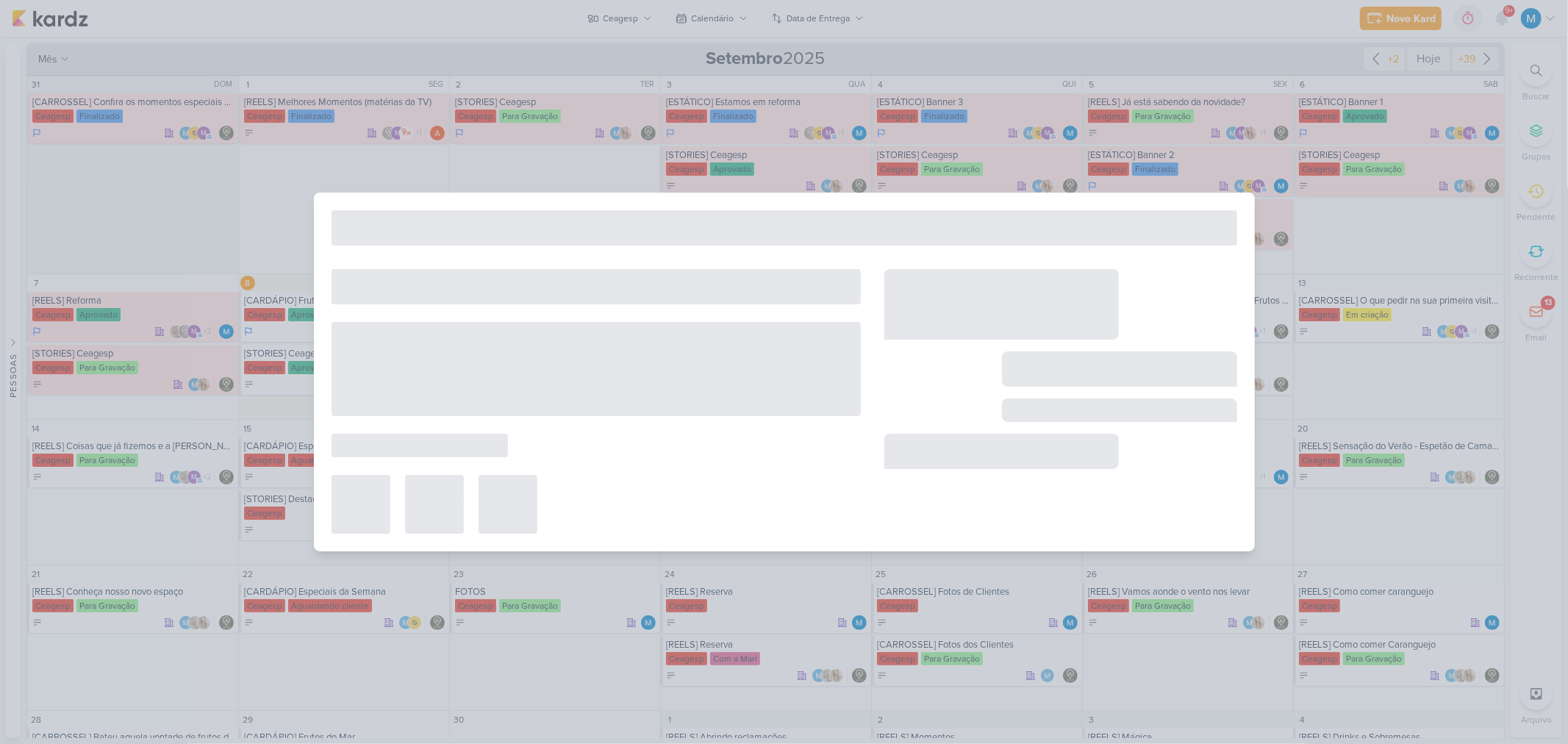
type input "[STORIES] Destaque Cardápio"
type input "[DATE] 23:59"
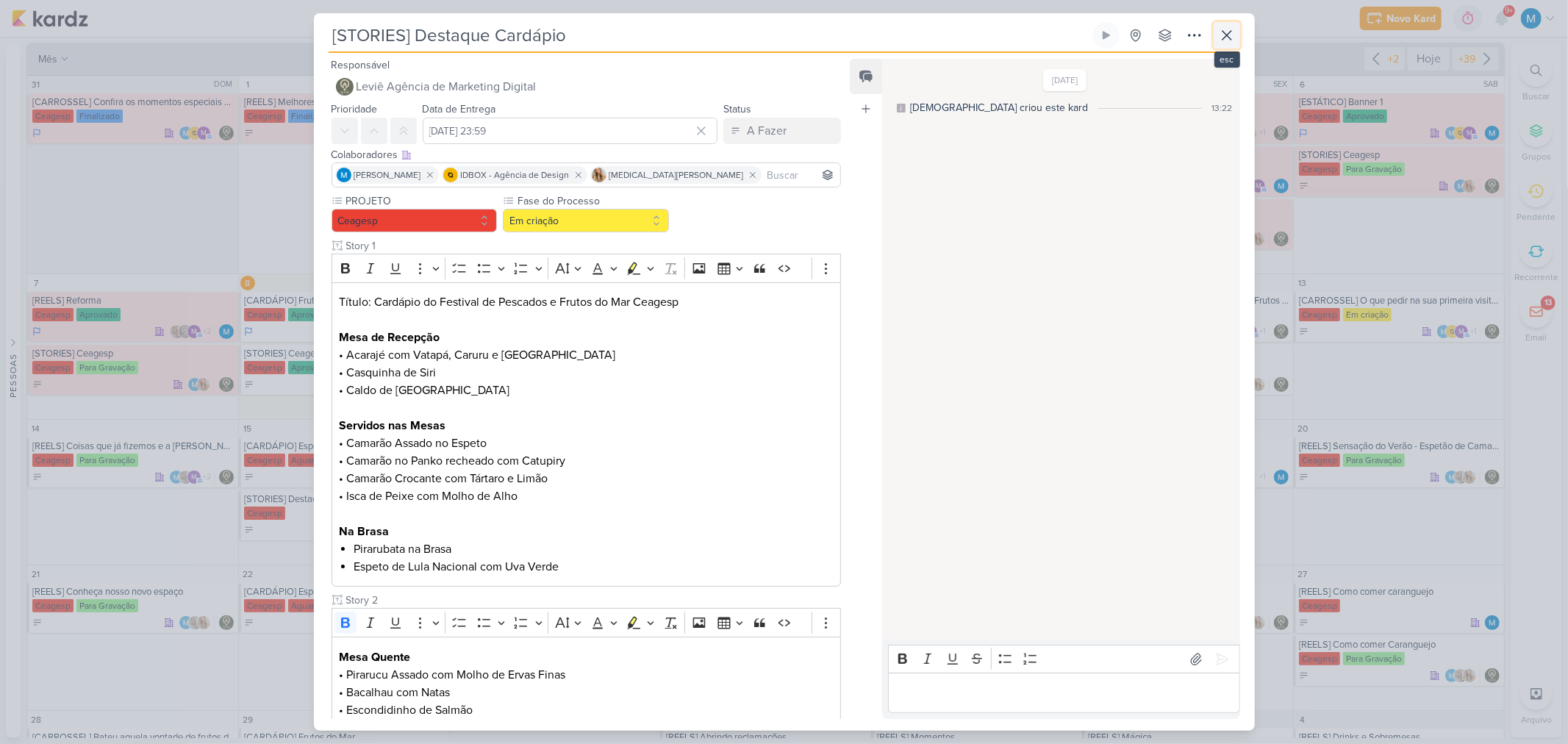
click at [1115, 33] on icon at bounding box center [1227, 35] width 18 height 18
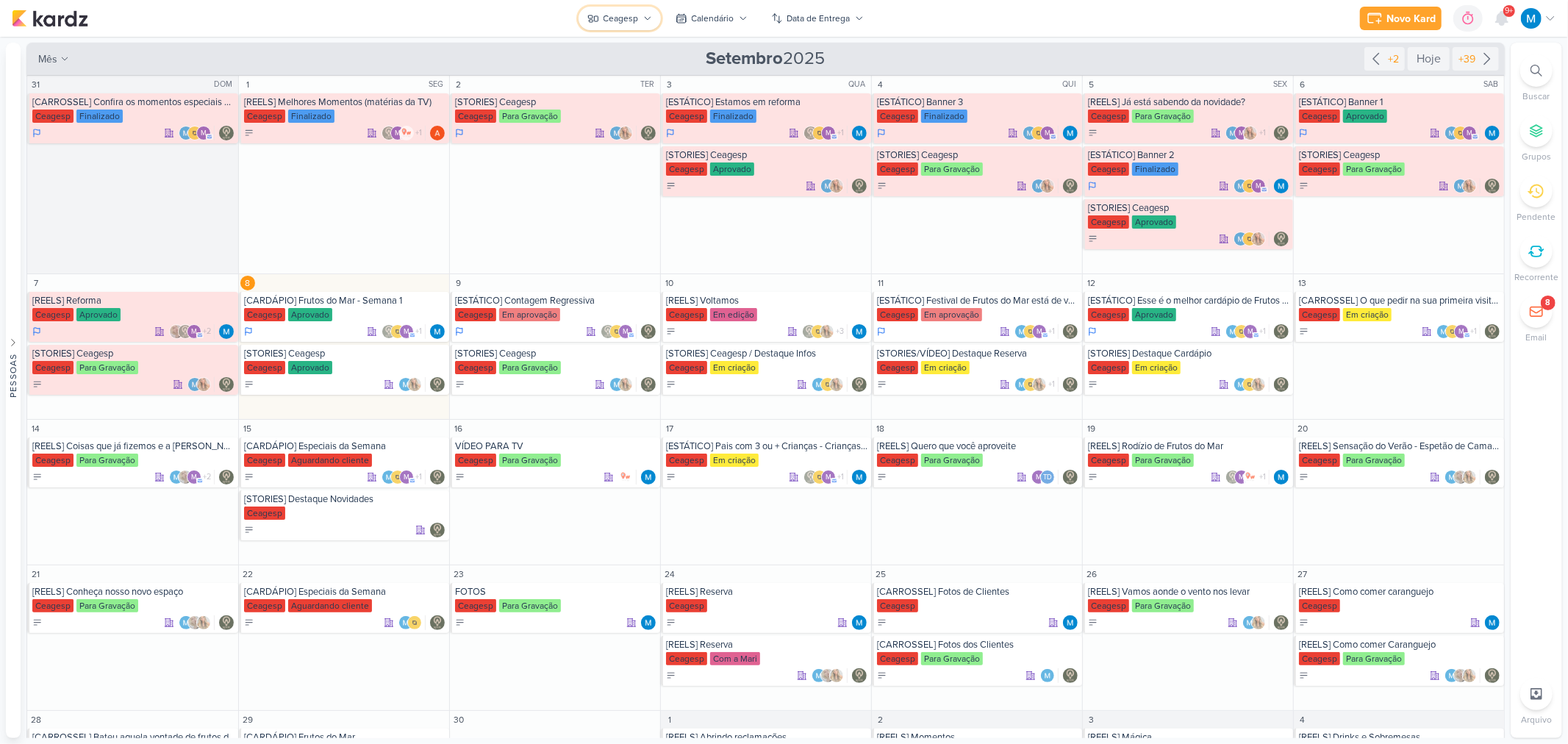
click at [628, 26] on button "Ceagesp" at bounding box center [620, 19] width 82 height 23
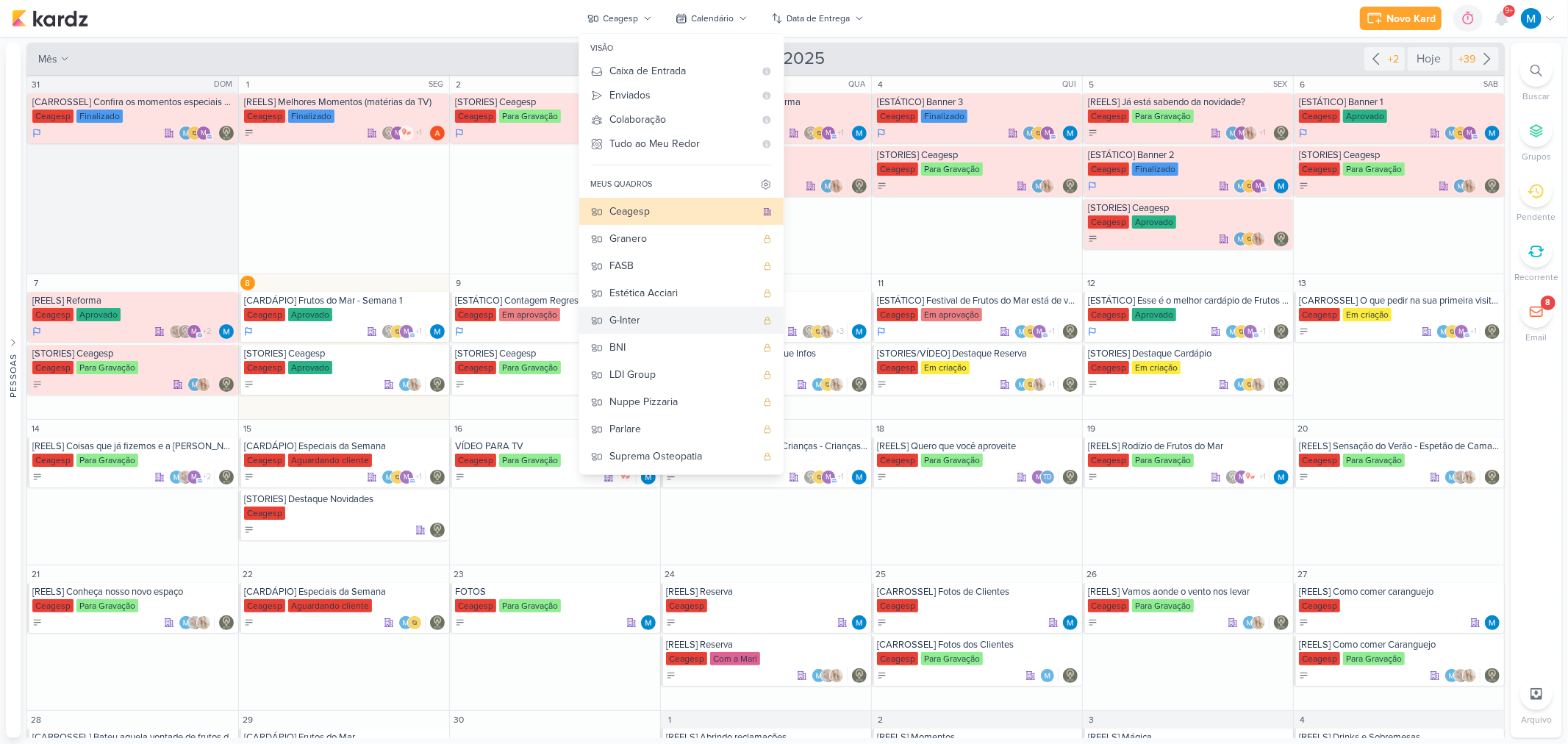
click at [623, 321] on div "G-Inter" at bounding box center [682, 321] width 145 height 16
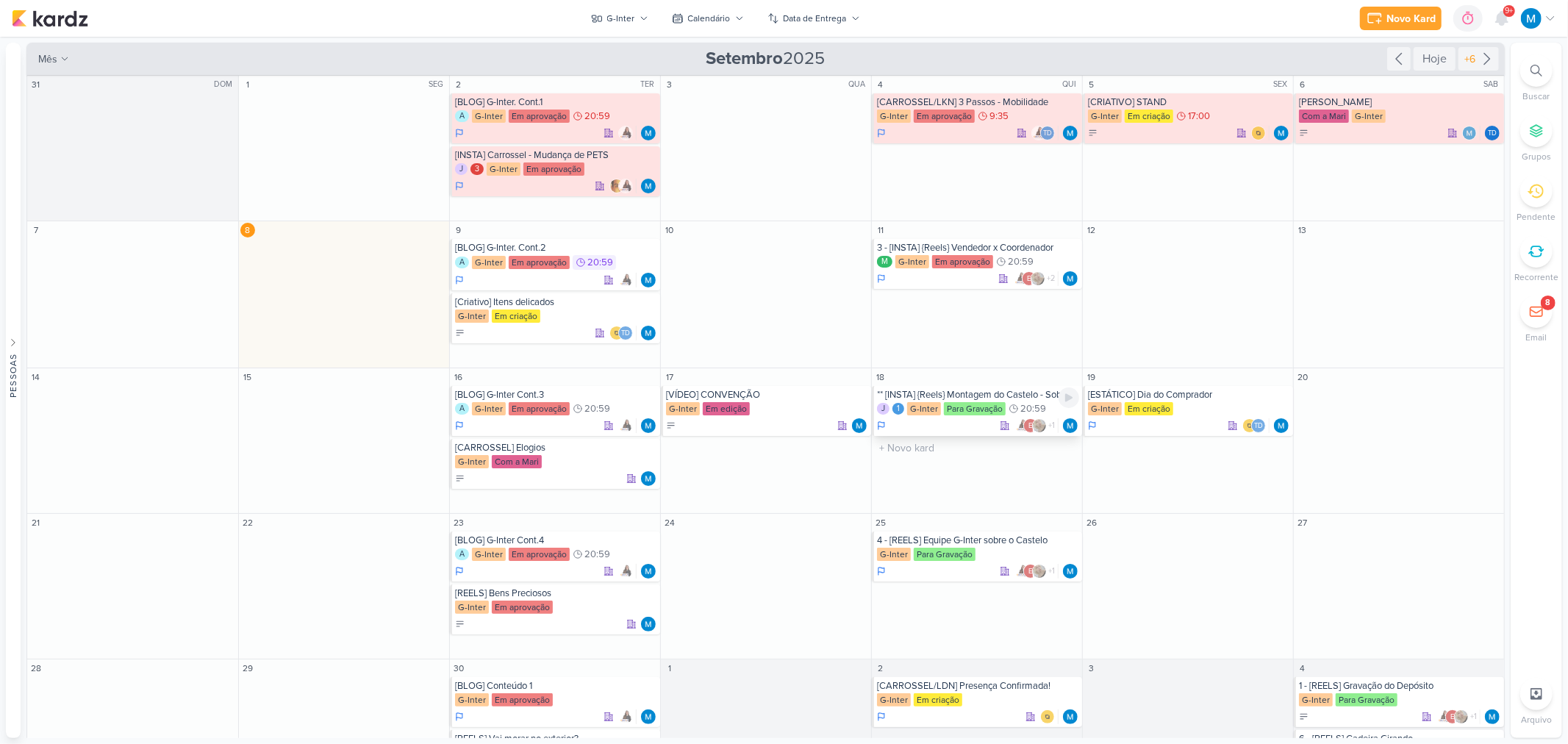
click at [961, 405] on div "Para Gravação" at bounding box center [974, 409] width 61 height 13
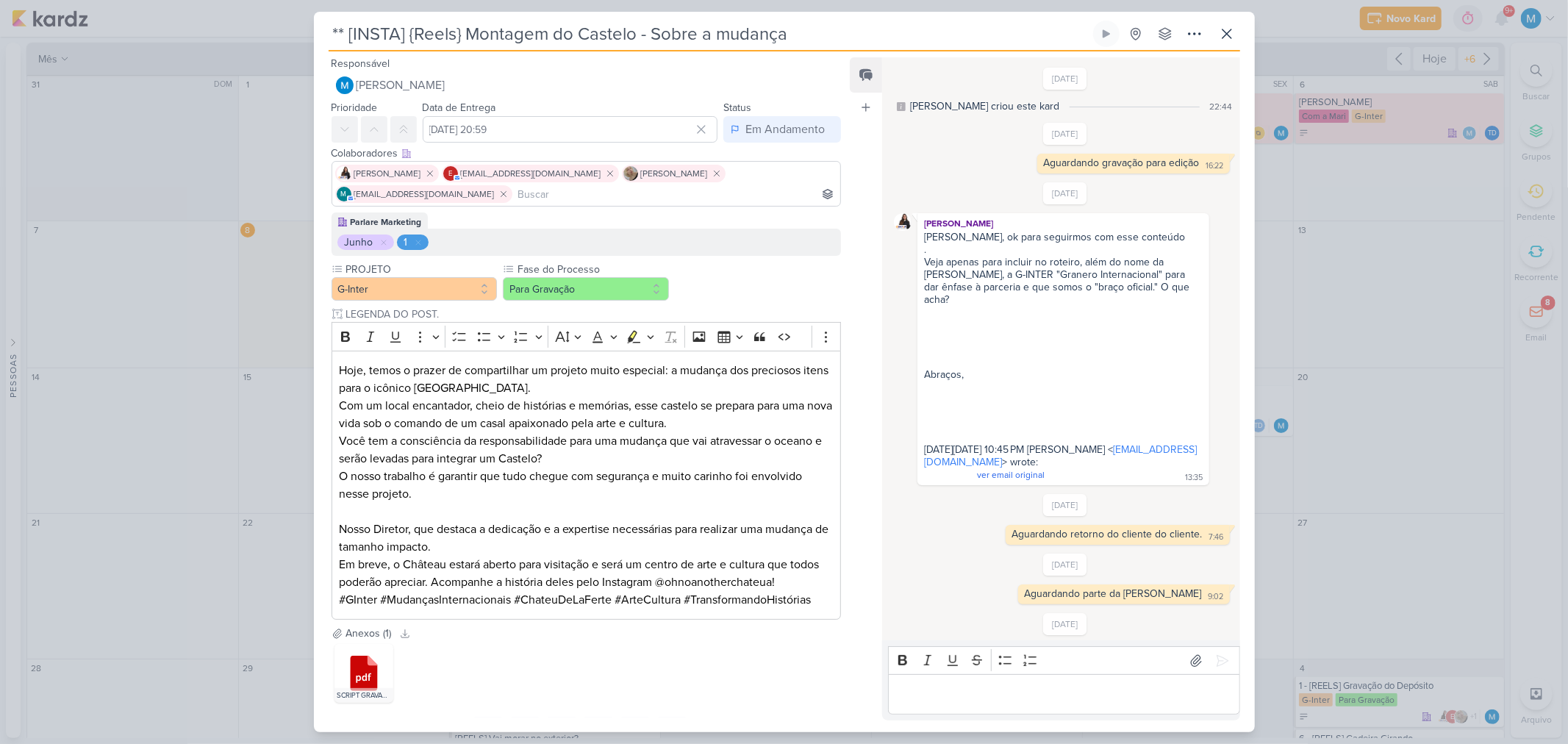
scroll to position [297, 0]
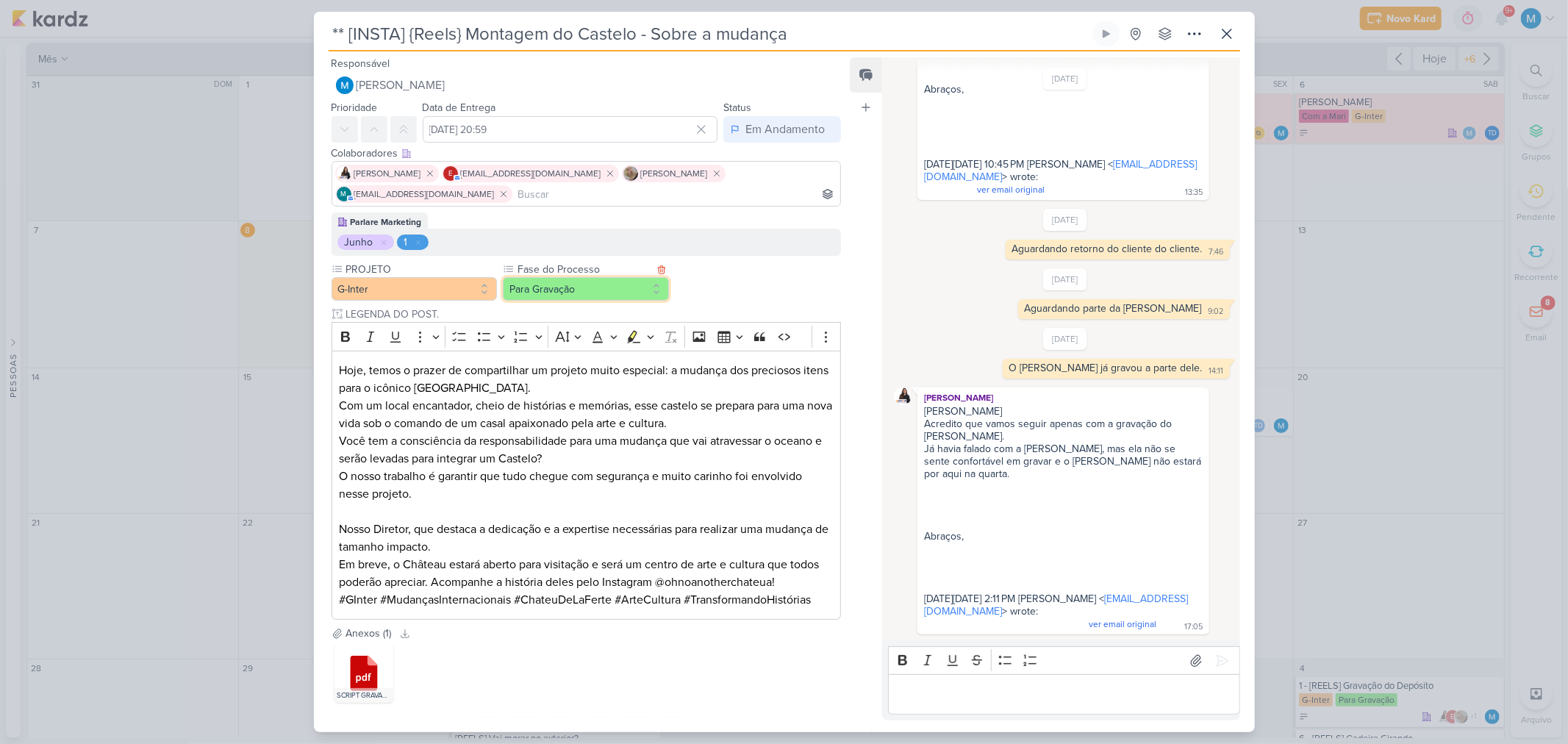
click at [591, 295] on button "Para Gravação" at bounding box center [586, 289] width 166 height 23
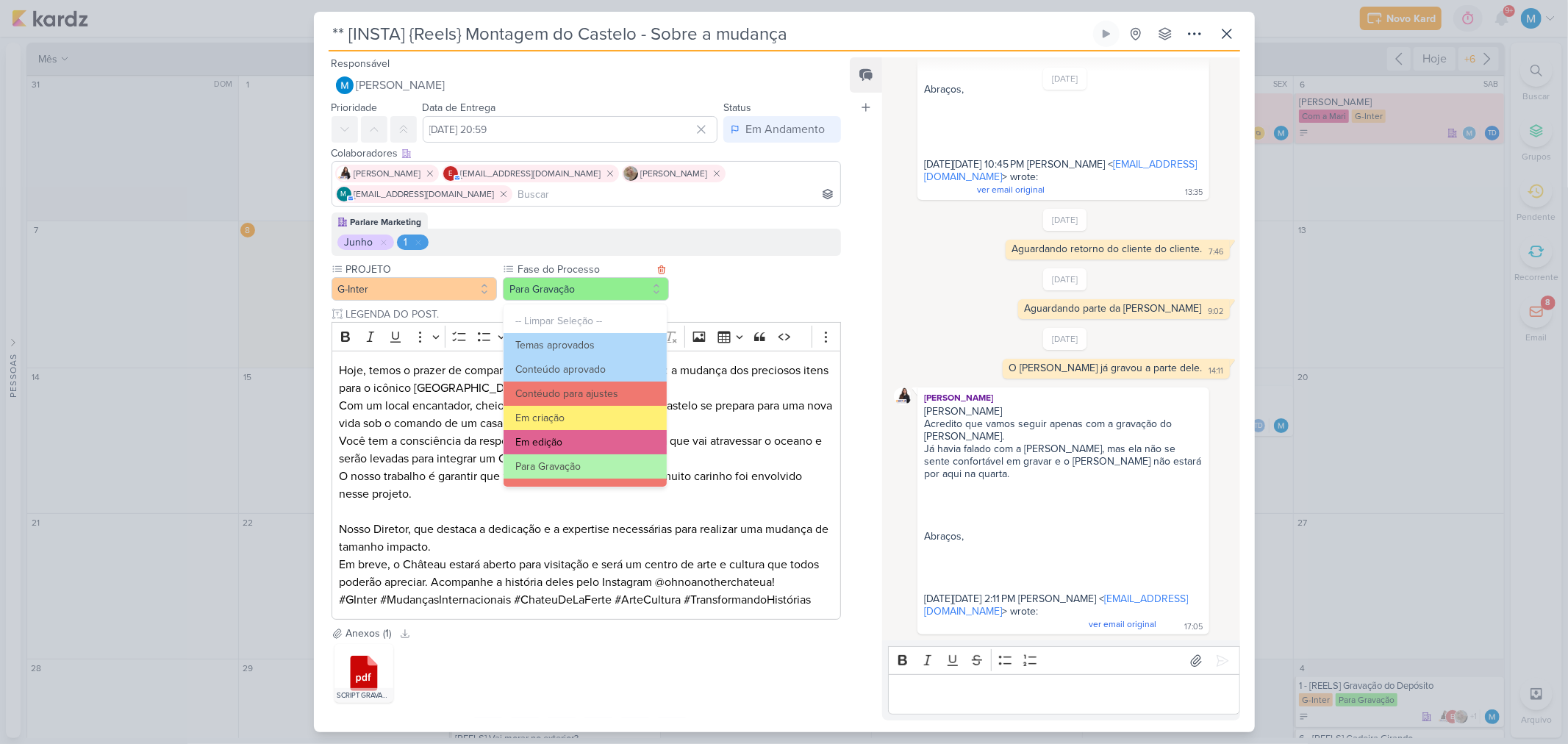
click at [576, 437] on button "Em edição" at bounding box center [584, 442] width 163 height 24
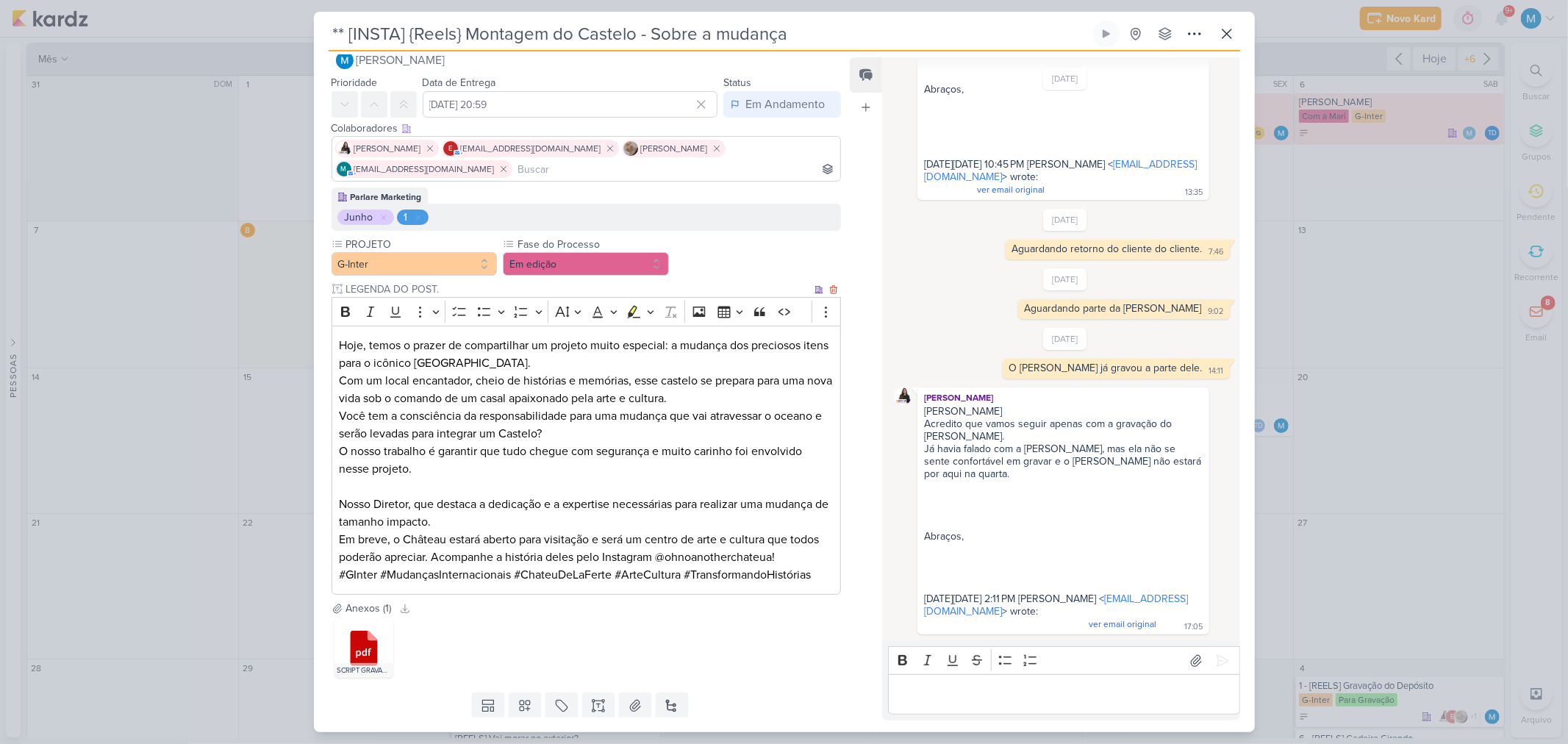
scroll to position [70, 0]
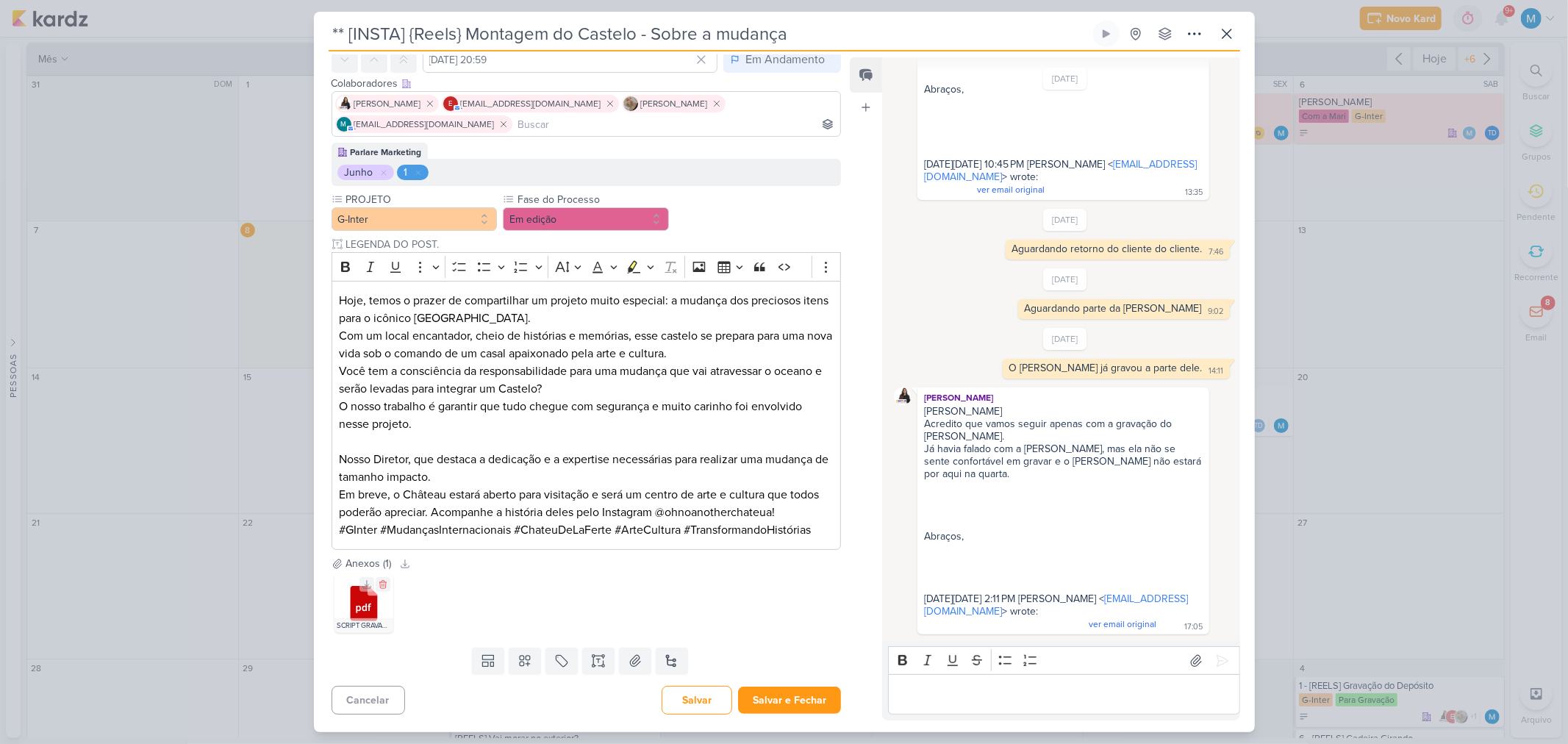
click at [362, 488] on icon at bounding box center [363, 603] width 27 height 35
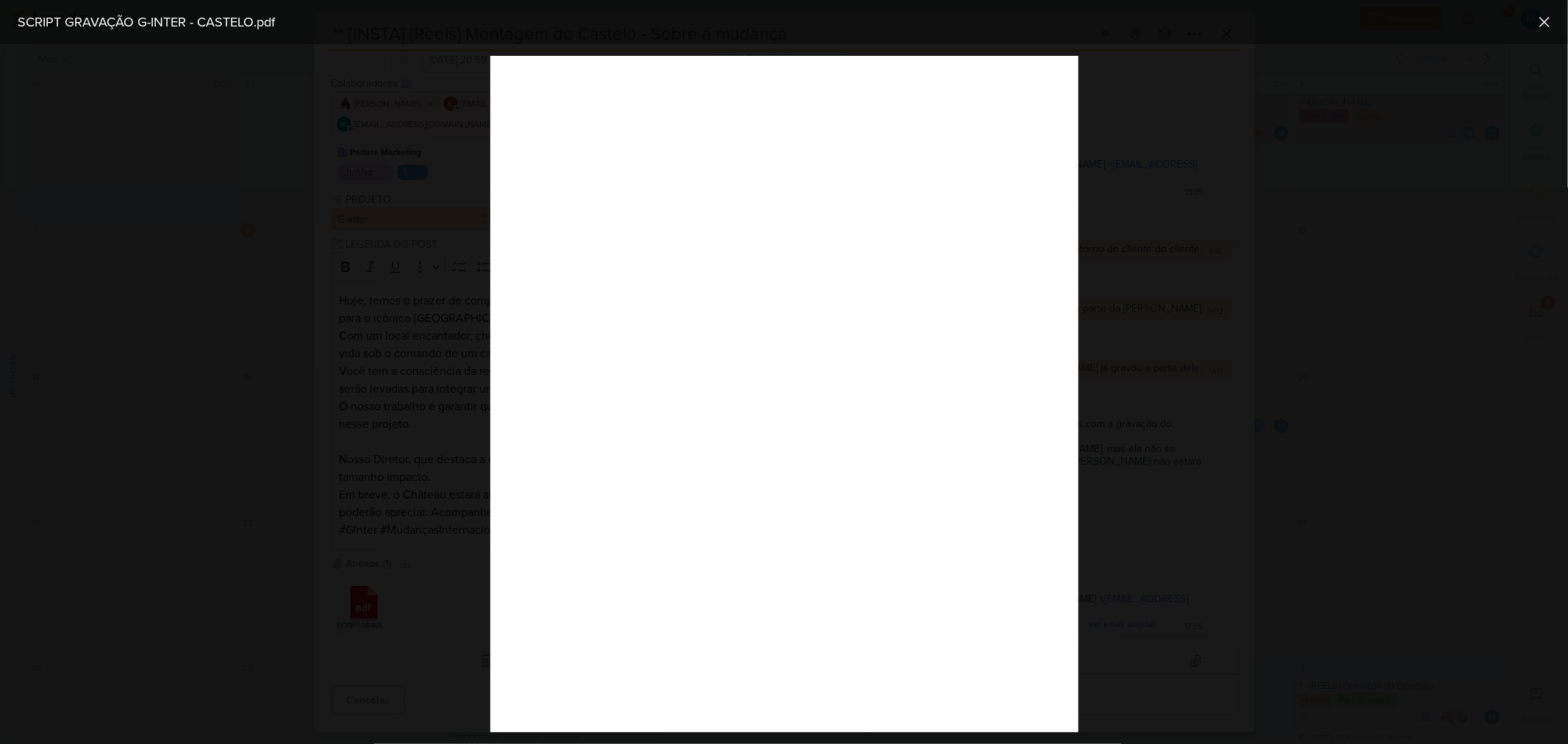
click at [1115, 120] on div at bounding box center [784, 395] width 1568 height 700
